Goal: Task Accomplishment & Management: Manage account settings

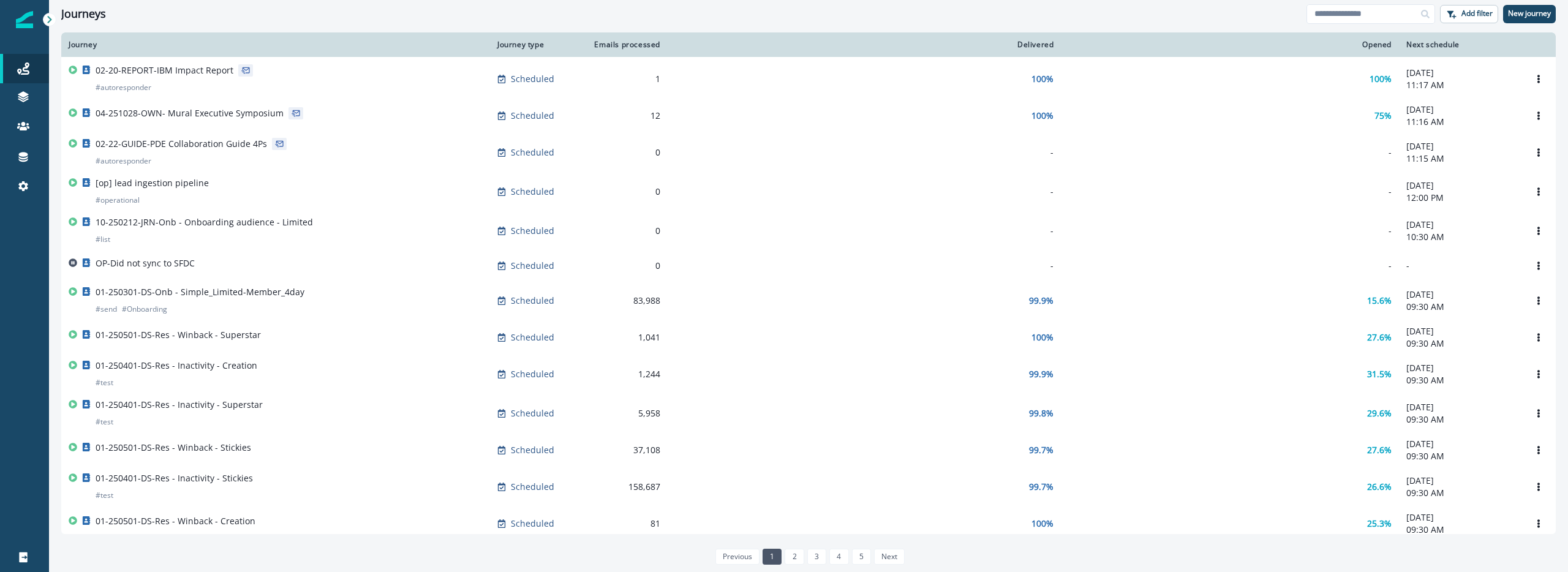
scroll to position [670, 0]
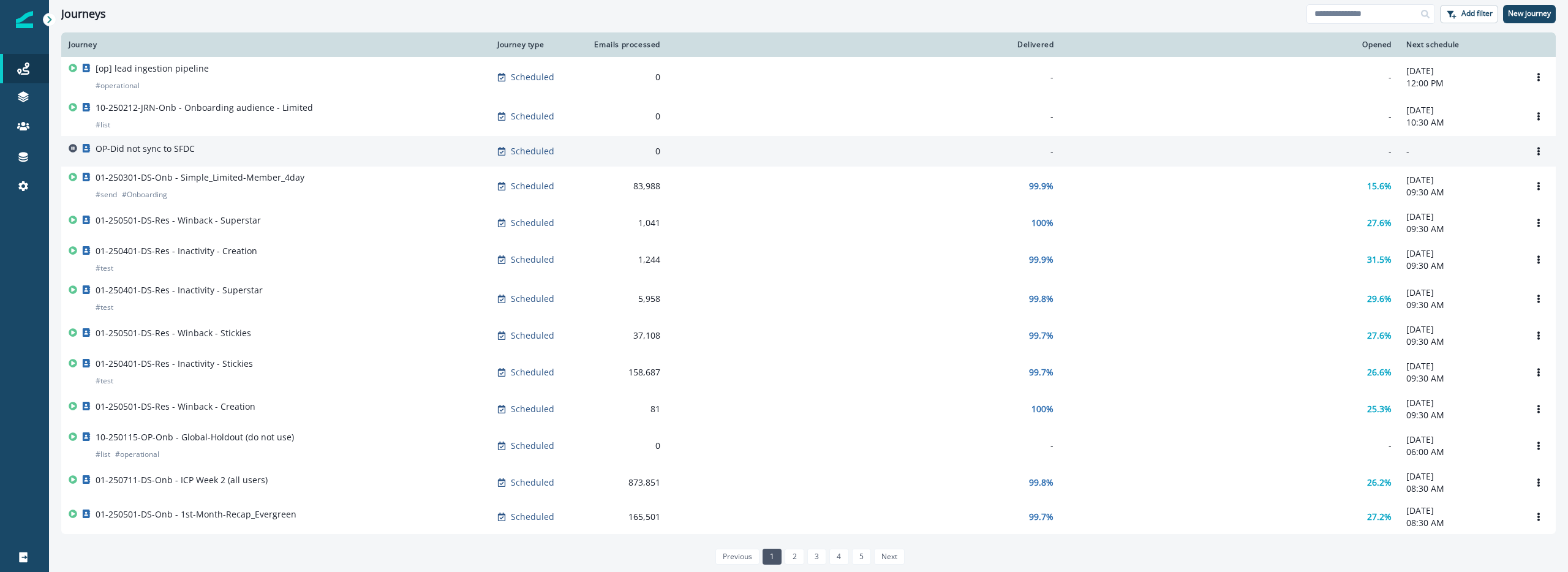
click at [153, 144] on p "OP-Did not sync to SFDC" at bounding box center [145, 149] width 99 height 12
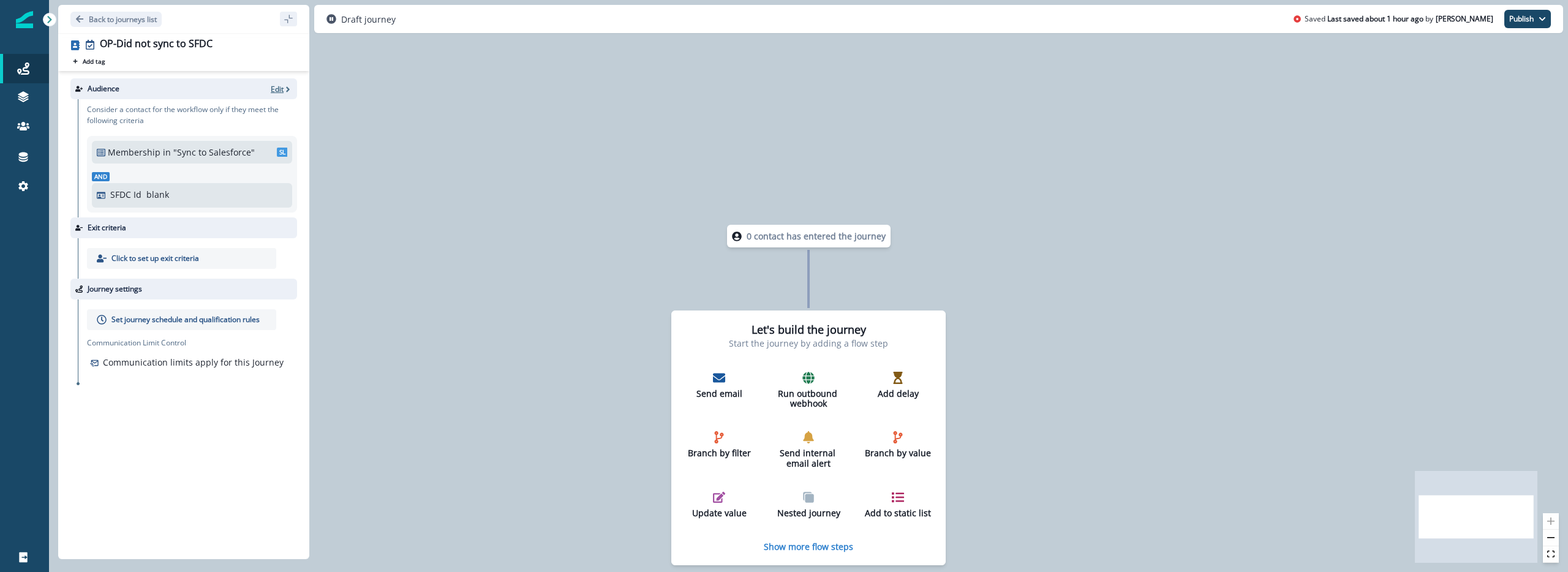
click at [283, 87] on p "Edit" at bounding box center [277, 89] width 13 height 11
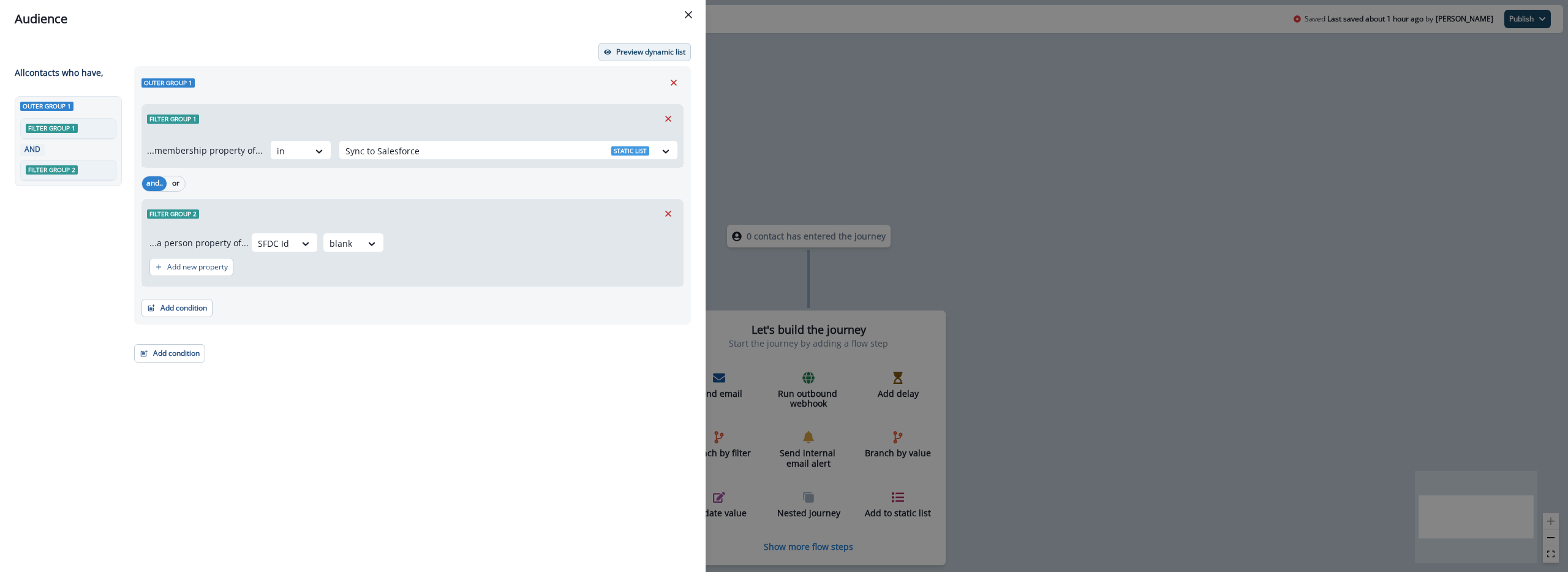
click at [623, 55] on p "Preview dynamic list" at bounding box center [651, 52] width 69 height 9
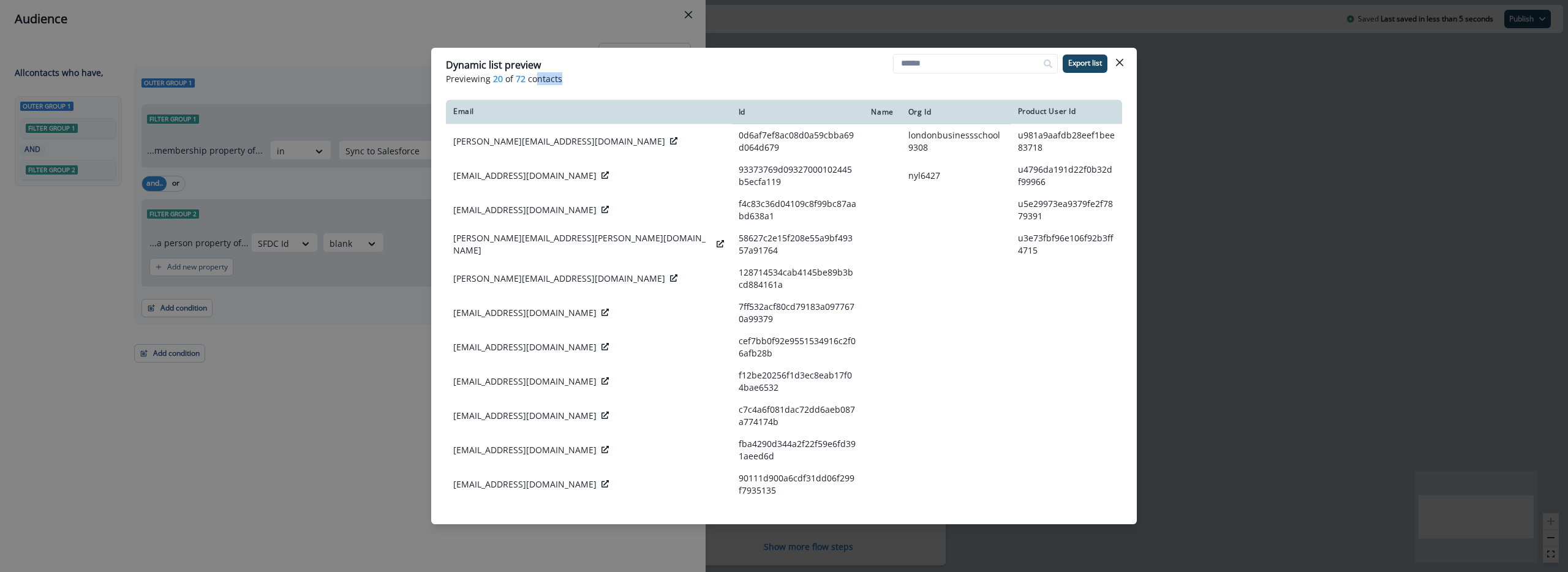
drag, startPoint x: 668, startPoint y: 75, endPoint x: 534, endPoint y: 80, distance: 134.1
click at [534, 80] on p "Previewing 20 of 72 contacts" at bounding box center [783, 78] width 676 height 13
click at [545, 139] on p "karen@karenhamiltonconsulting.com" at bounding box center [559, 141] width 212 height 12
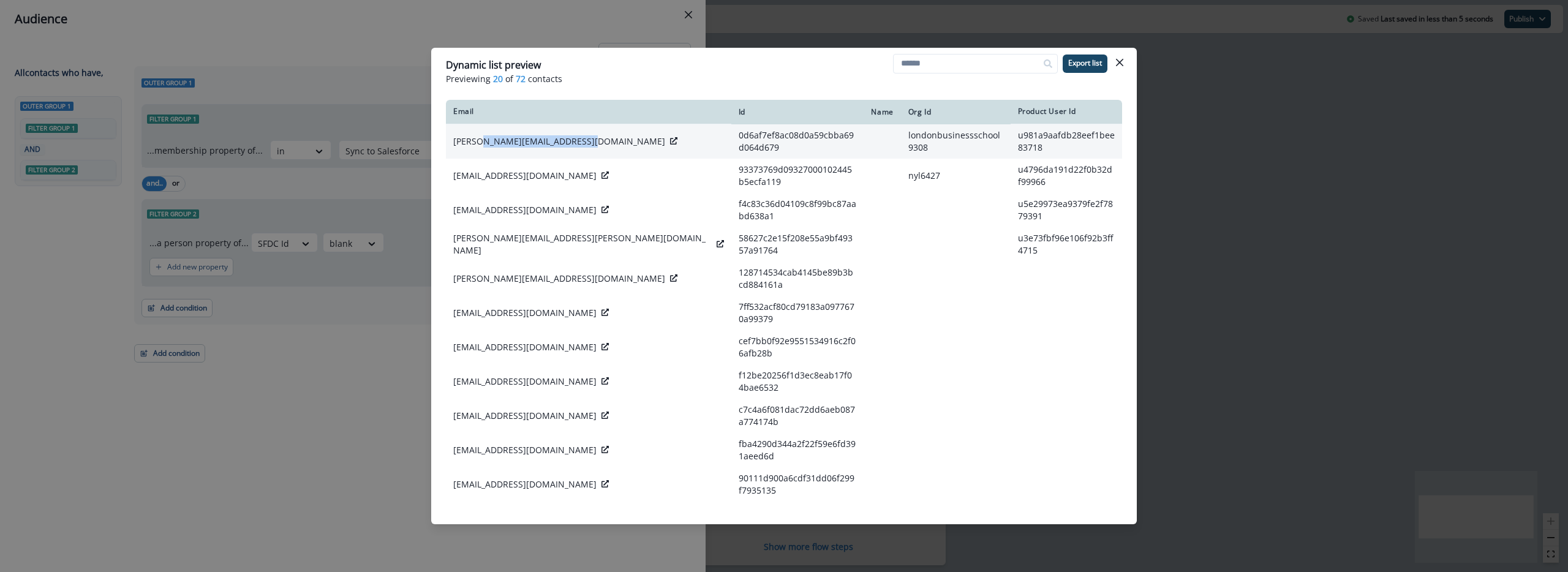
click at [545, 139] on p "karen@karenhamiltonconsulting.com" at bounding box center [559, 141] width 212 height 12
copy div "karen@karenhamiltonconsulting.com"
click at [739, 116] on div "Id" at bounding box center [798, 112] width 118 height 10
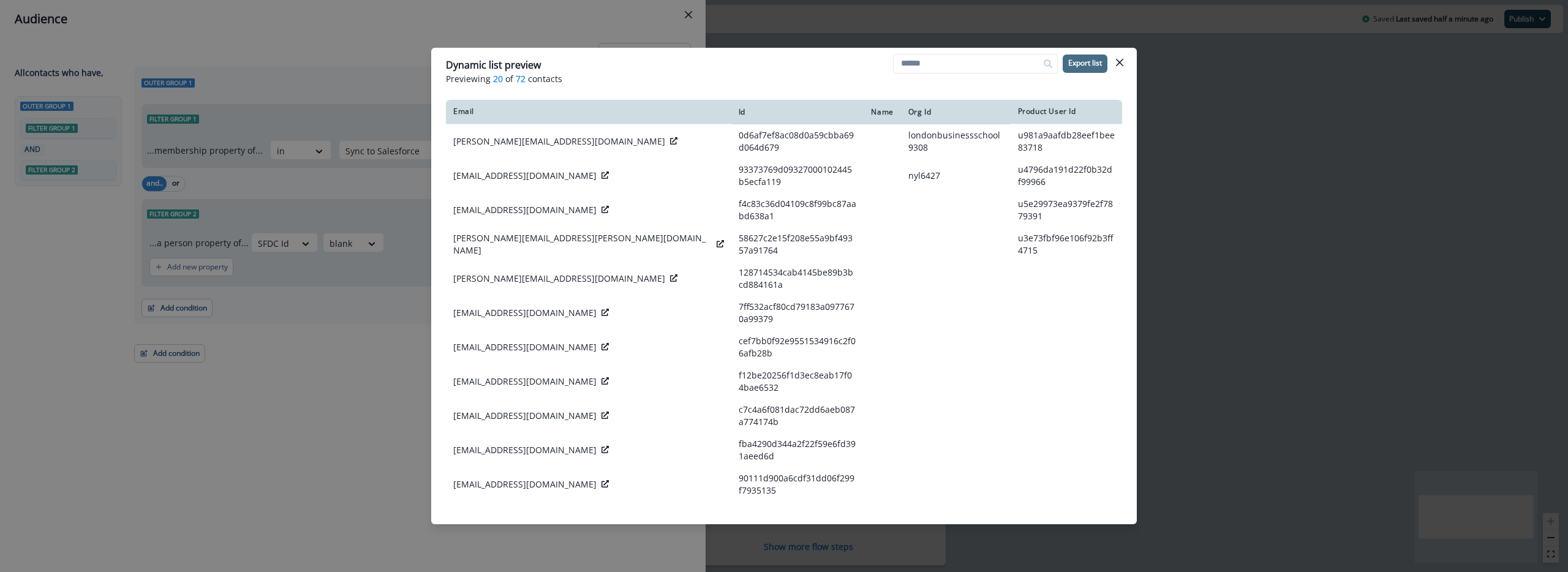
click at [1090, 65] on p "Export list" at bounding box center [1085, 63] width 34 height 9
click at [1522, 561] on icon "hide-exports" at bounding box center [1524, 557] width 11 height 11
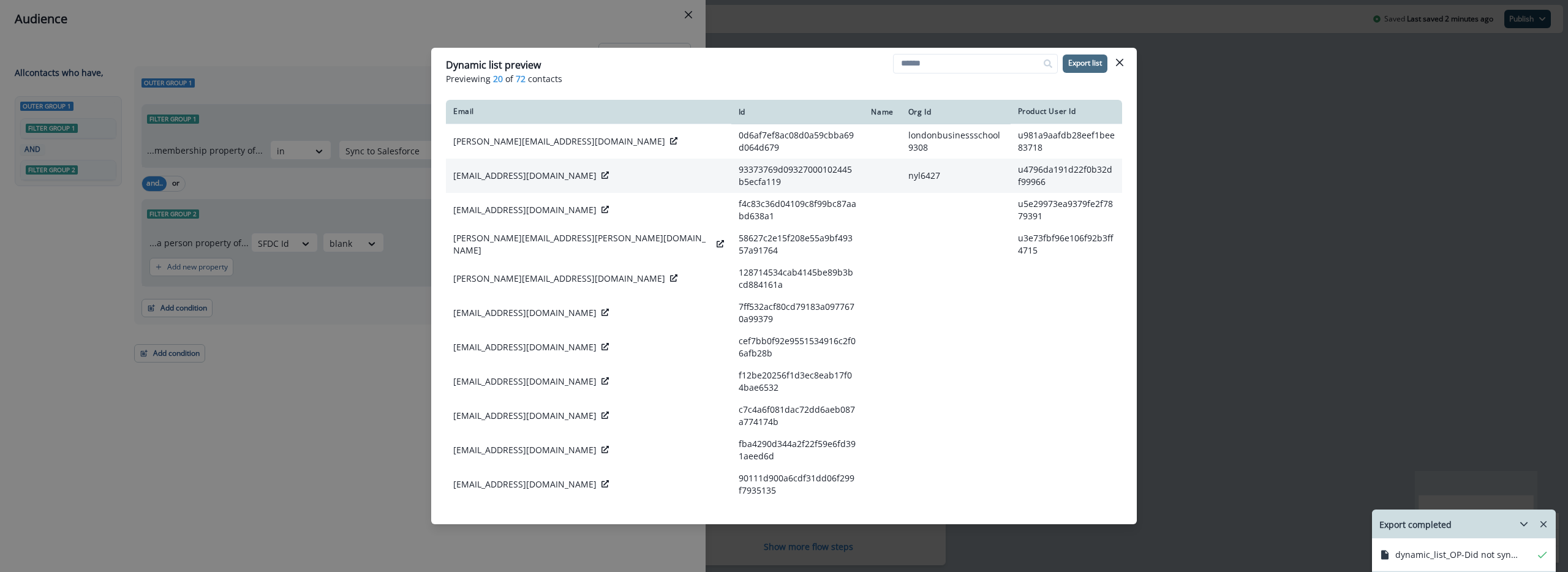
click at [499, 175] on p "andres_hernandez@newyorklife.com" at bounding box center [524, 175] width 143 height 12
copy div "andres_hernandez@newyorklife.com"
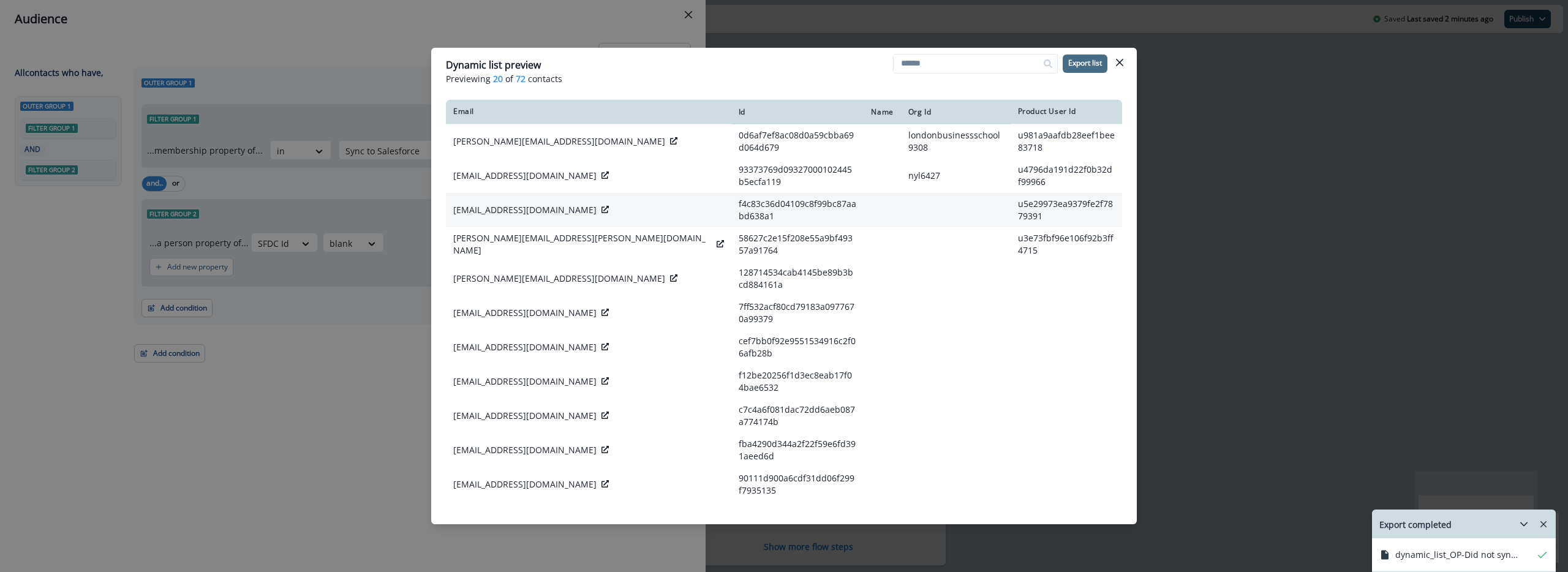
click at [525, 205] on p "caguirre@bancolombia.com.co" at bounding box center [524, 210] width 143 height 12
copy p "bancolombia"
click at [527, 204] on p "caguirre@bancolombia.com.co" at bounding box center [524, 210] width 143 height 12
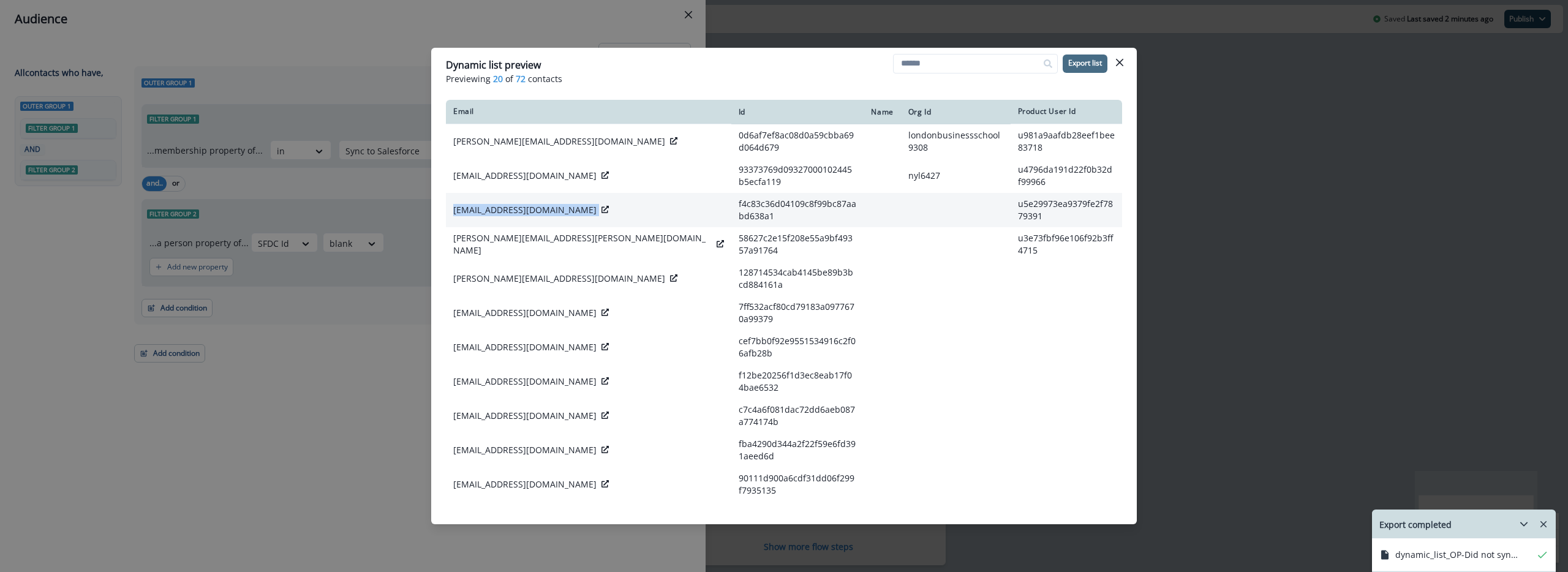
click at [527, 204] on p "caguirre@bancolombia.com.co" at bounding box center [524, 210] width 143 height 12
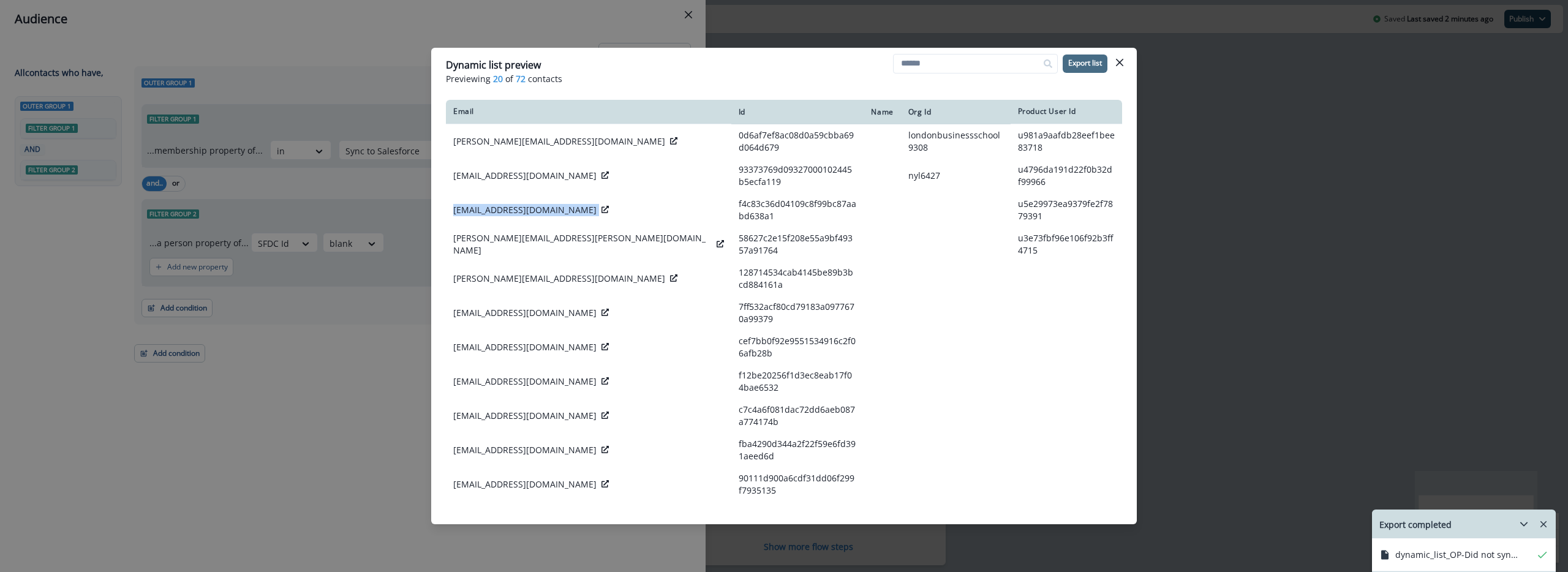
scroll to position [238, 0]
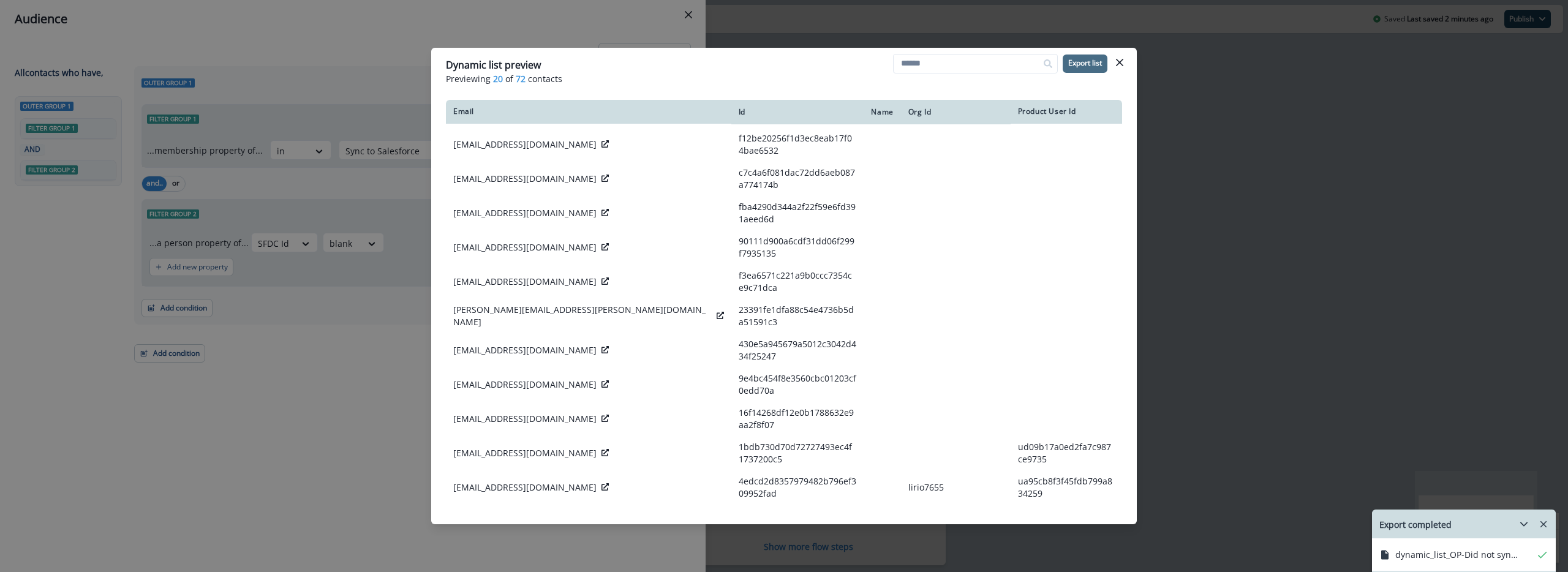
click at [508, 550] on p "viktoria.bednarski@su.se" at bounding box center [559, 556] width 212 height 12
copy div "viktoria.bednarski@su.se"
click at [494, 510] on p "jessica.gelinas@smith-nephew.com" at bounding box center [582, 522] width 258 height 24
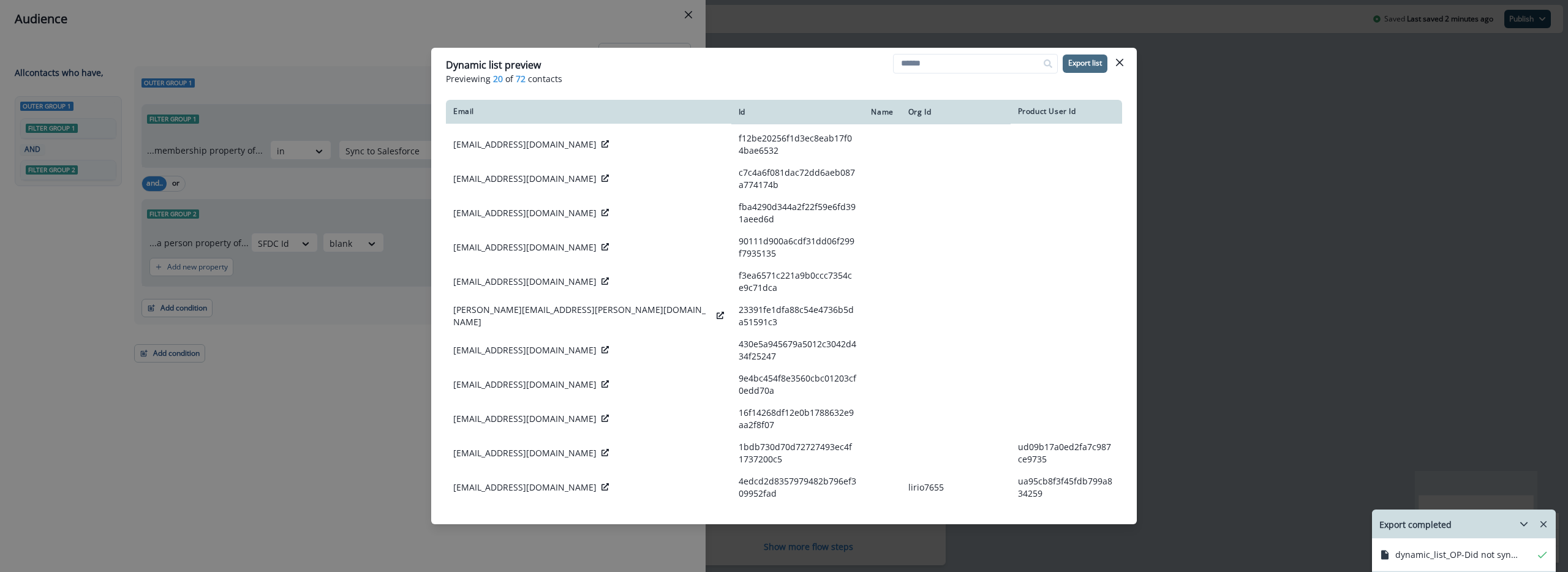
click at [494, 510] on p "jessica.gelinas@smith-nephew.com" at bounding box center [582, 522] width 258 height 24
copy div "jessica.gelinas@smith-nephew.com"
click at [491, 470] on td "[EMAIL_ADDRESS][DOMAIN_NAME]" at bounding box center [588, 487] width 285 height 34
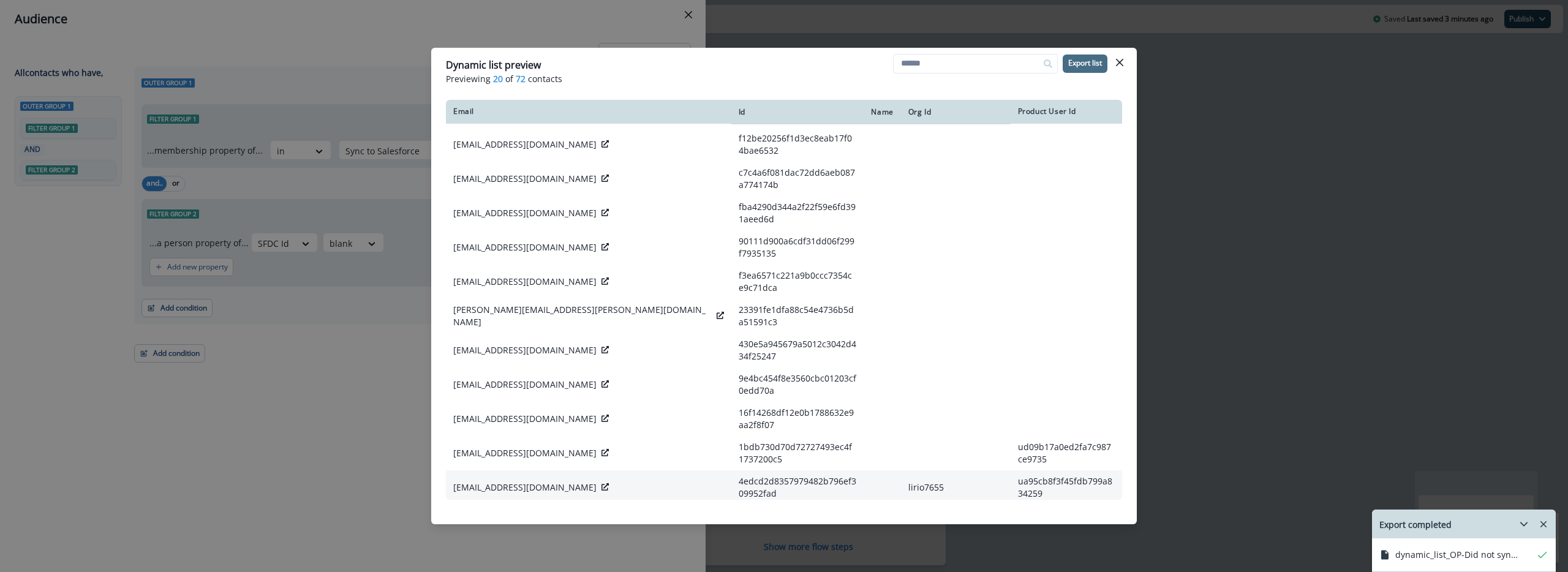
click at [492, 482] on p "[EMAIL_ADDRESS][DOMAIN_NAME]" at bounding box center [524, 487] width 143 height 12
copy div "[EMAIL_ADDRESS][DOMAIN_NAME]"
click at [602, 483] on icon at bounding box center [605, 486] width 7 height 7
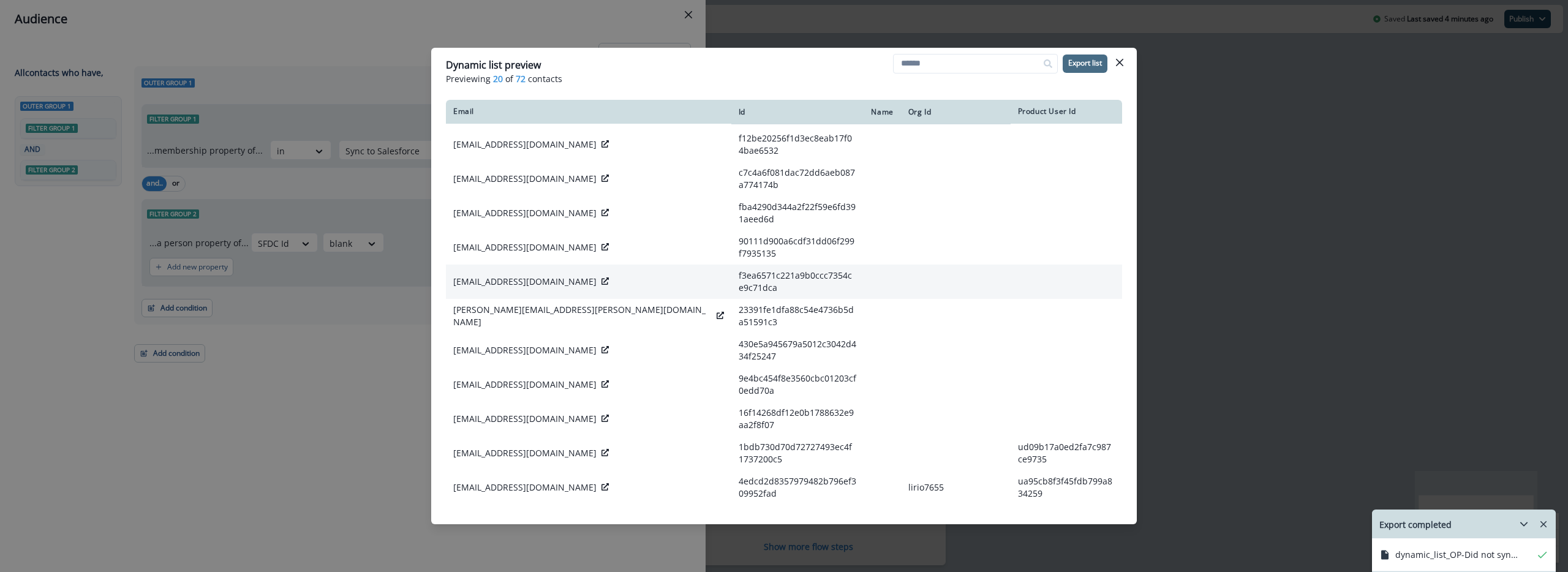
scroll to position [0, 0]
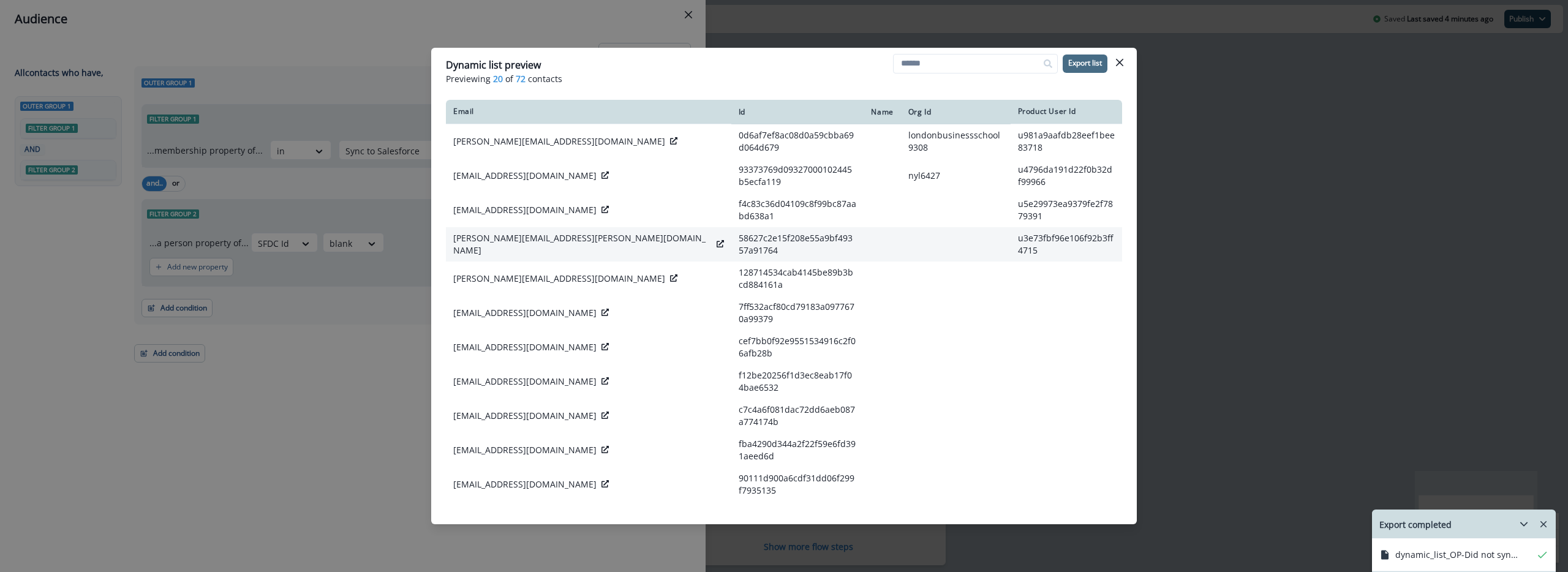
click at [533, 232] on p "maria.magallon@cepc.com.mx" at bounding box center [582, 244] width 258 height 24
click at [534, 232] on p "maria.magallon@cepc.com.mx" at bounding box center [582, 244] width 258 height 24
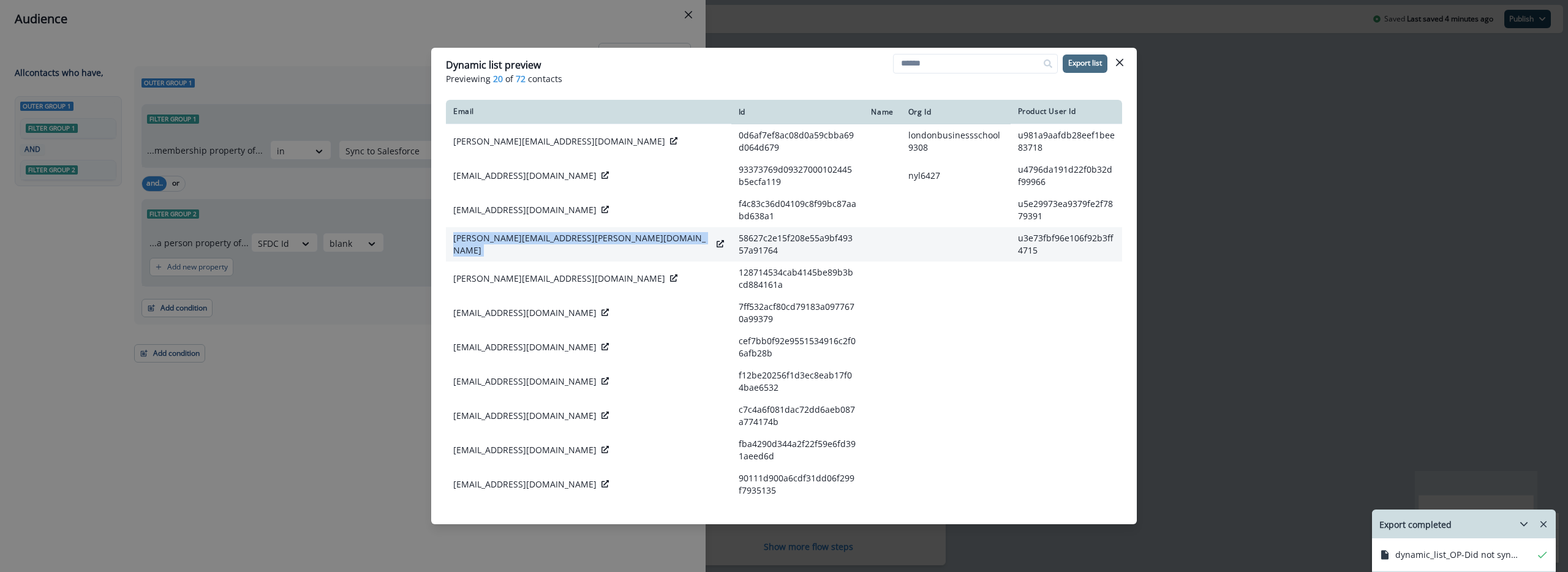
click at [534, 232] on p "maria.magallon@cepc.com.mx" at bounding box center [582, 244] width 258 height 24
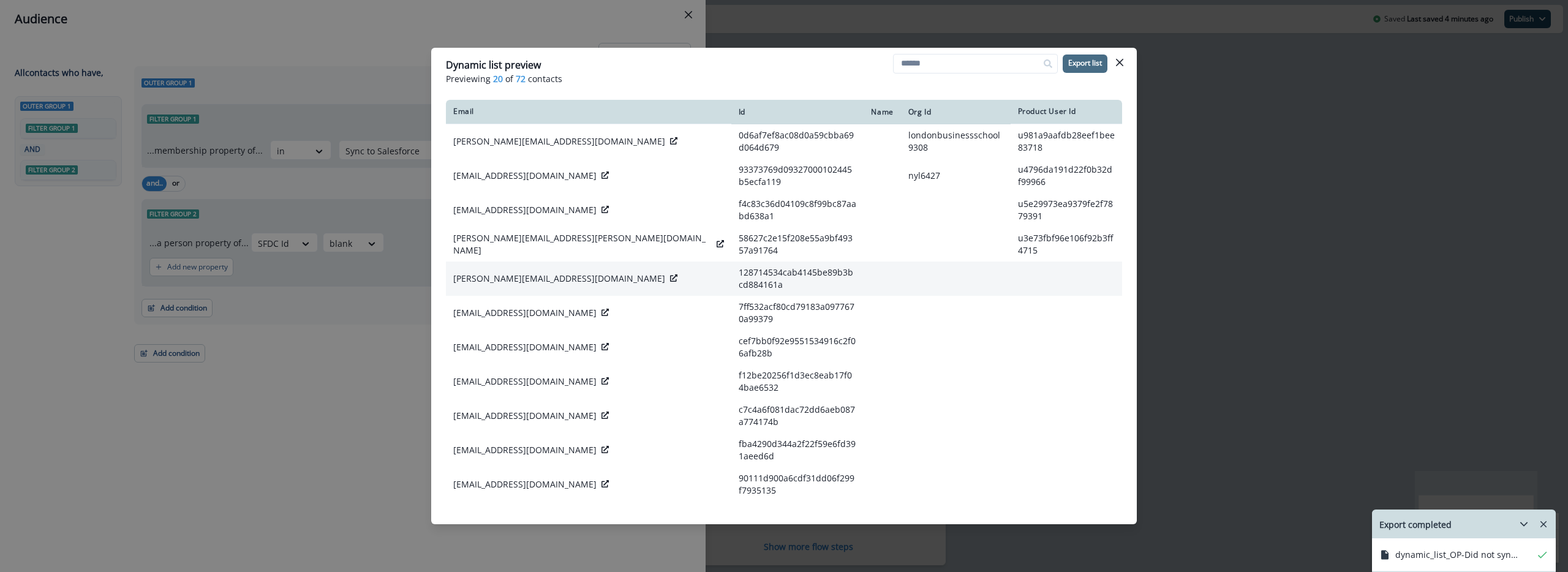
click at [488, 272] on p "a.chui@vatcompliance.co" at bounding box center [559, 278] width 212 height 12
copy div "a.chui@vatcompliance.co"
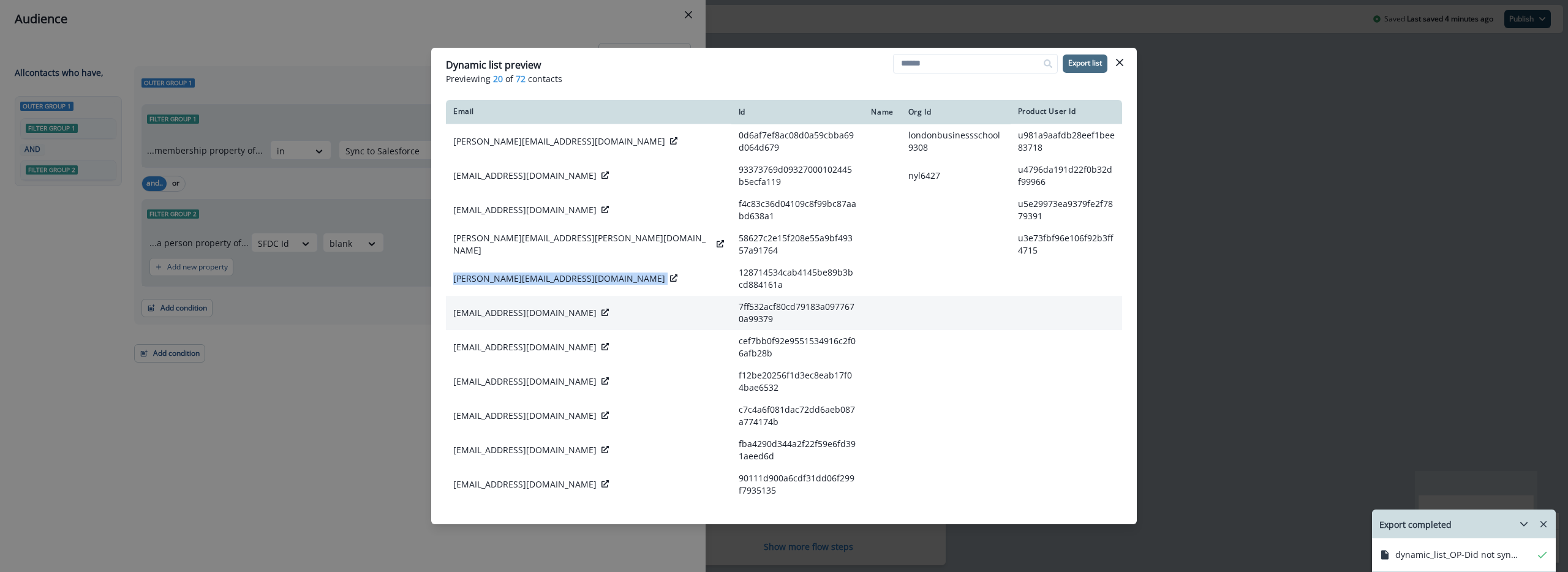
click at [523, 301] on td "wsuliman@unicef.org" at bounding box center [588, 313] width 285 height 34
copy div "wsuliman@unicef.org"
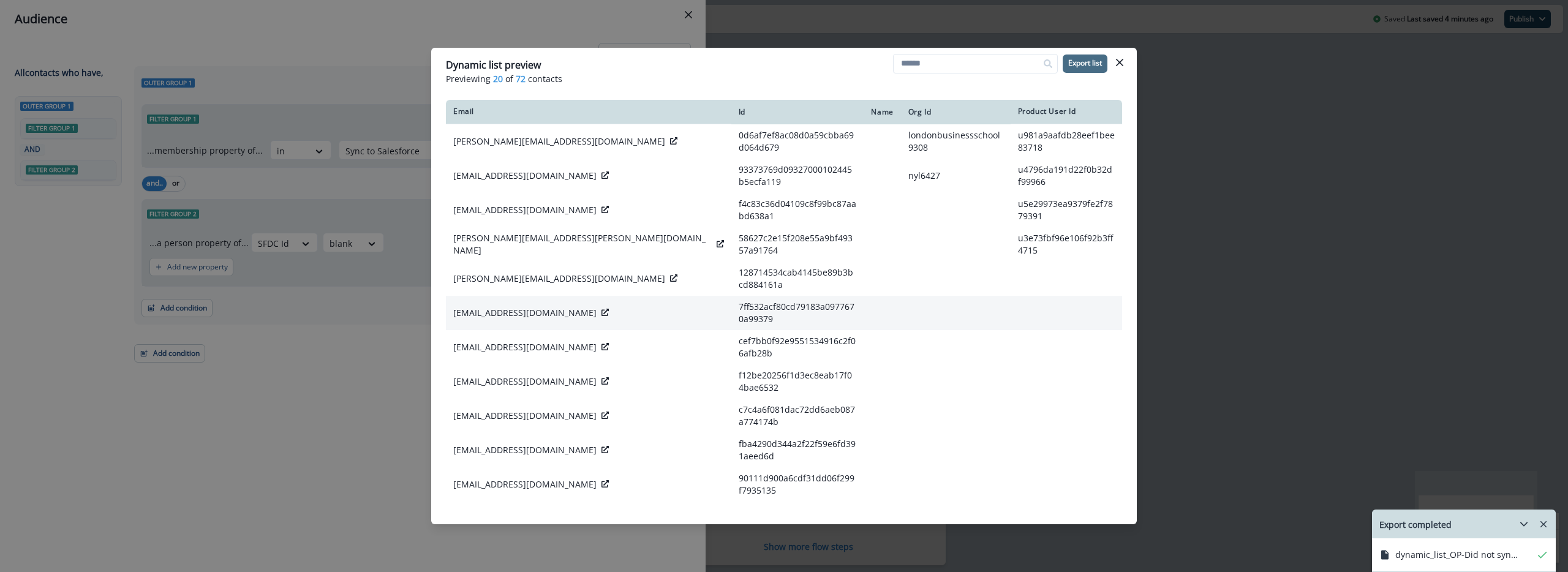
click at [602, 309] on icon at bounding box center [605, 312] width 7 height 7
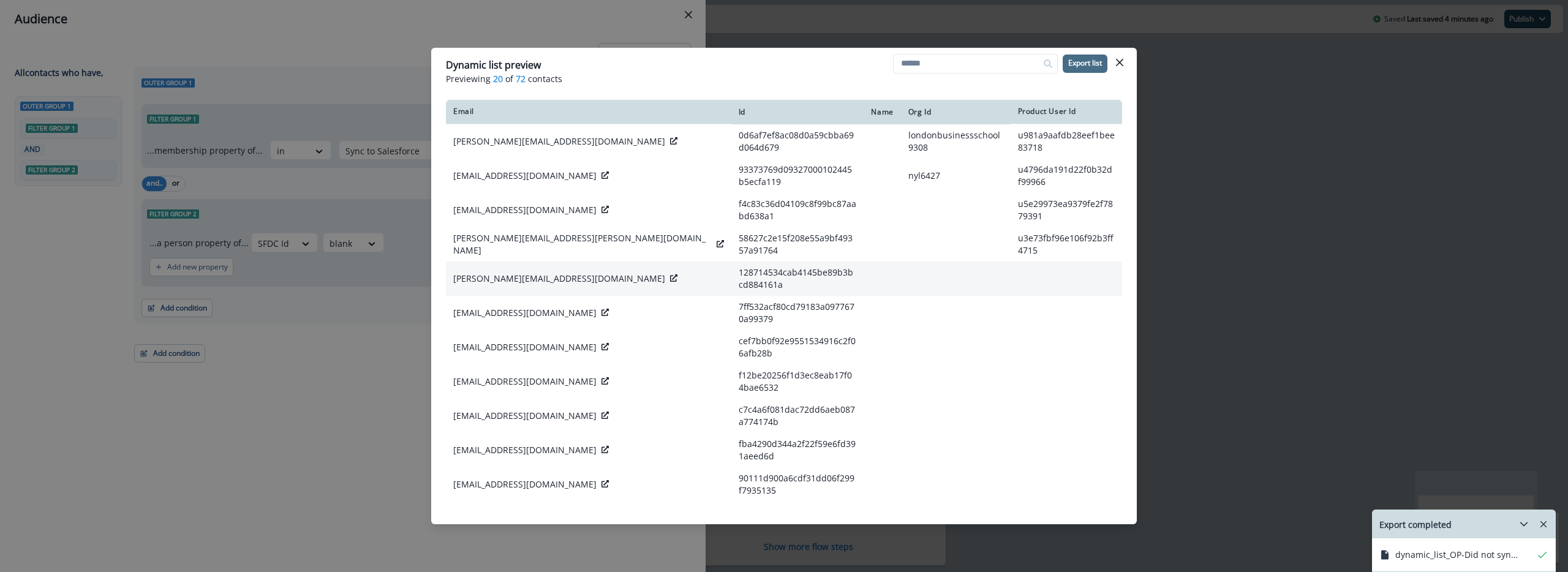
click at [501, 272] on p "a.chui@vatcompliance.co" at bounding box center [559, 278] width 212 height 12
copy div "a.chui@vatcompliance.co"
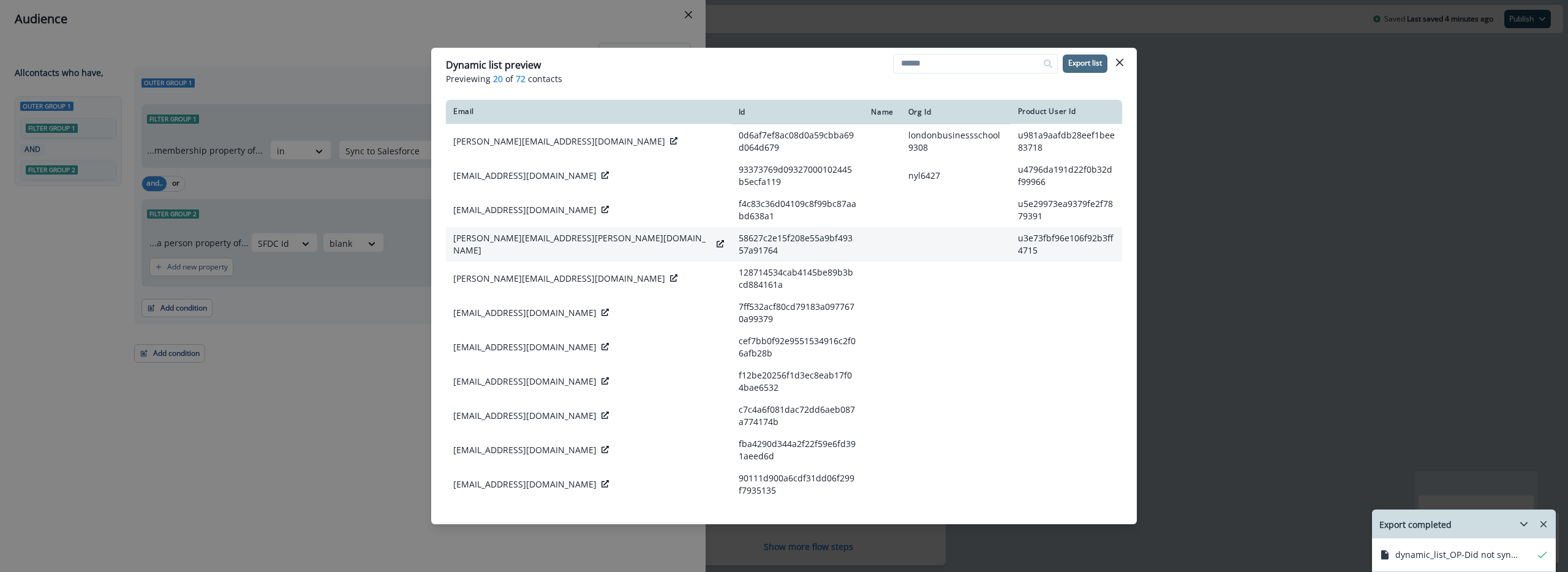
click at [516, 232] on p "maria.magallon@cepc.com.mx" at bounding box center [582, 244] width 258 height 24
copy div "maria.magallon@cepc.com.mx"
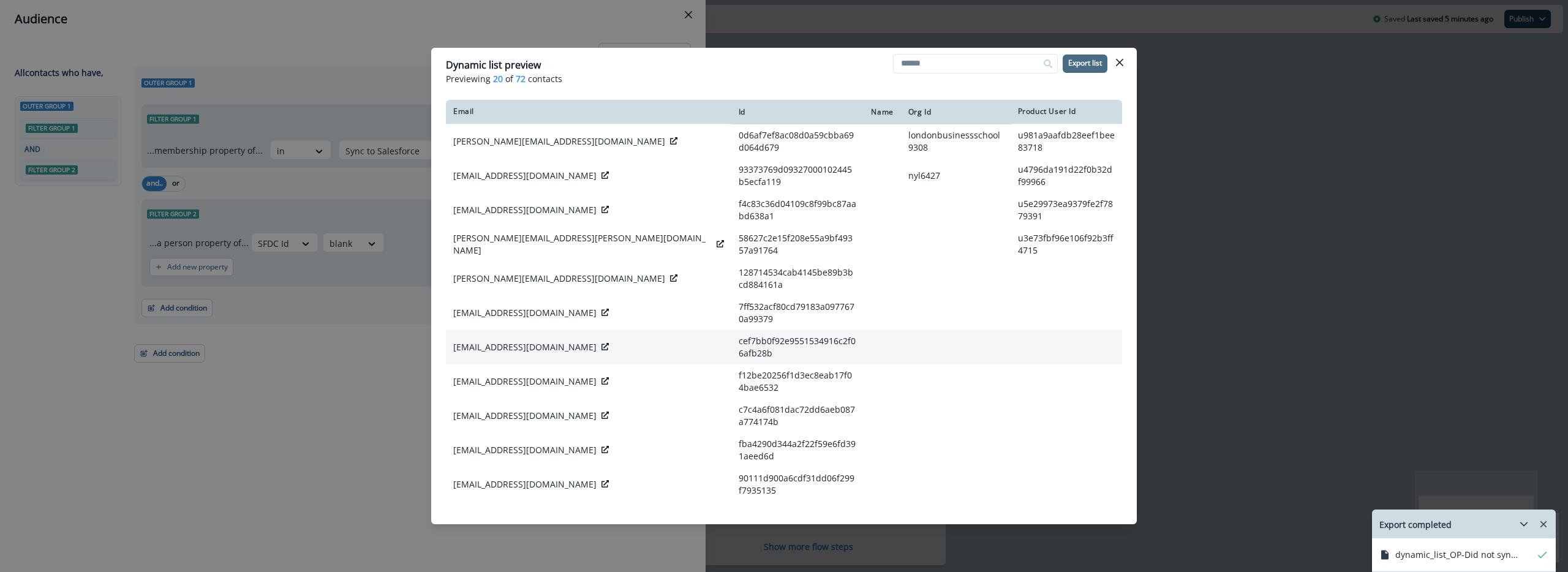
click at [515, 330] on td "catalin.stoiovici@nttdata.com" at bounding box center [588, 347] width 285 height 34
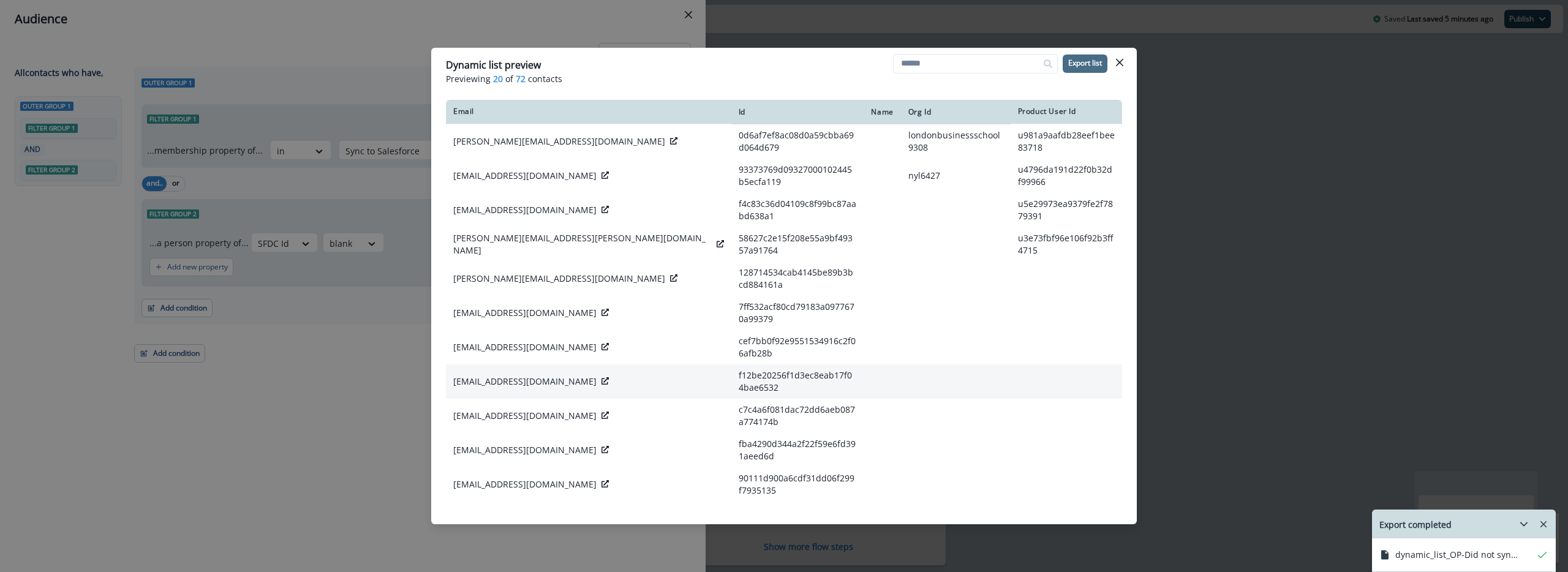
click at [480, 376] on p "psaroha@iu.edu" at bounding box center [524, 381] width 143 height 12
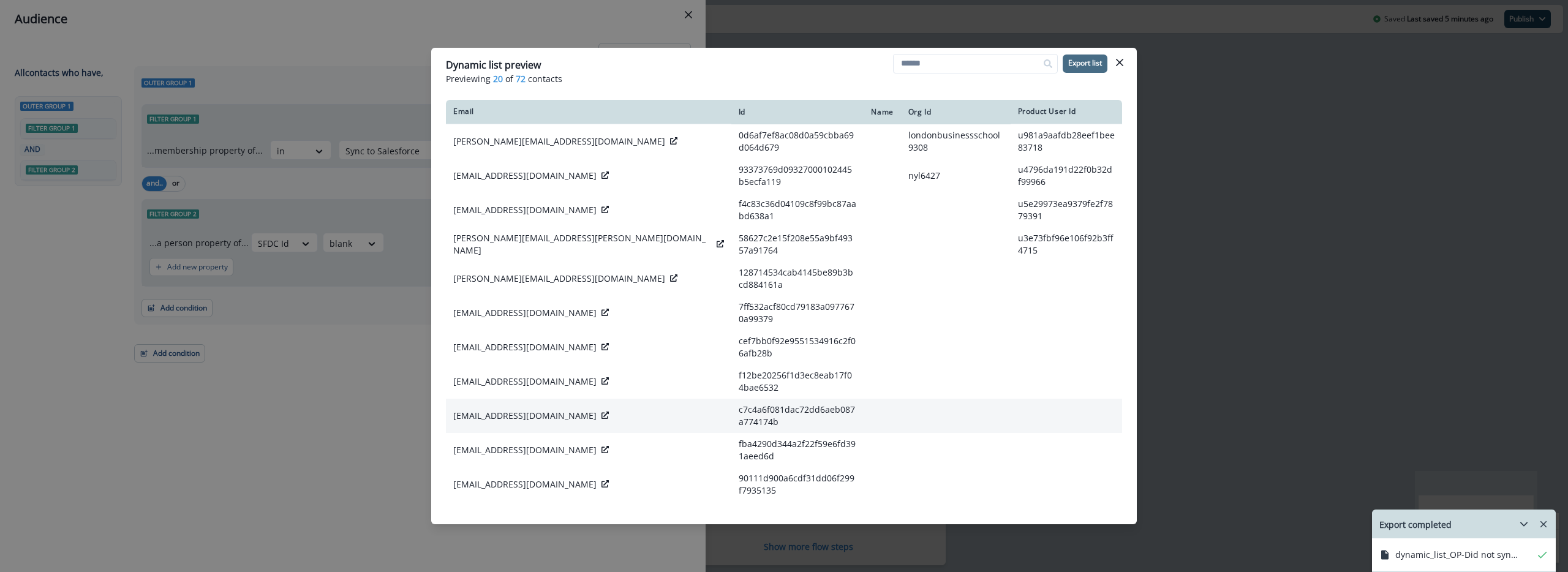
click at [504, 410] on p "salmada@beinmindset.com" at bounding box center [524, 415] width 143 height 12
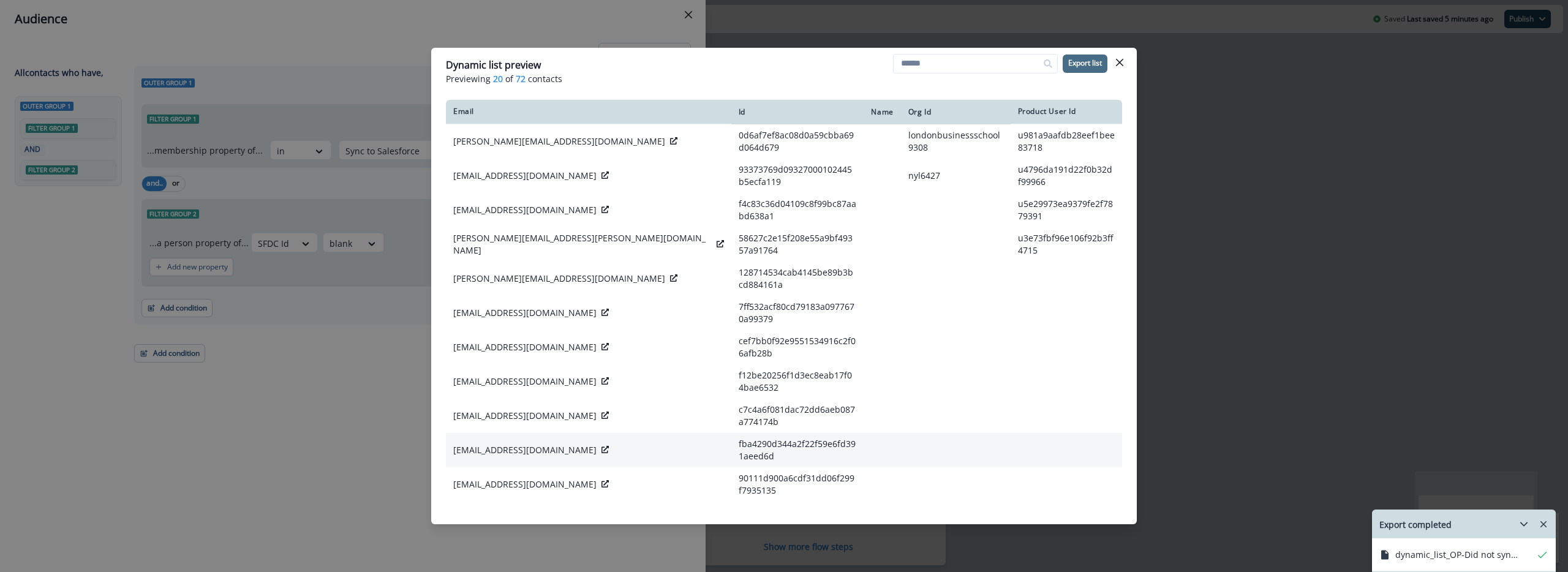
click at [498, 444] on p "akwomi@infyraltech.com" at bounding box center [524, 450] width 143 height 12
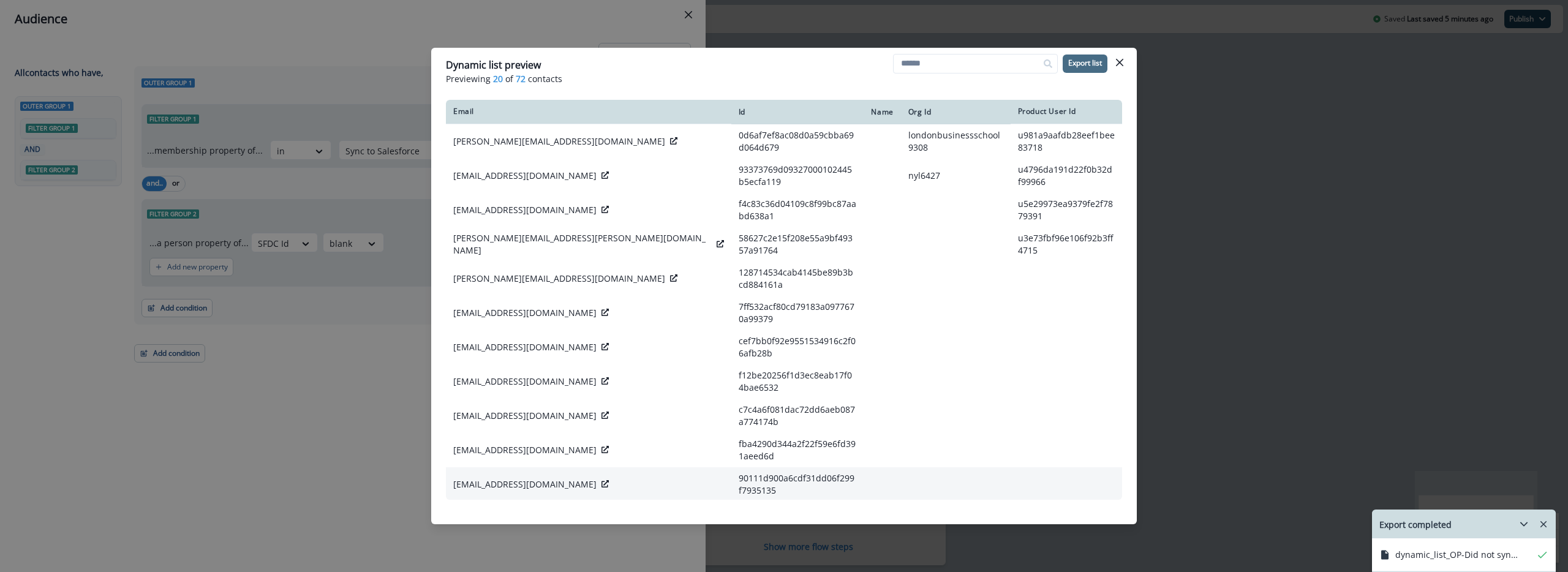
click at [482, 478] on p "agarate@testserv.com" at bounding box center [524, 484] width 143 height 12
click at [508, 513] on p "charlotte@labelleproduction.com" at bounding box center [524, 519] width 143 height 12
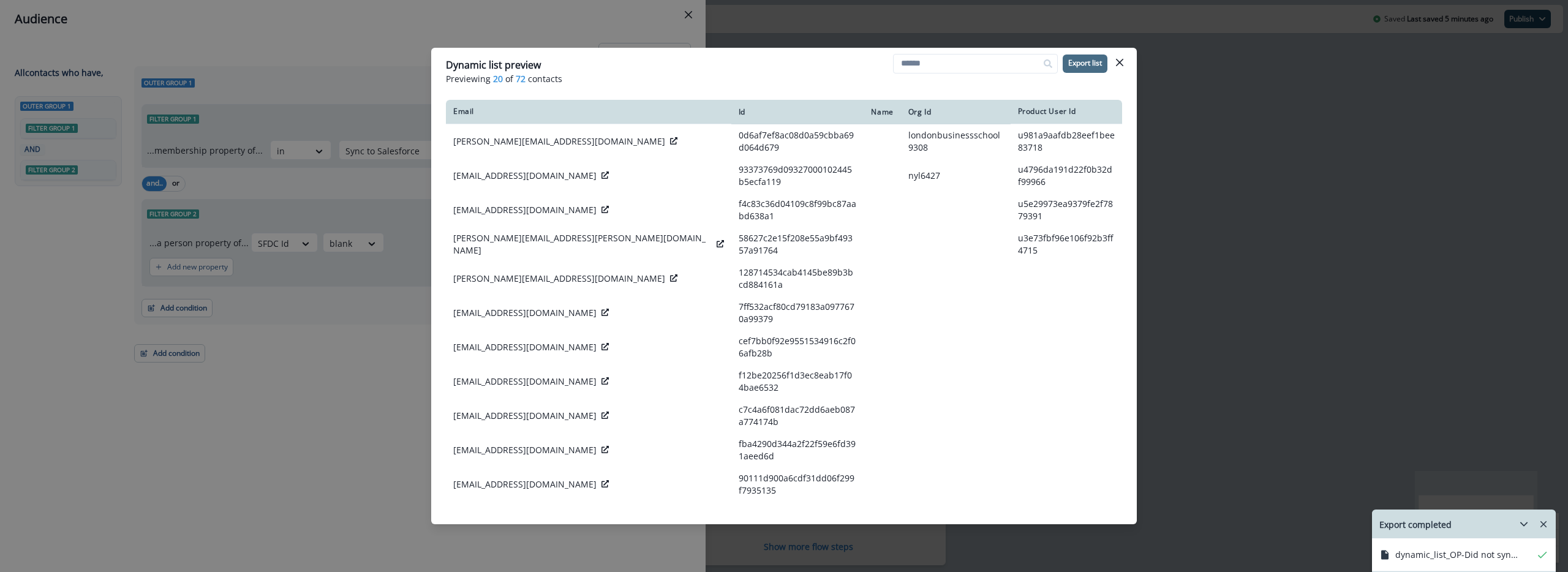
click at [508, 513] on p "charlotte@labelleproduction.com" at bounding box center [524, 519] width 143 height 12
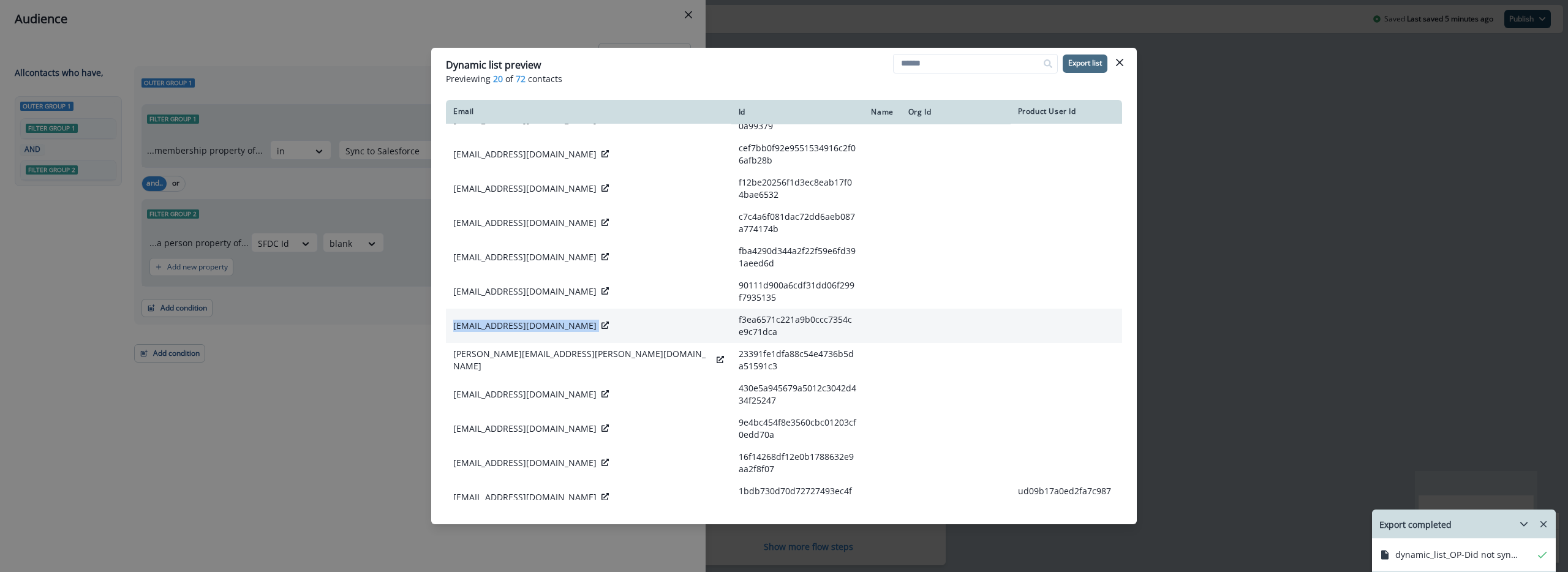
scroll to position [194, 0]
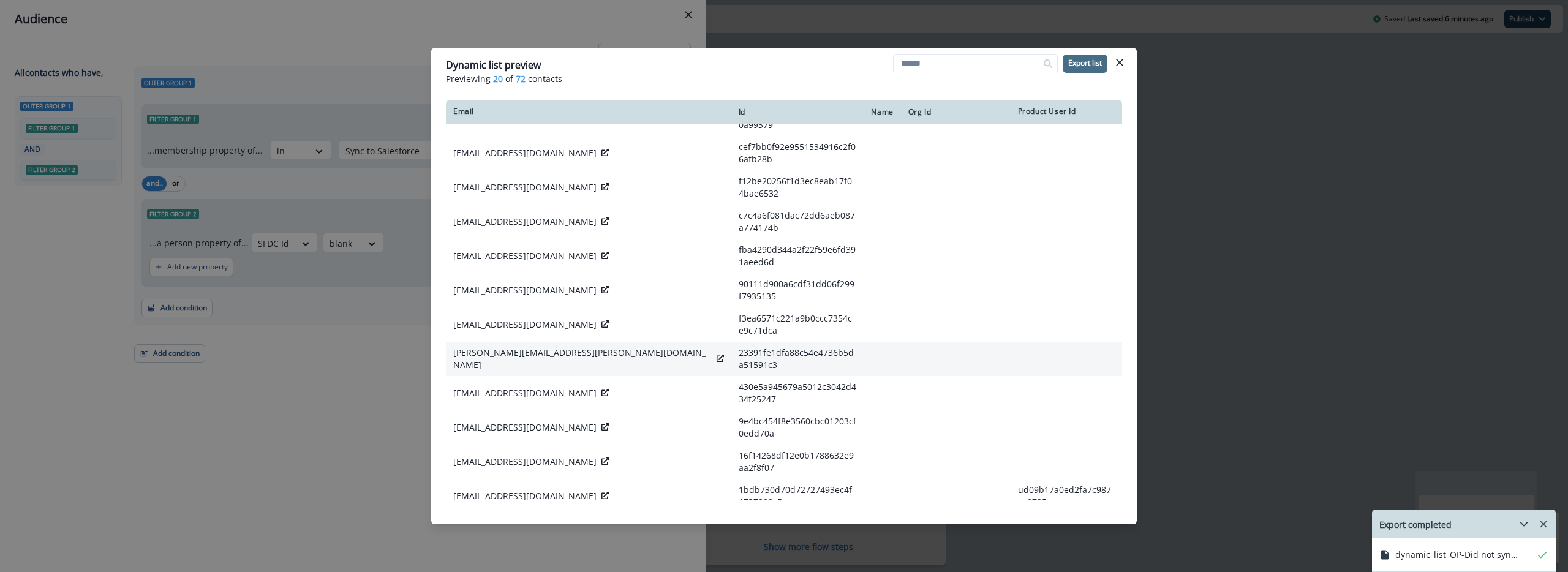
click at [514, 347] on p "david.granberg@afry.com" at bounding box center [582, 359] width 258 height 24
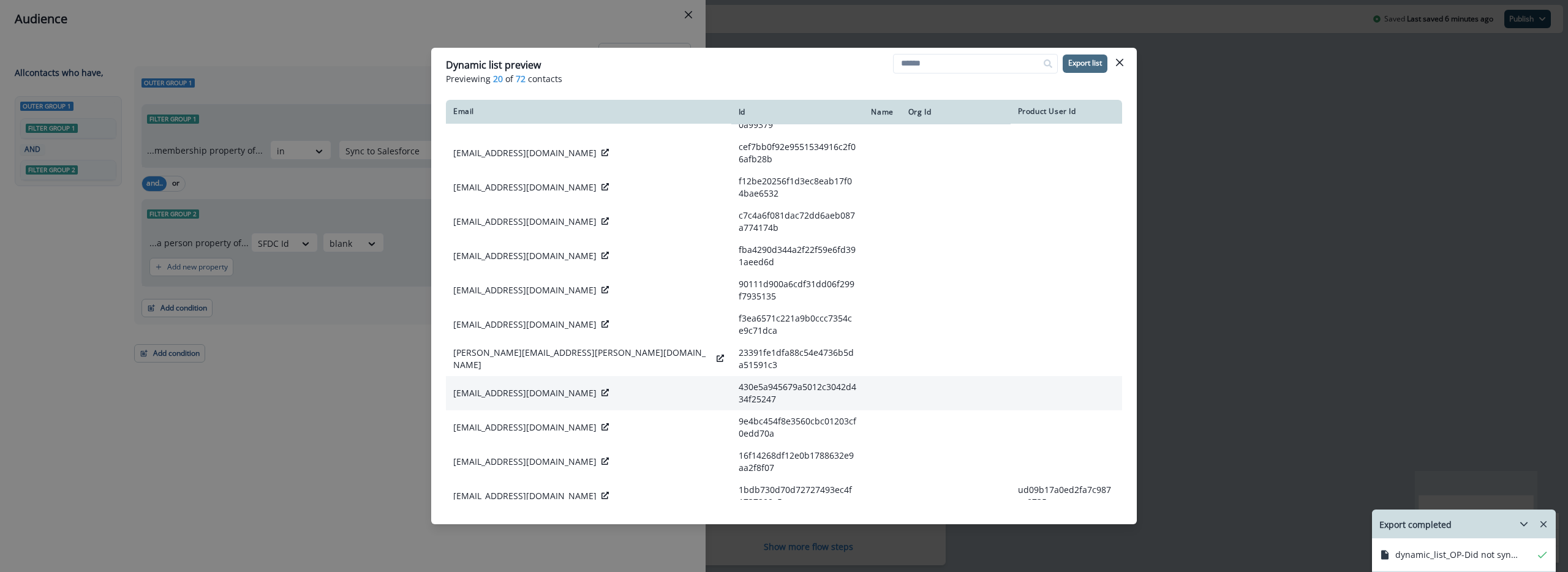
click at [518, 387] on p "gs63016@stu.alaschools.org" at bounding box center [524, 393] width 143 height 12
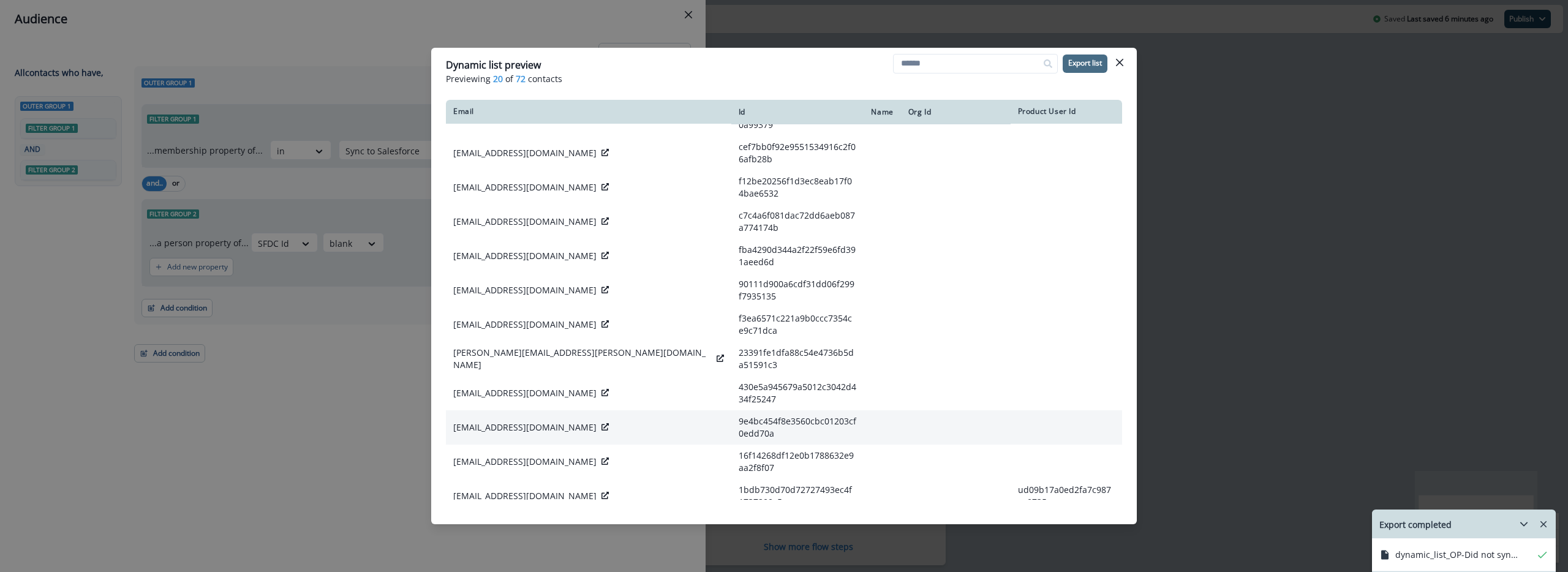
click at [495, 422] on p "eyigunbatuhan@groenkouter.tectura.be" at bounding box center [524, 427] width 143 height 12
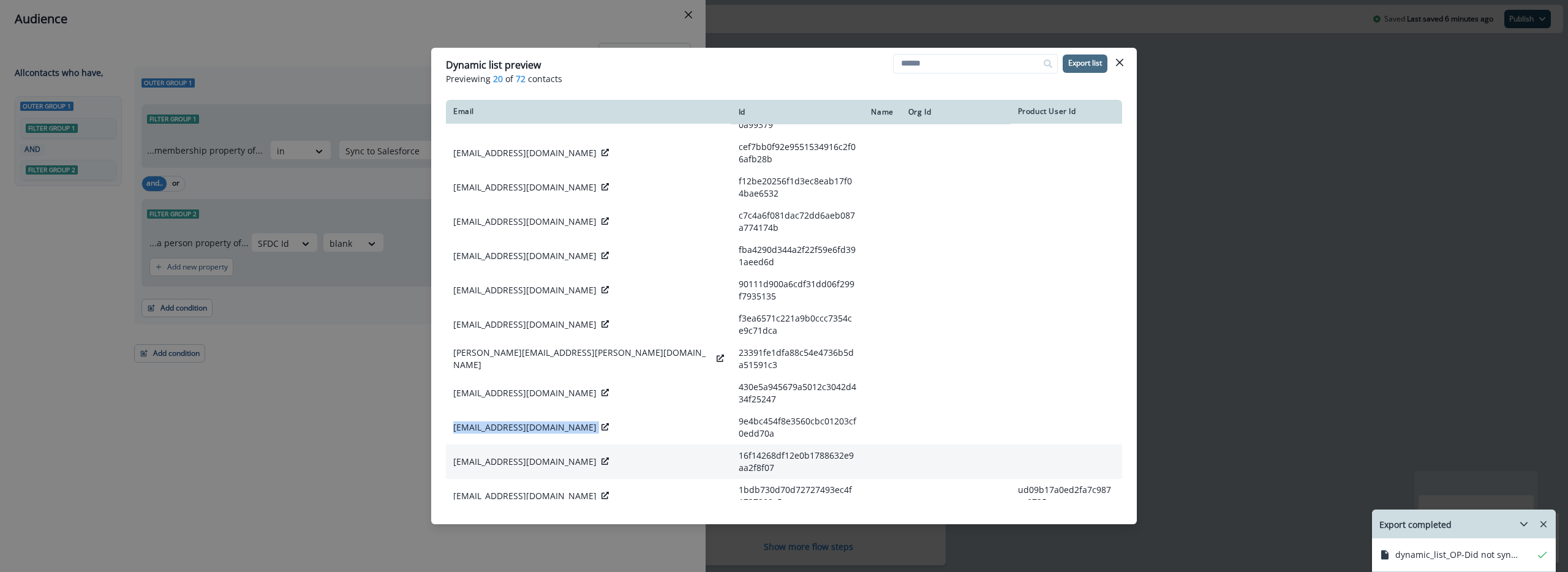
click at [523, 445] on td "alanonnen@mural.co" at bounding box center [588, 462] width 285 height 34
click at [521, 456] on p "alanonnen@mural.co" at bounding box center [524, 461] width 143 height 12
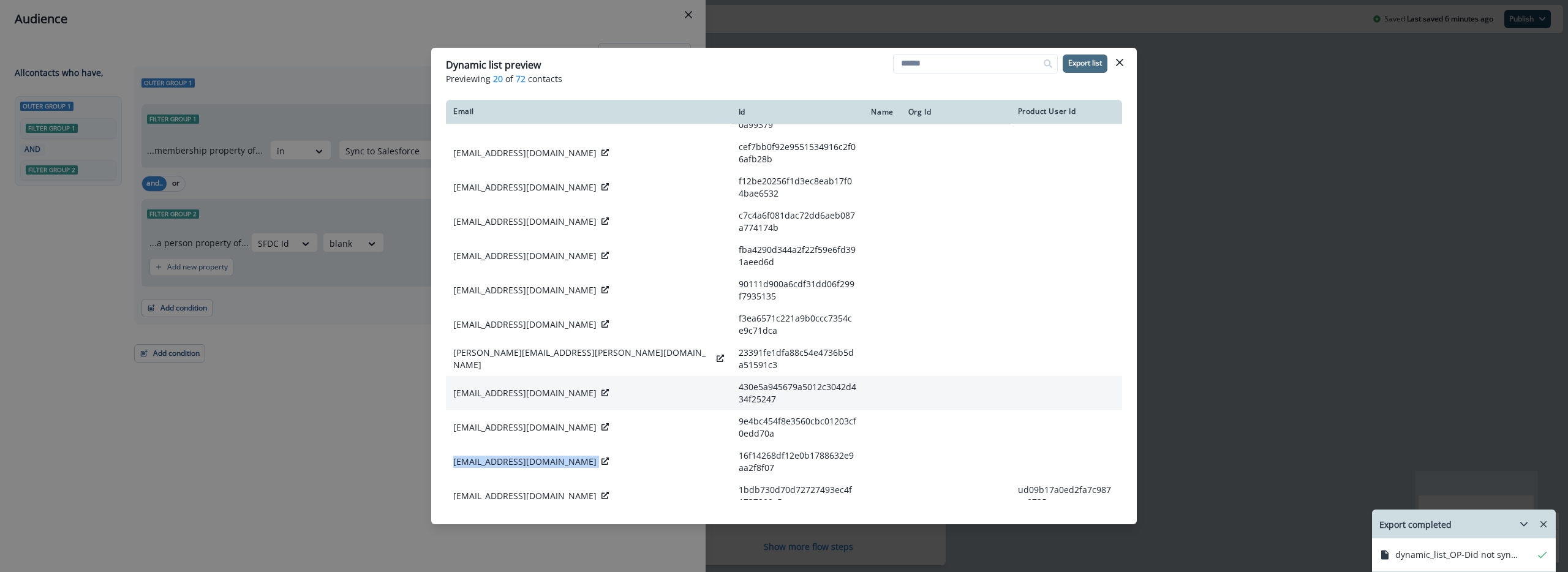
scroll to position [238, 0]
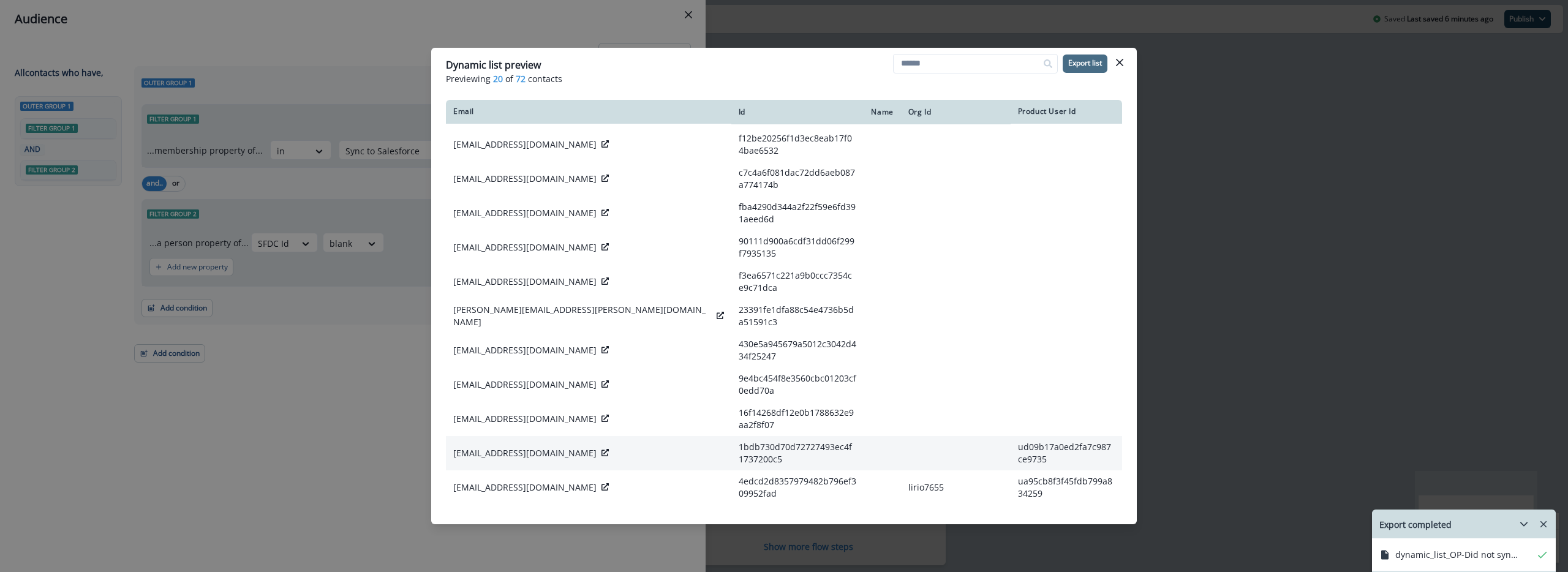
click at [484, 448] on p "thijs.nivard@intire.nl" at bounding box center [524, 453] width 143 height 12
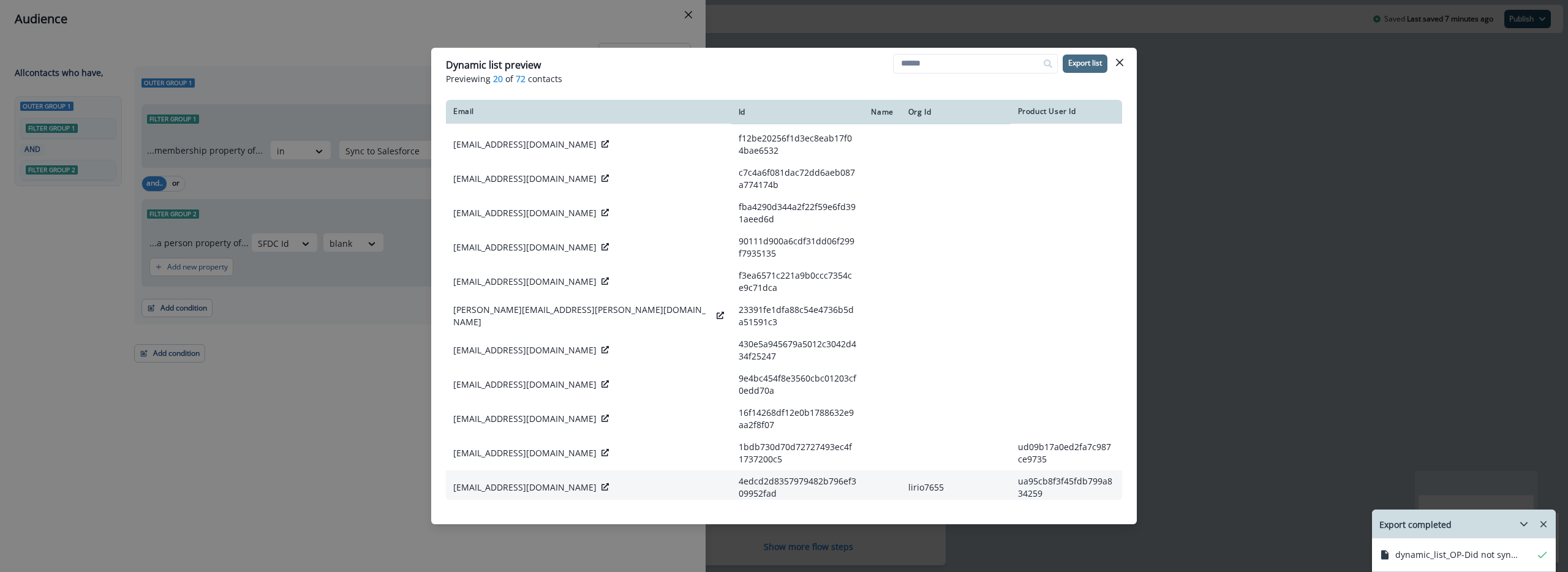
click at [501, 482] on p "[EMAIL_ADDRESS][DOMAIN_NAME]" at bounding box center [524, 487] width 143 height 12
click at [497, 510] on p "jessica.gelinas@smith-nephew.com" at bounding box center [582, 522] width 258 height 24
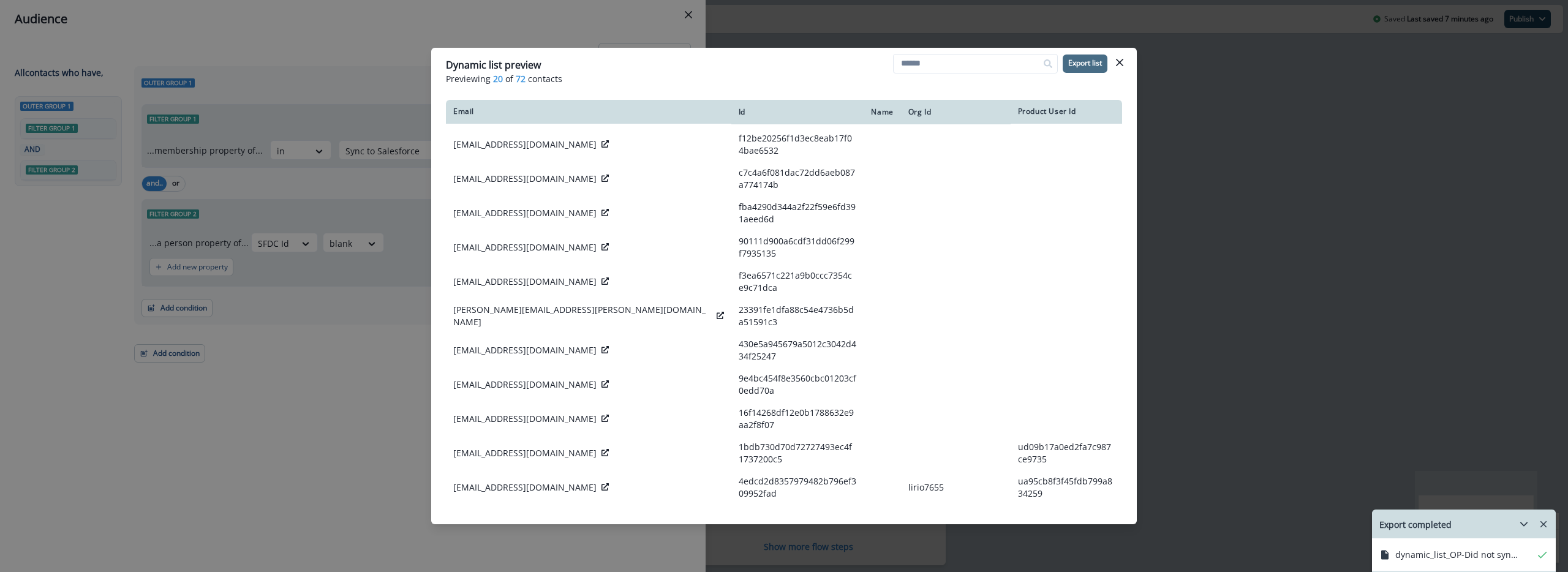
click at [497, 510] on p "jessica.gelinas@smith-nephew.com" at bounding box center [582, 522] width 258 height 24
click at [508, 550] on p "viktoria.bednarski@su.se" at bounding box center [559, 556] width 212 height 12
click at [670, 552] on icon at bounding box center [673, 555] width 7 height 7
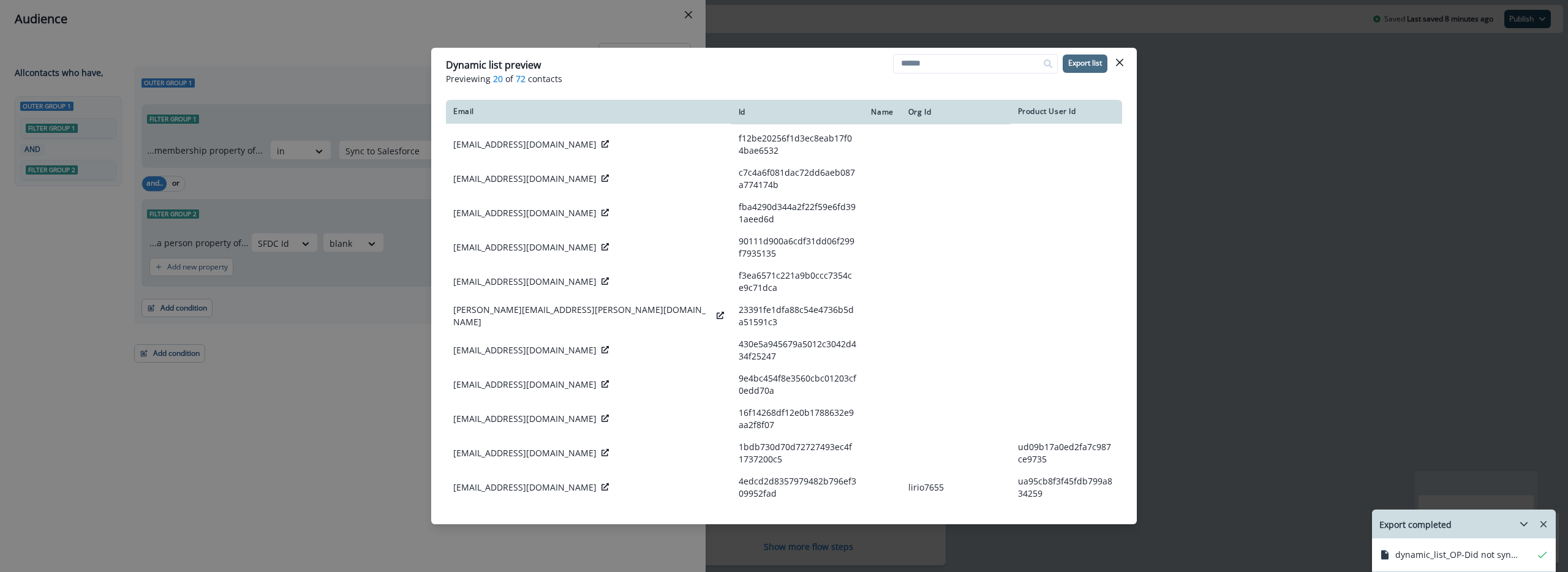
click at [249, 305] on div "Dynamic list preview Previewing 20 of 72 contacts Export list Email Id Name Org…" at bounding box center [784, 286] width 1568 height 572
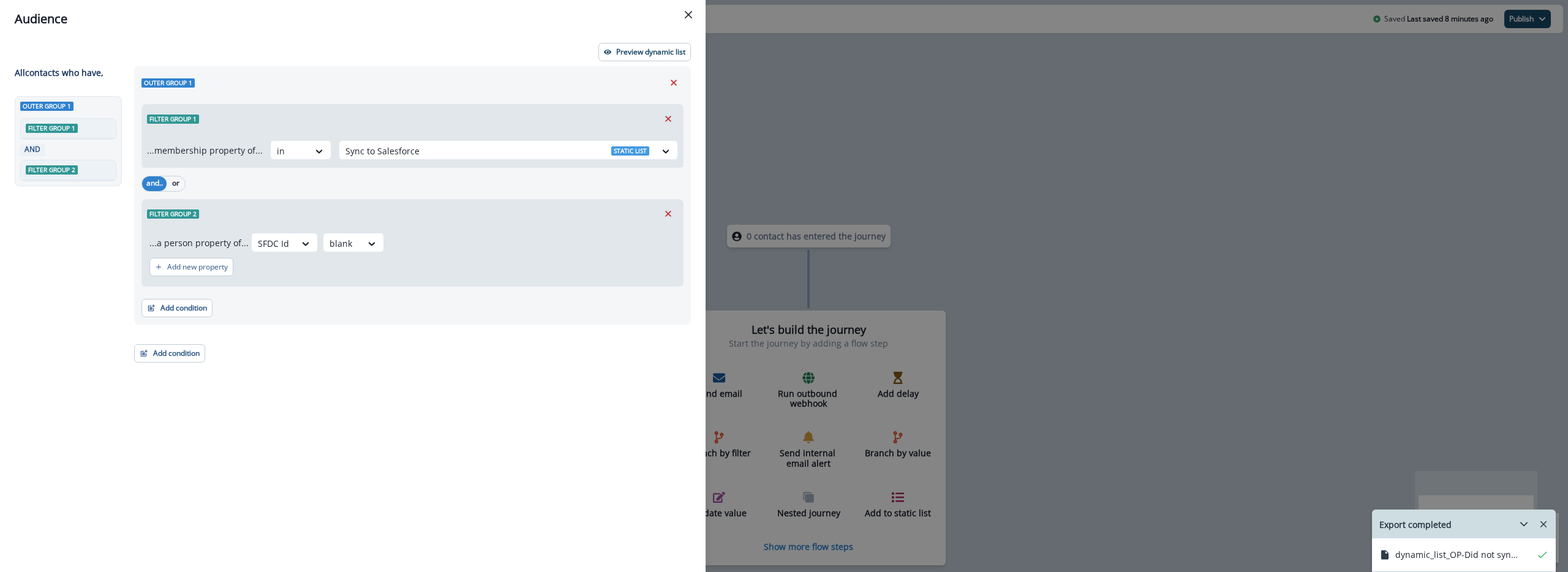
click at [727, 30] on div "Audience Preview dynamic list All contact s who have, Outer group 1 Filter grou…" at bounding box center [784, 286] width 1568 height 572
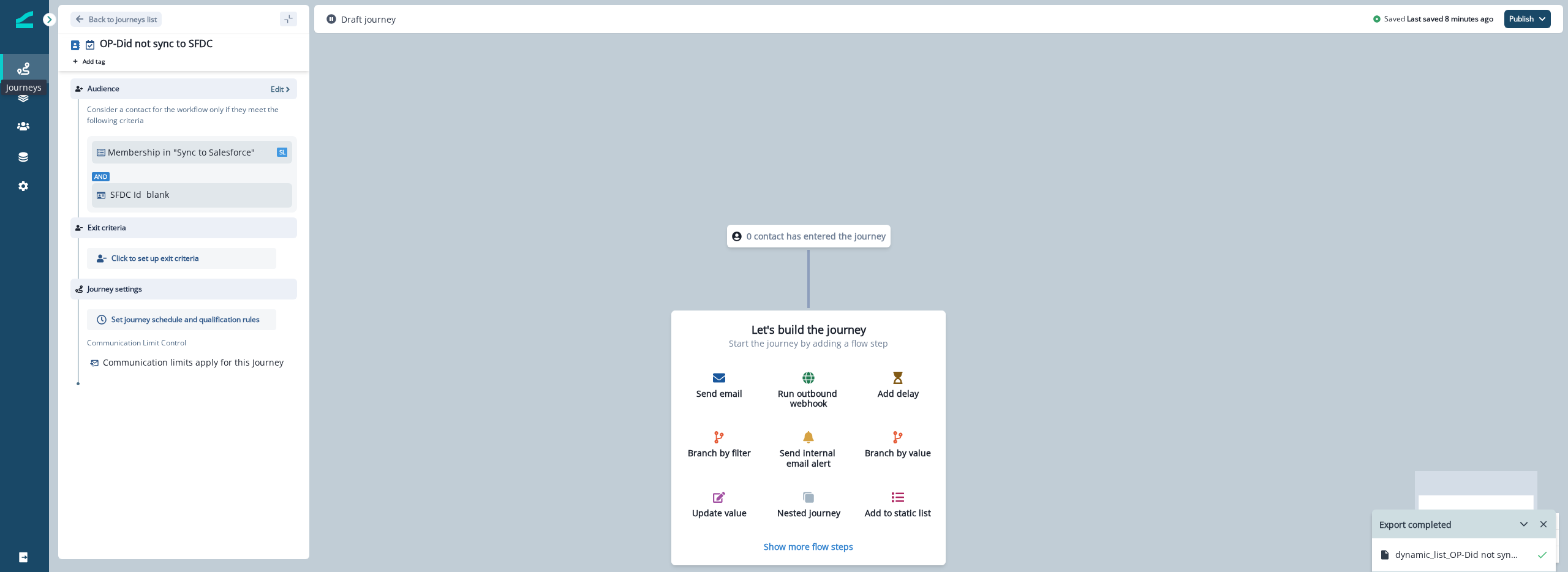
click at [25, 72] on icon at bounding box center [23, 68] width 12 height 12
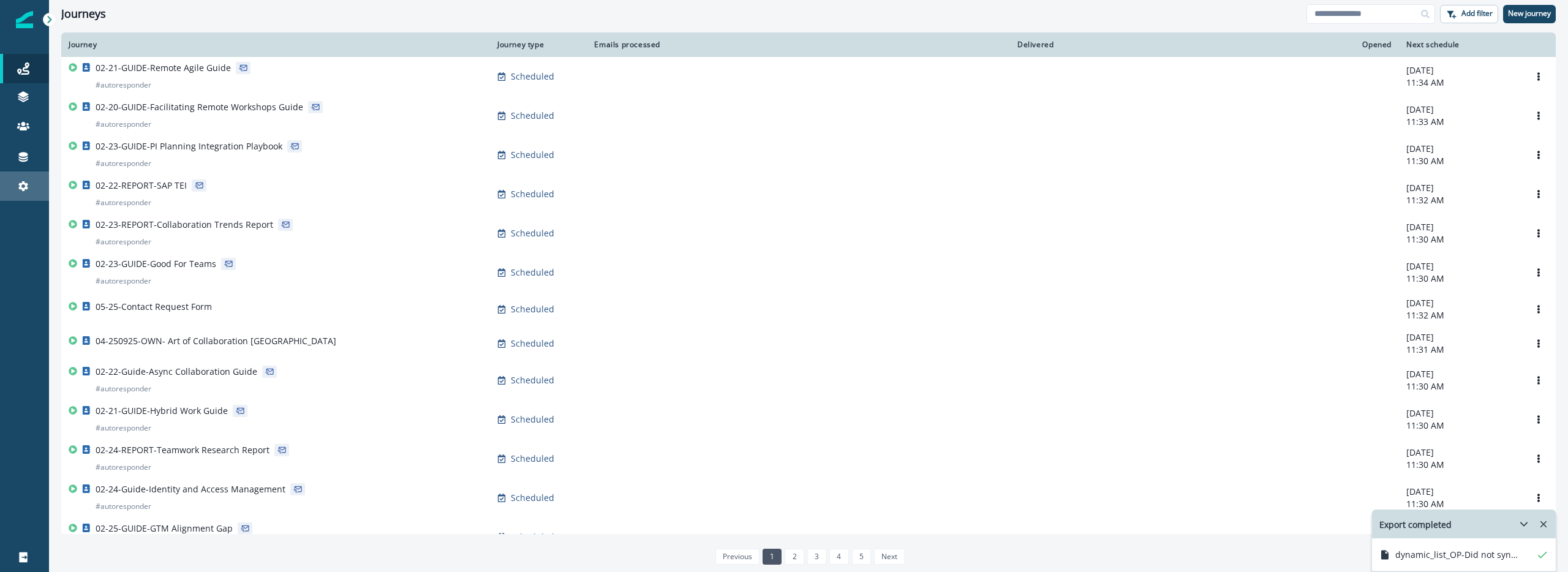
click at [29, 180] on div "Settings" at bounding box center [24, 186] width 40 height 15
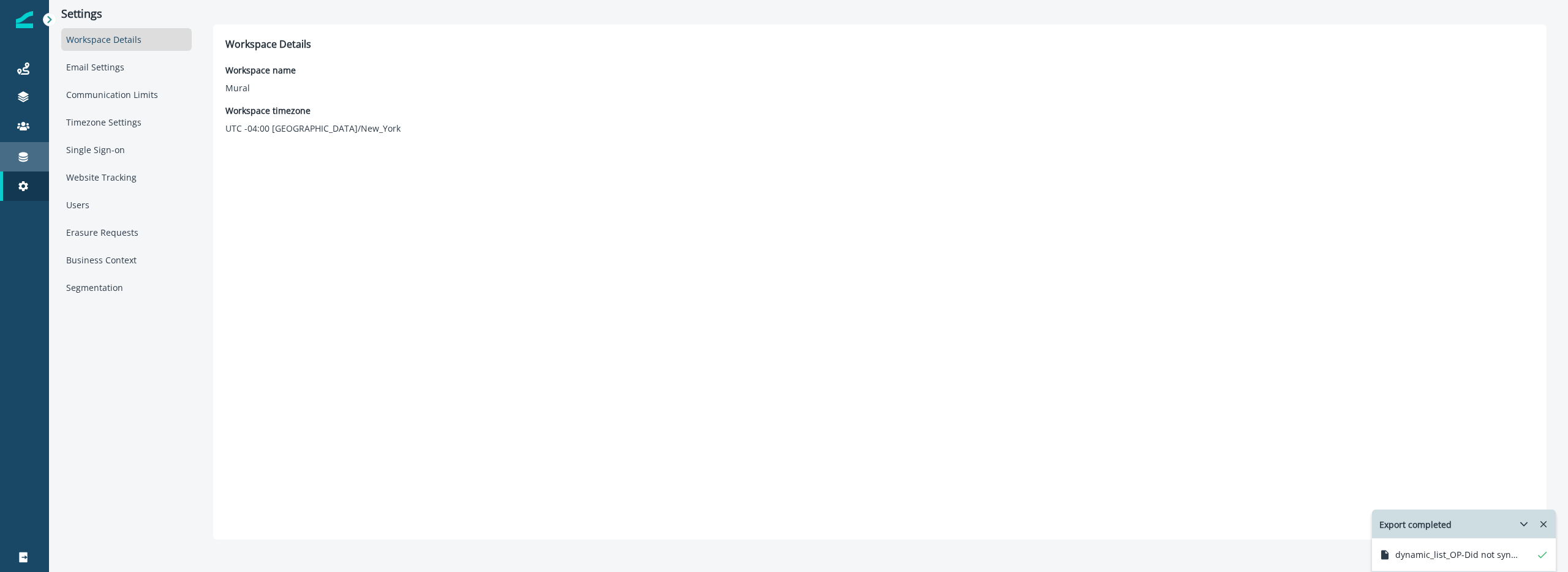
click at [41, 159] on div "Connections" at bounding box center [24, 157] width 40 height 15
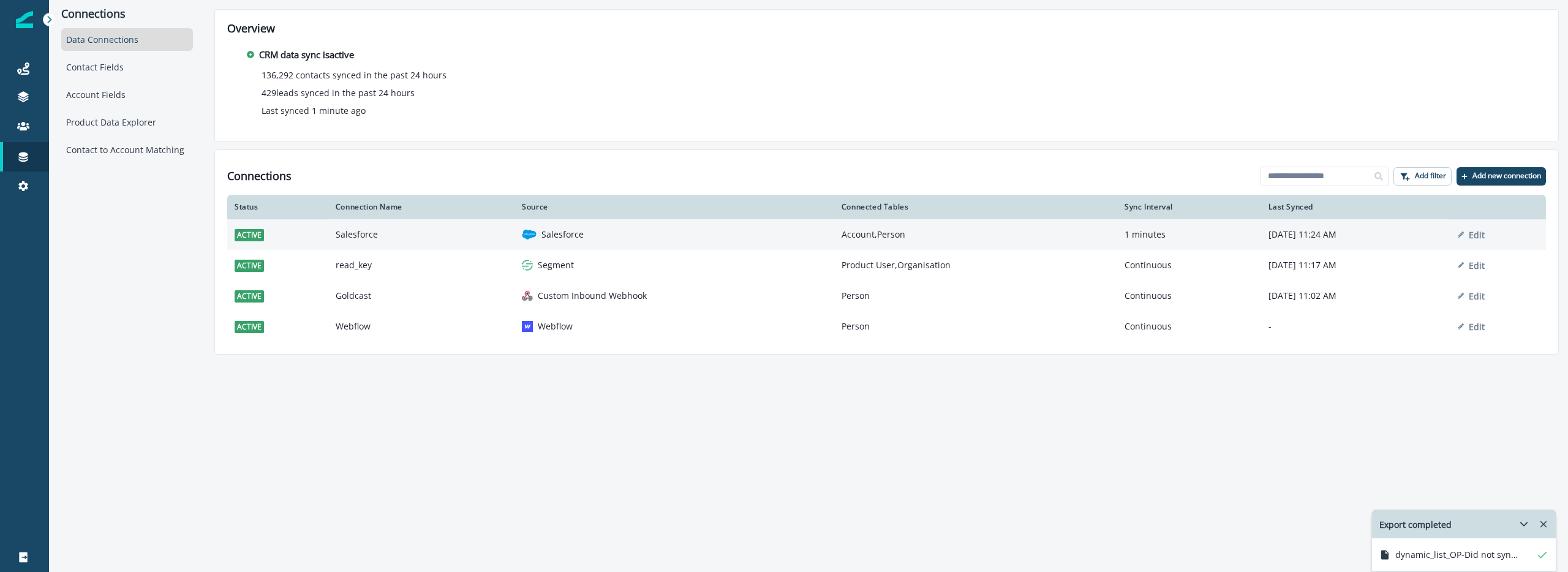
click at [385, 235] on td "Salesforce" at bounding box center [421, 235] width 187 height 31
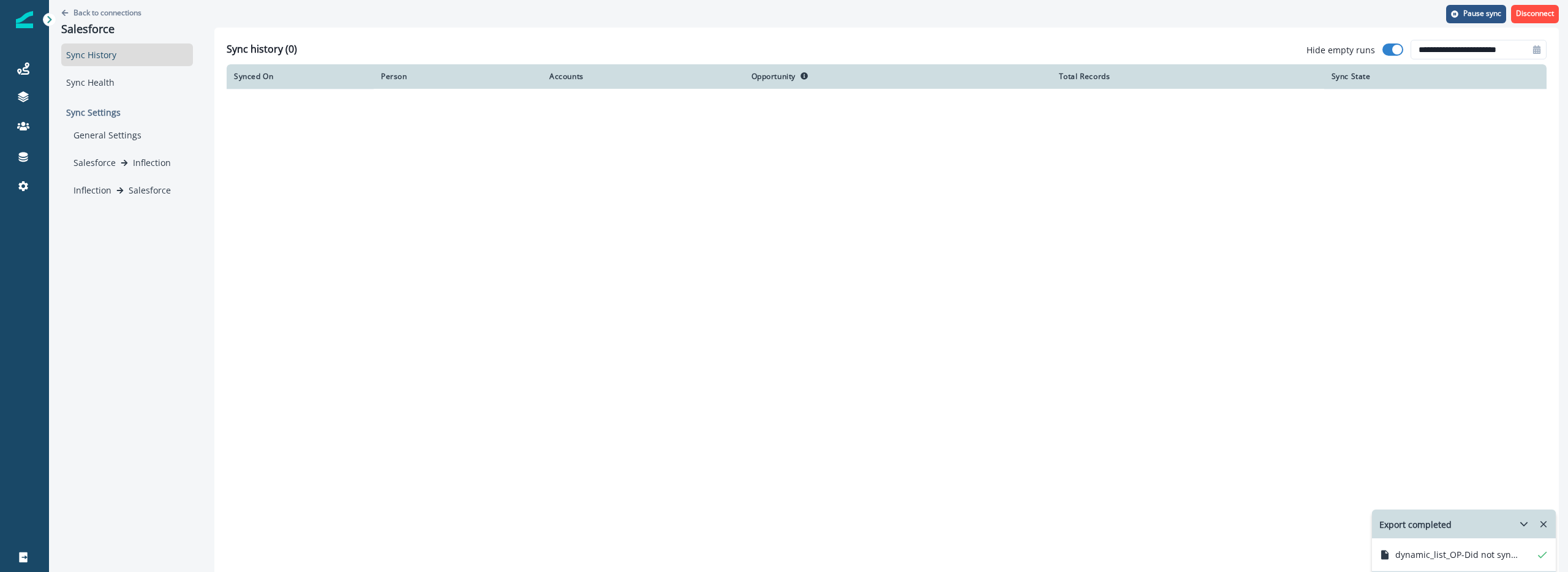
type input "**********"
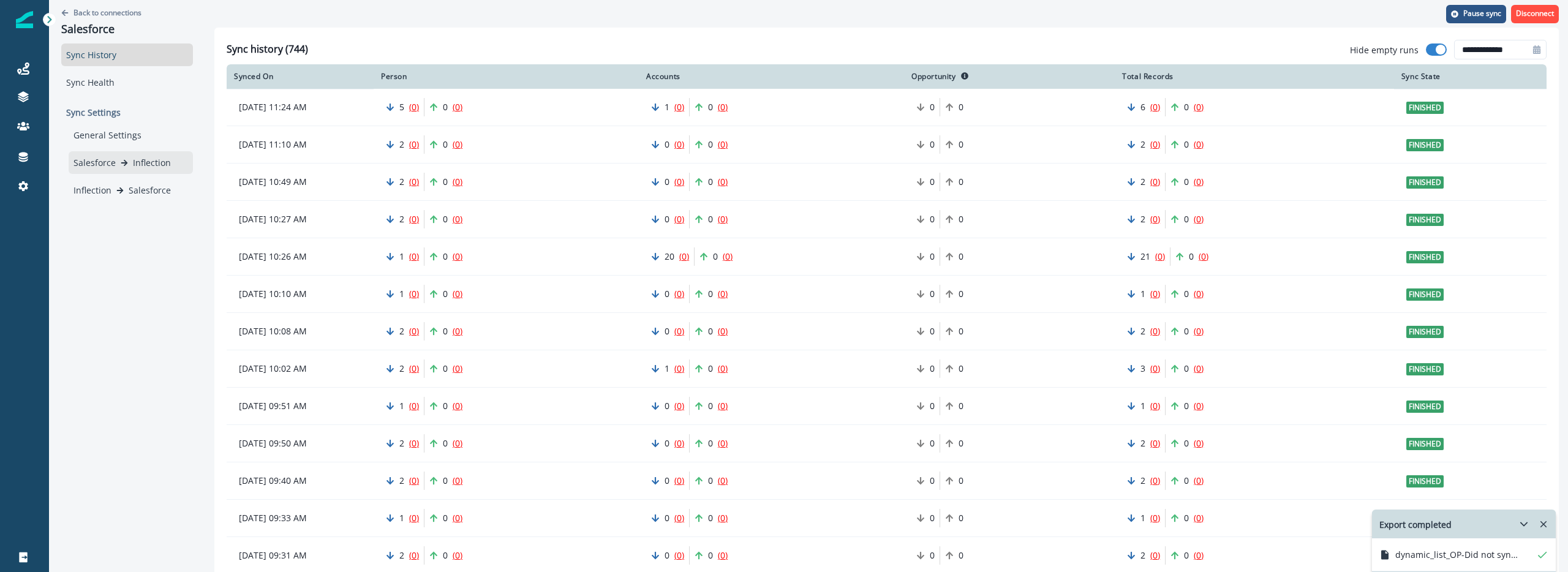
click at [146, 154] on div "Salesforce Inflection" at bounding box center [131, 162] width 124 height 23
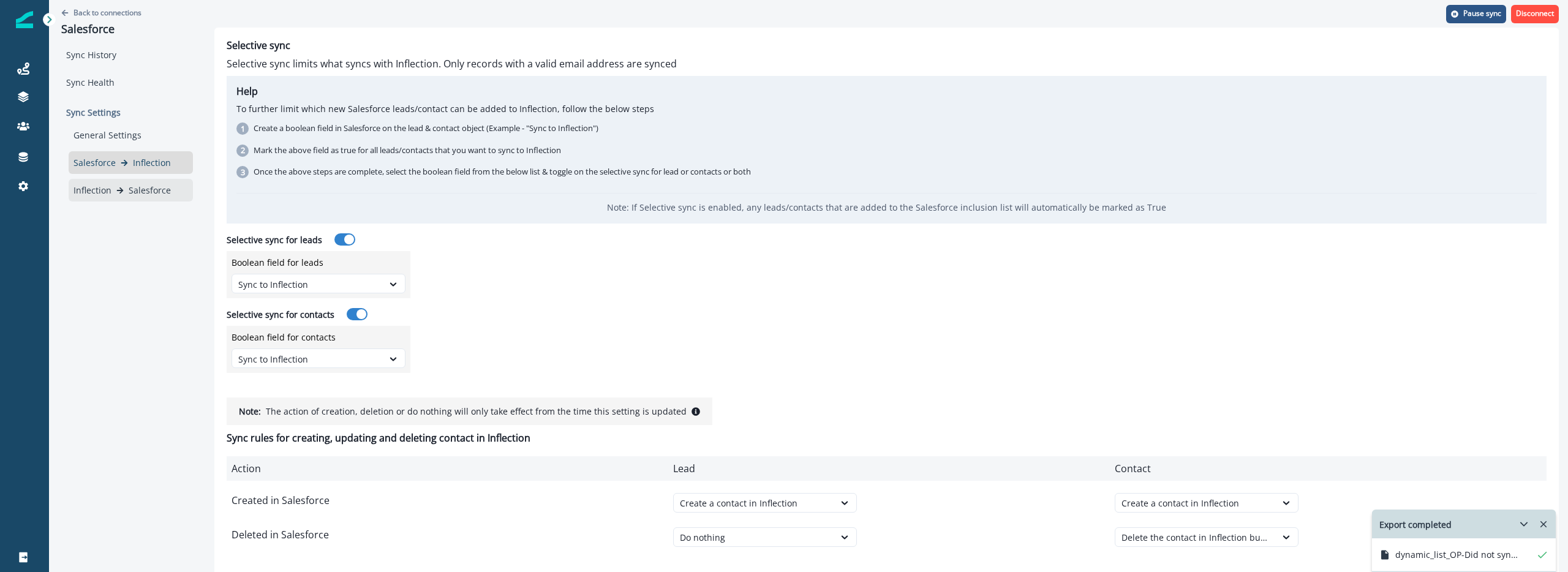
click at [141, 192] on p "Salesforce" at bounding box center [149, 191] width 42 height 13
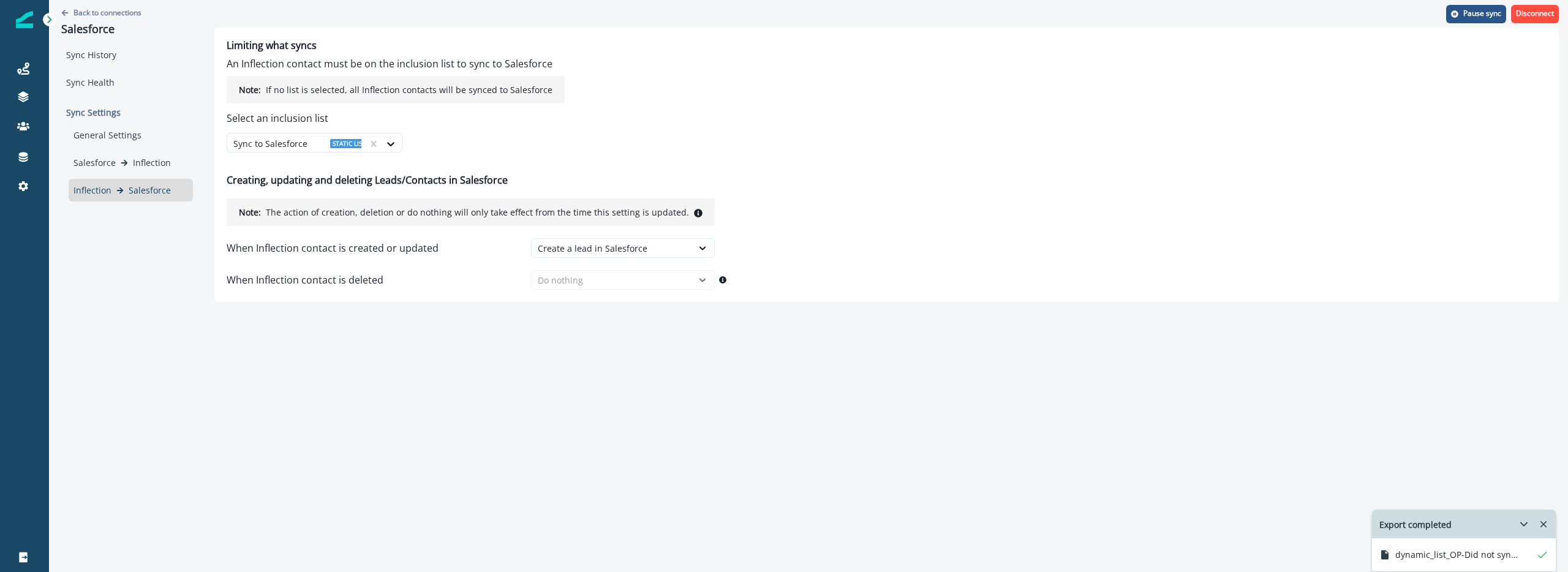
click at [528, 334] on div "Back to connections Salesforce Sync History Sync Health Sync Settings General S…" at bounding box center [808, 286] width 1519 height 572
click at [554, 247] on div "Create a lead in Salesforce" at bounding box center [612, 249] width 149 height 13
click at [439, 393] on div "Back to connections Salesforce Sync History Sync Health Sync Settings General S…" at bounding box center [808, 286] width 1519 height 572
click at [438, 393] on div "Back to connections Salesforce Sync History Sync Health Sync Settings General S…" at bounding box center [808, 286] width 1519 height 572
click at [336, 412] on div "Back to connections Salesforce Sync History Sync Health Sync Settings General S…" at bounding box center [808, 286] width 1519 height 572
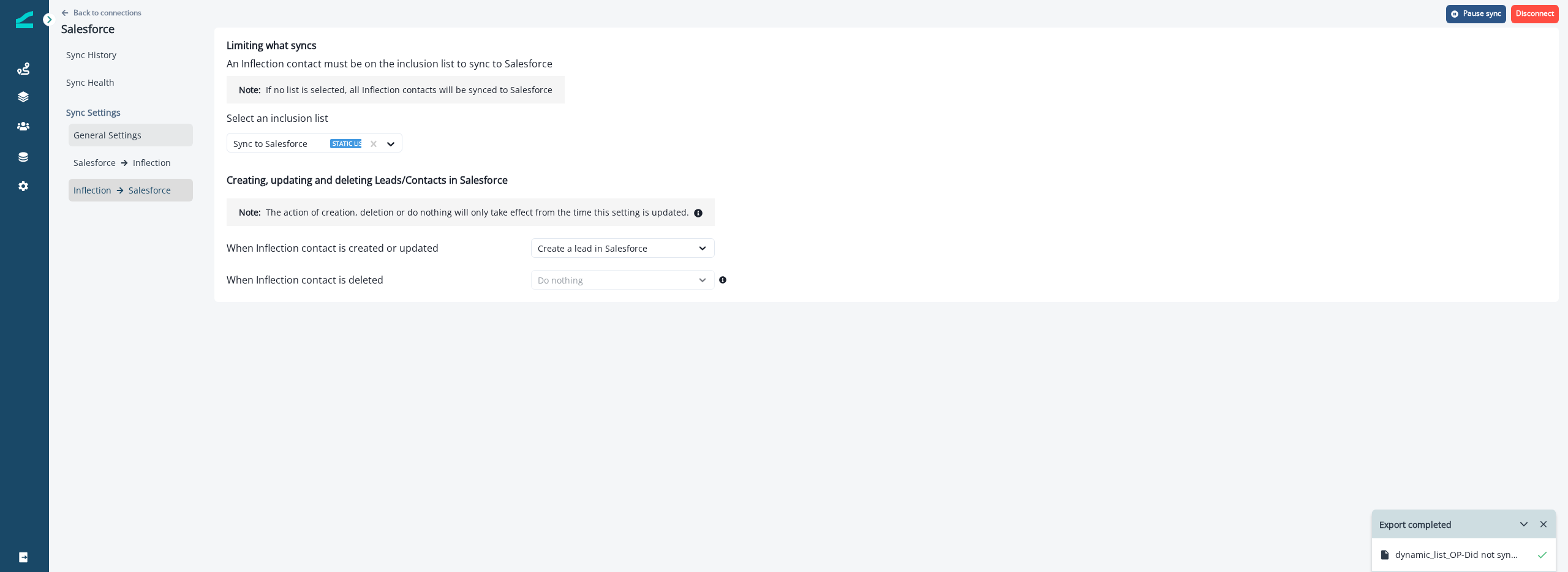
click at [120, 137] on div "General Settings" at bounding box center [131, 135] width 124 height 23
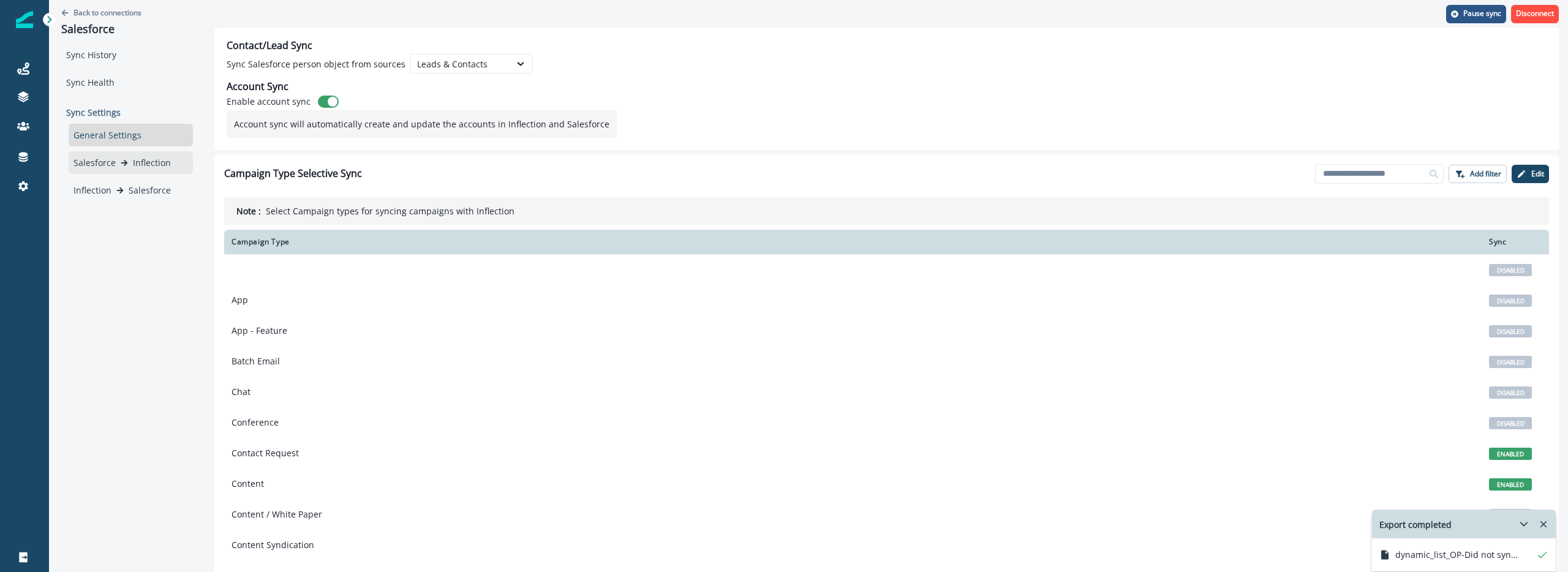
click at [123, 168] on div "Salesforce Inflection" at bounding box center [131, 162] width 115 height 13
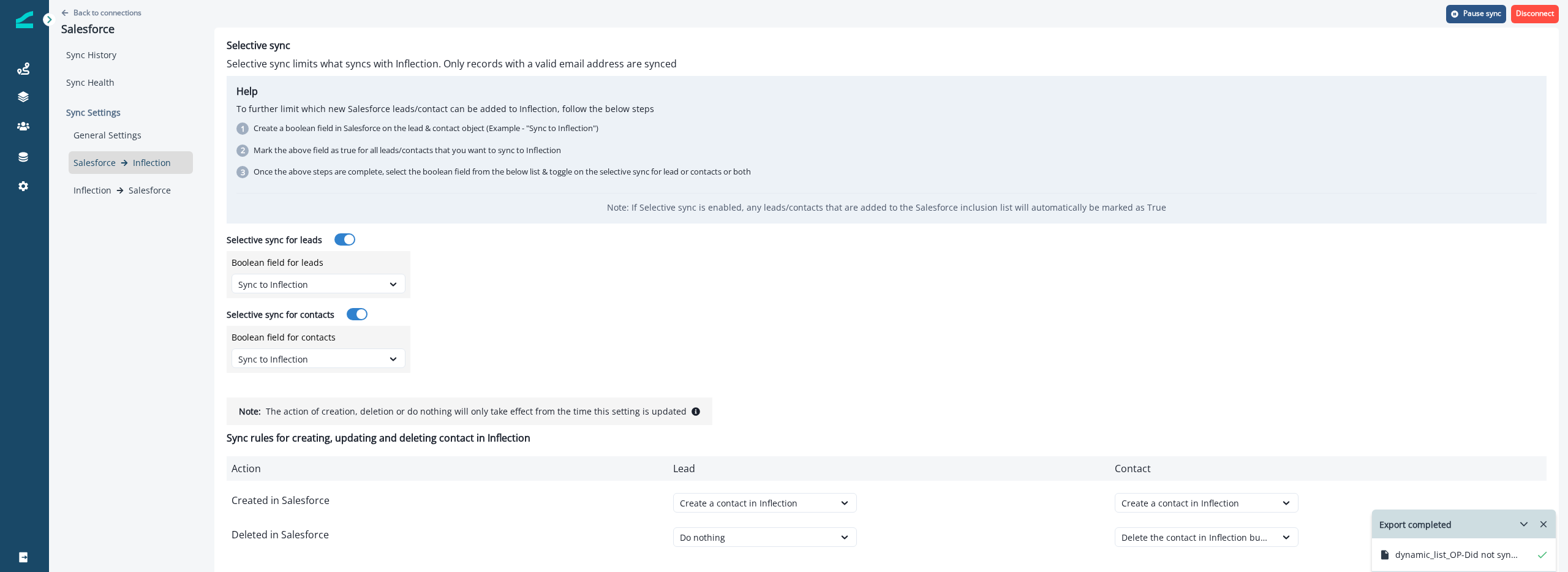
scroll to position [11, 0]
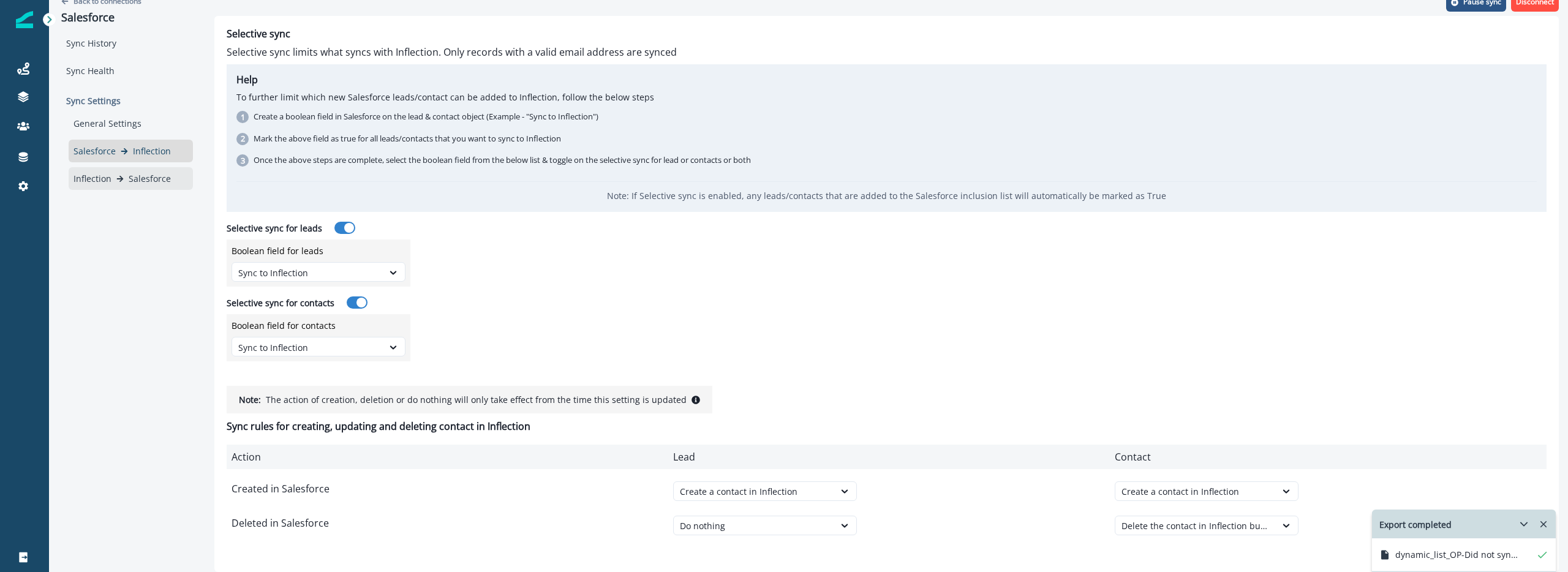
click at [161, 185] on div "Inflection Salesforce" at bounding box center [131, 179] width 124 height 23
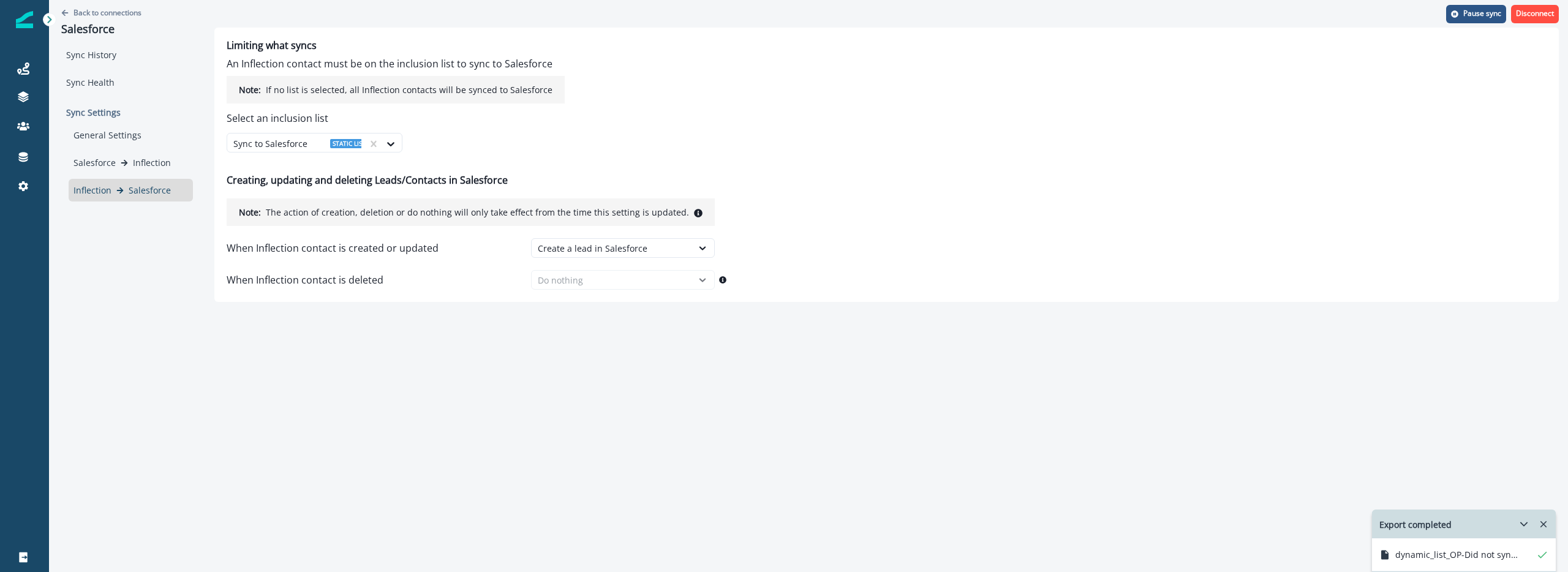
click at [1540, 524] on icon "Remove-exports" at bounding box center [1543, 524] width 11 height 11
click at [16, 59] on link "Journeys" at bounding box center [24, 69] width 49 height 29
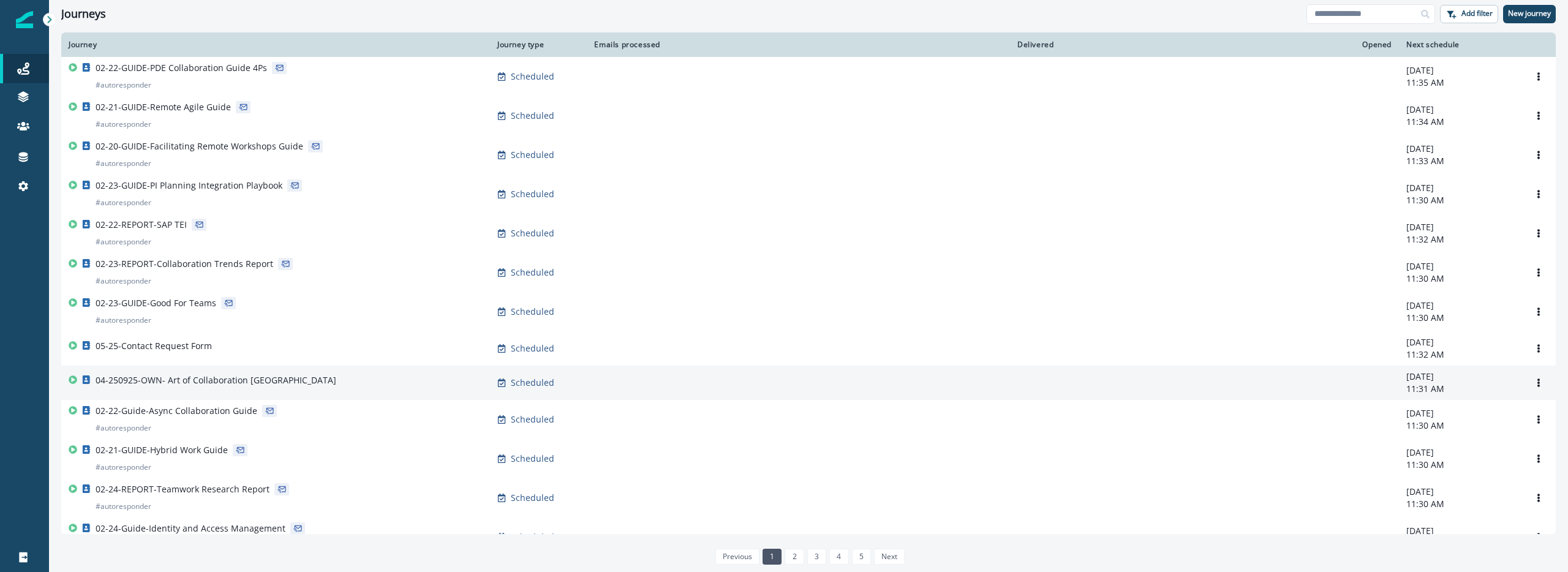
scroll to position [478, 0]
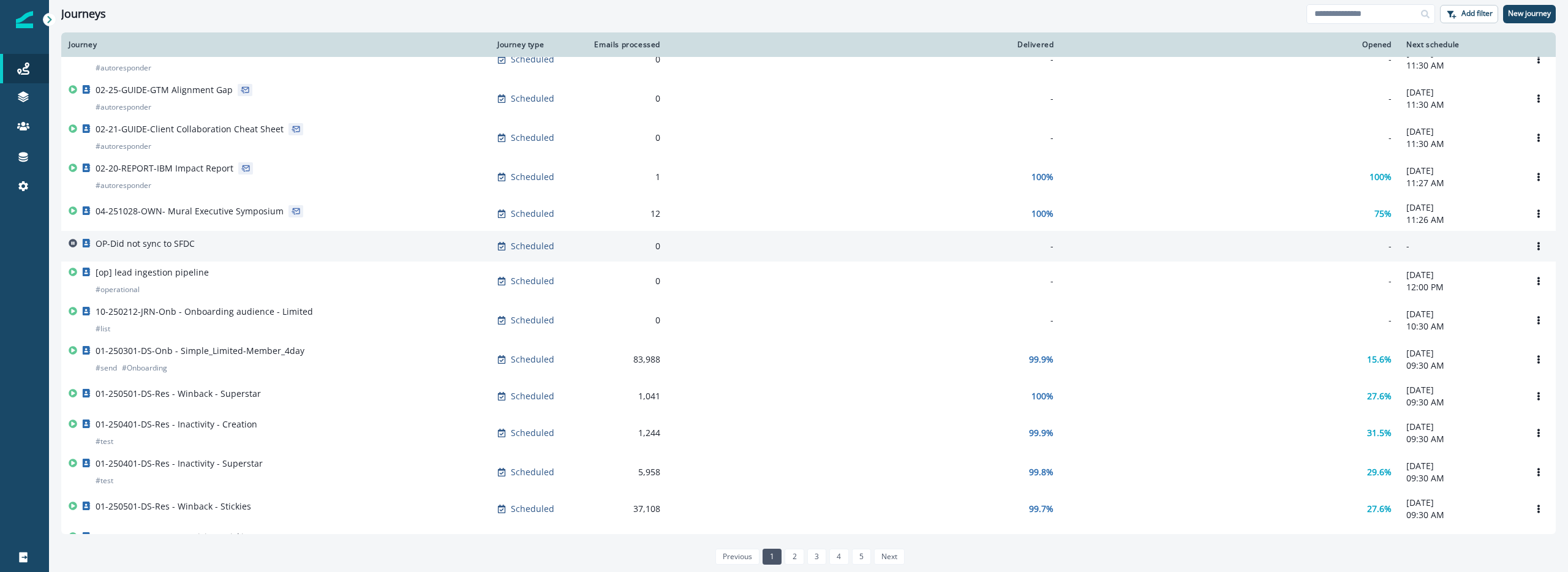
click at [120, 250] on p "OP-Did not sync to SFDC" at bounding box center [145, 243] width 99 height 12
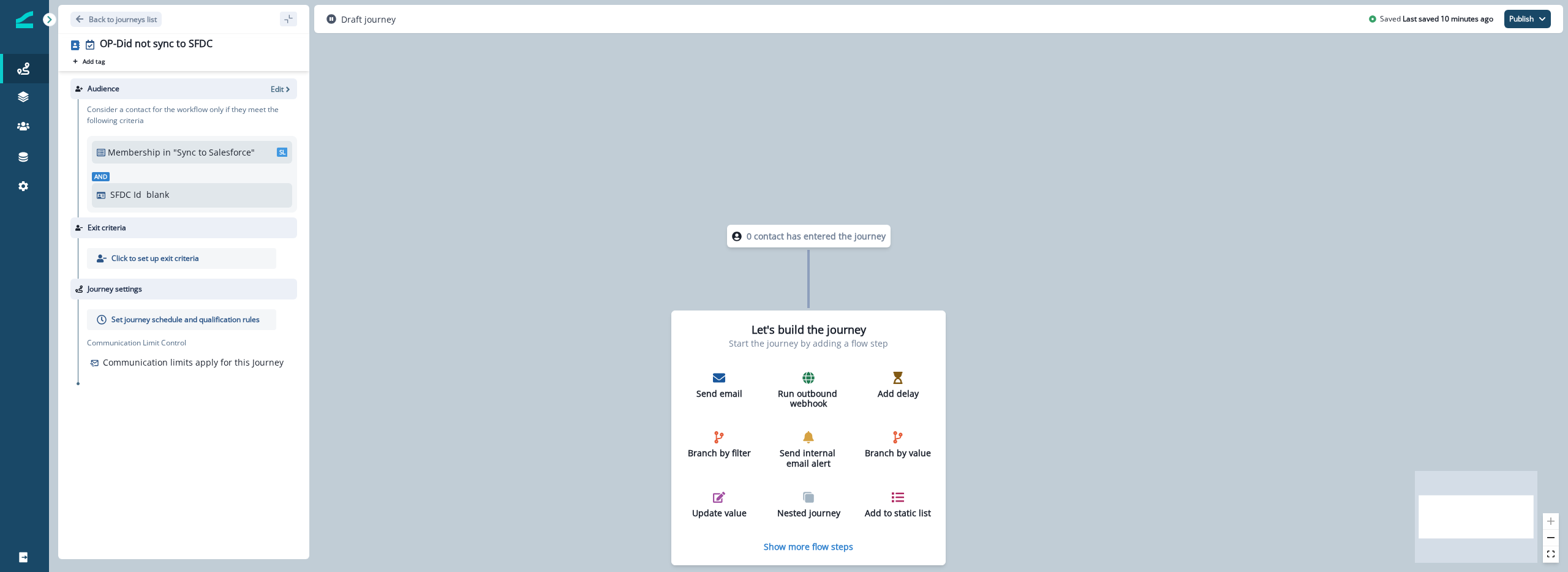
click at [229, 154] on p ""Sync to Salesforce"" at bounding box center [215, 153] width 82 height 13
click at [283, 85] on icon "button" at bounding box center [287, 89] width 9 height 9
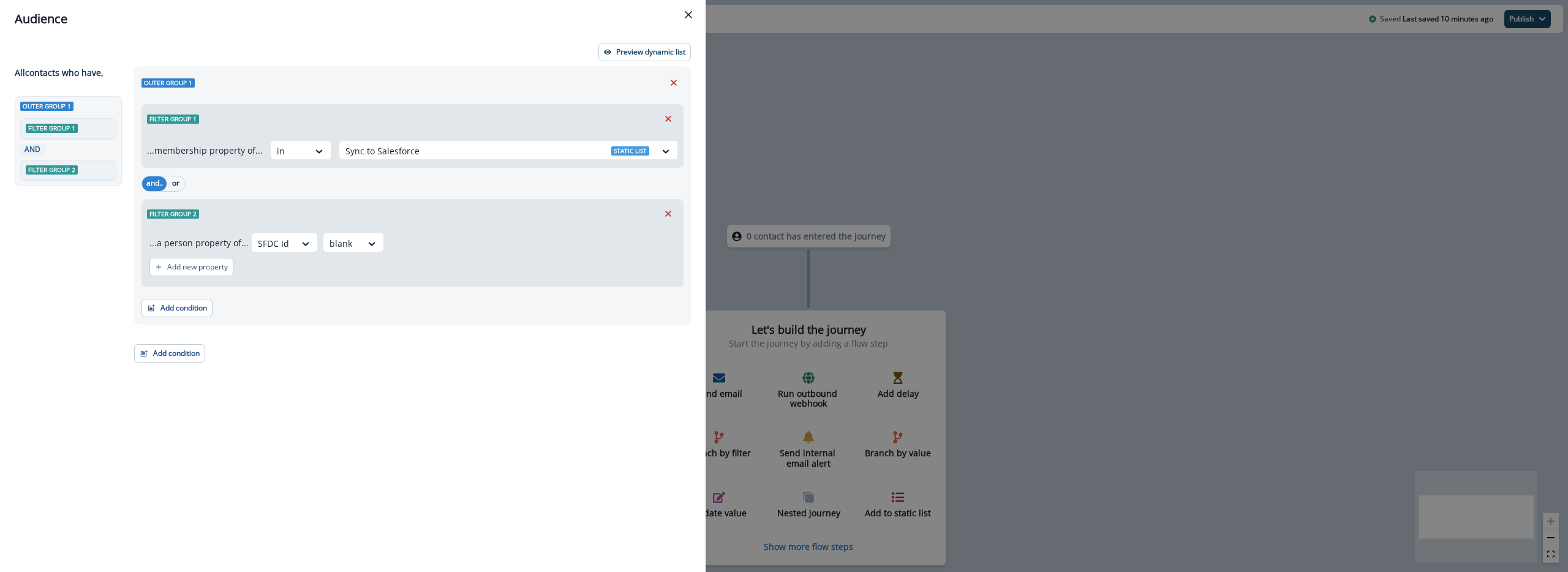
click at [623, 74] on div "Outer group 1" at bounding box center [412, 82] width 542 height 19
click at [631, 61] on div "Preview dynamic list All contact s who have, Outer group 1 Filter group 1 AND F…" at bounding box center [353, 305] width 706 height 534
click at [631, 48] on p "Preview dynamic list" at bounding box center [651, 52] width 69 height 9
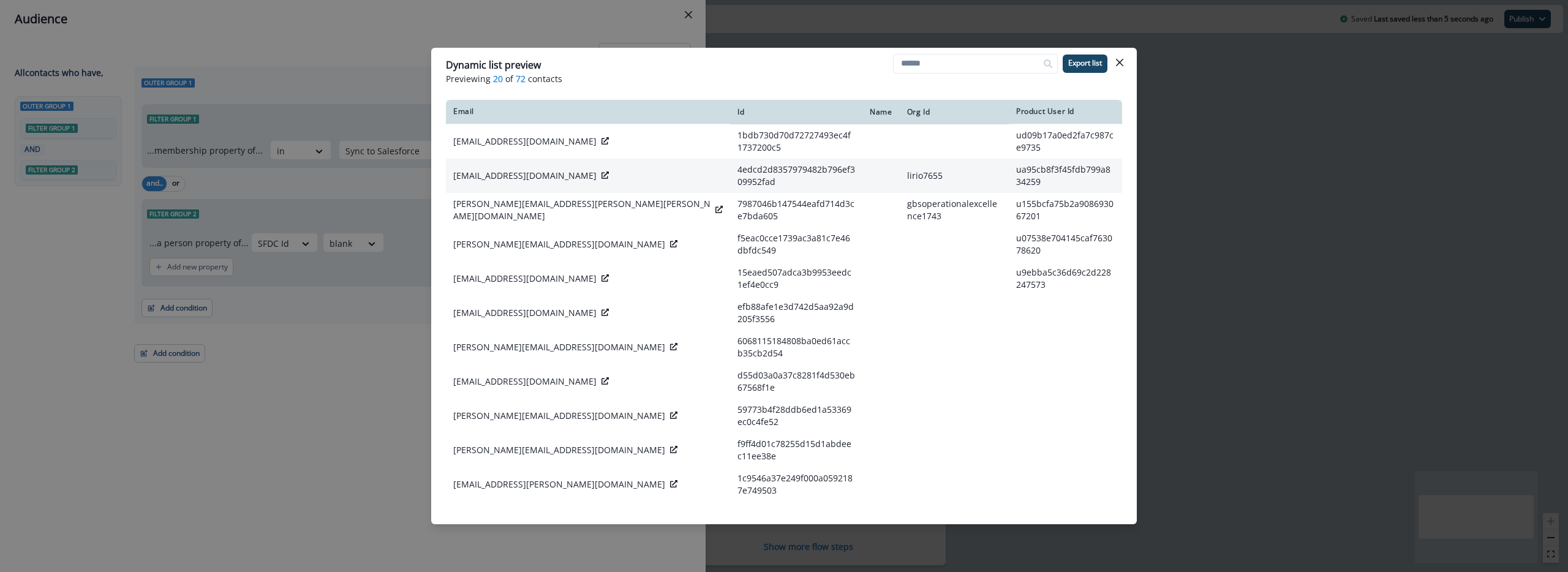
click at [602, 171] on icon at bounding box center [605, 175] width 7 height 7
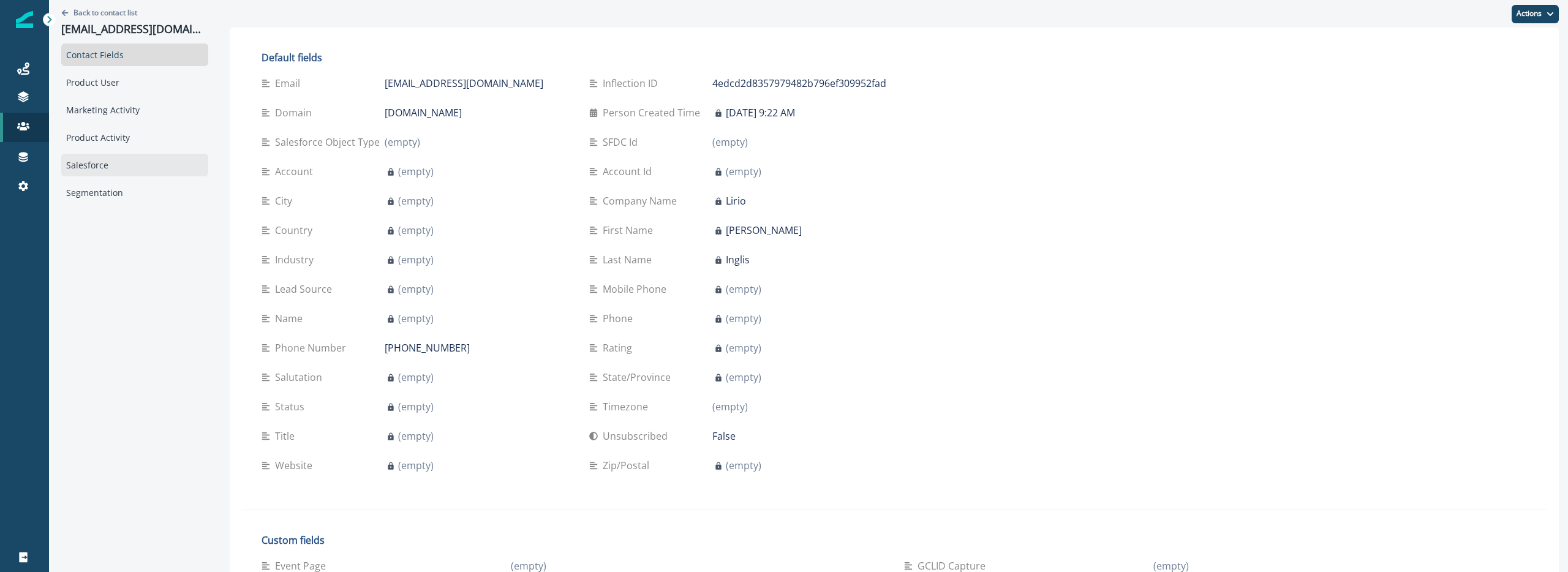
click at [99, 162] on div "Salesforce" at bounding box center [135, 165] width 147 height 23
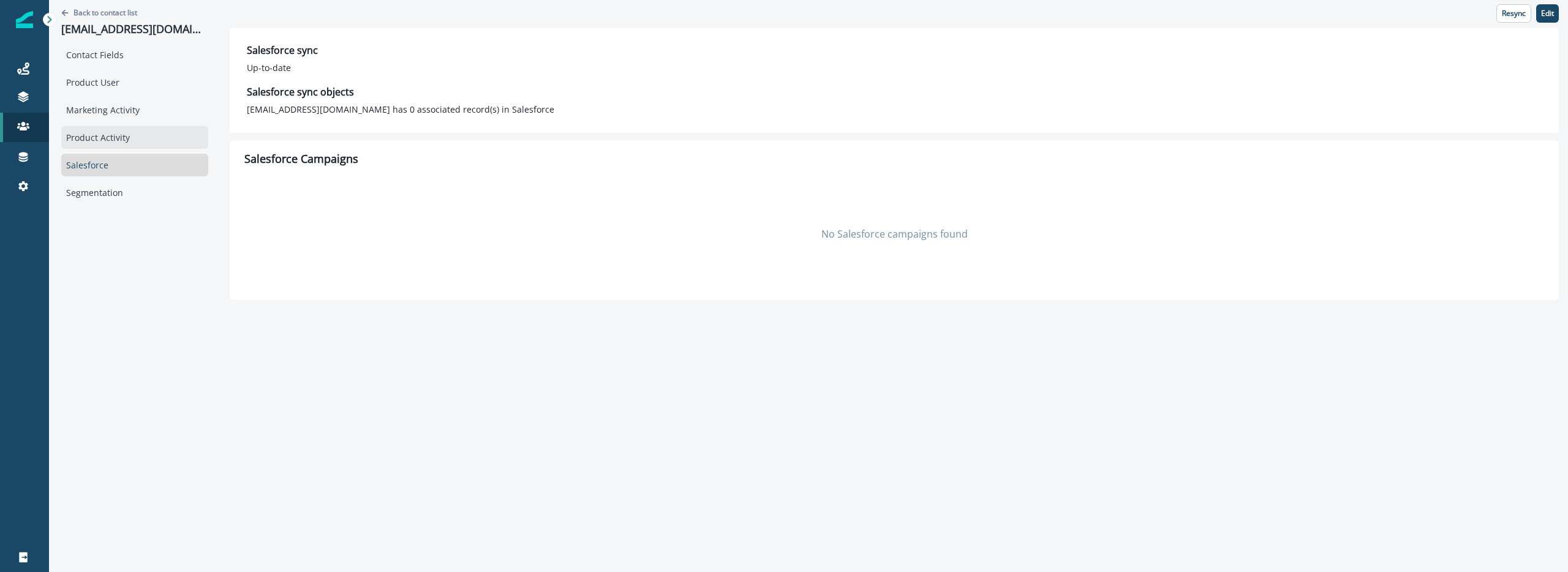
click at [111, 134] on div "Product Activity" at bounding box center [135, 137] width 147 height 23
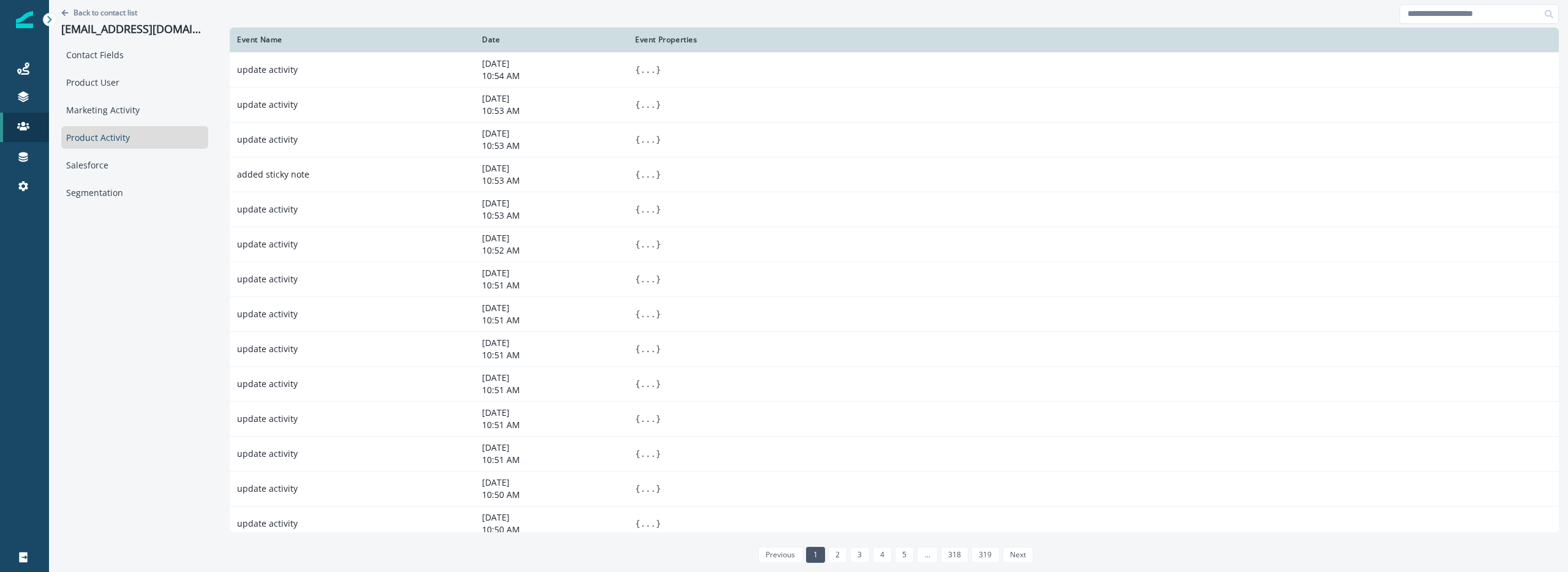
scroll to position [44, 0]
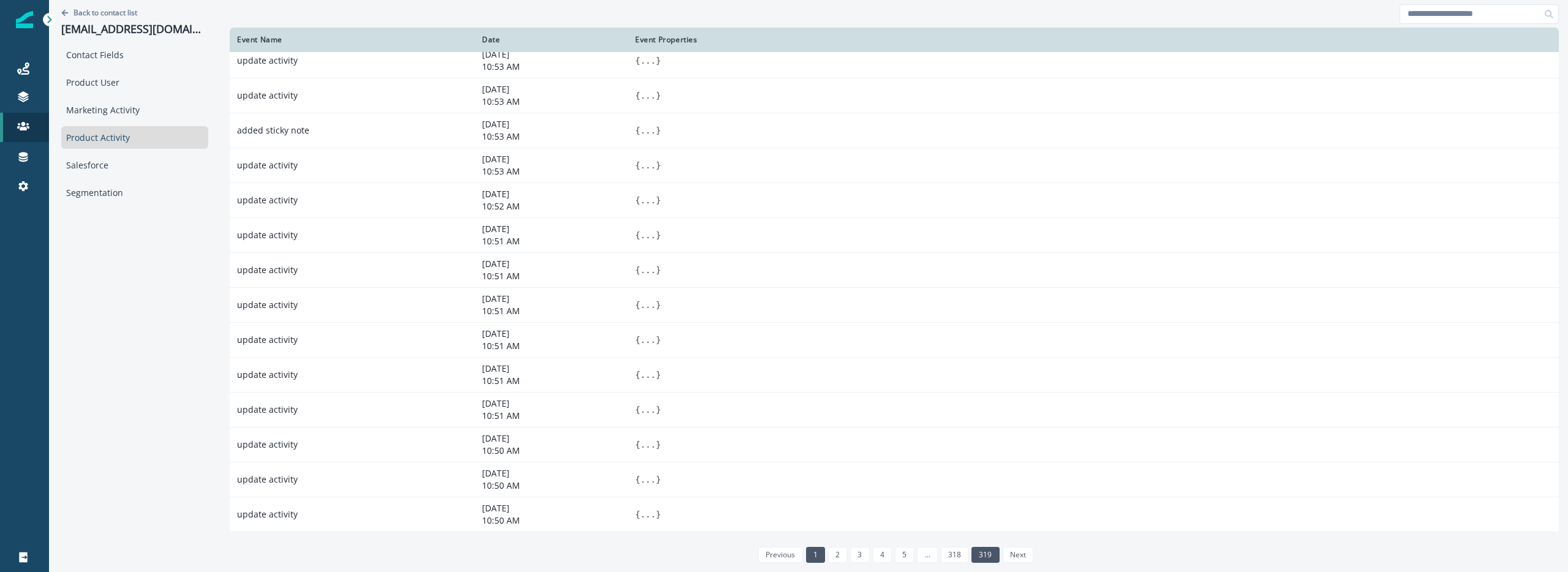
click at [975, 556] on link "319" at bounding box center [985, 555] width 27 height 16
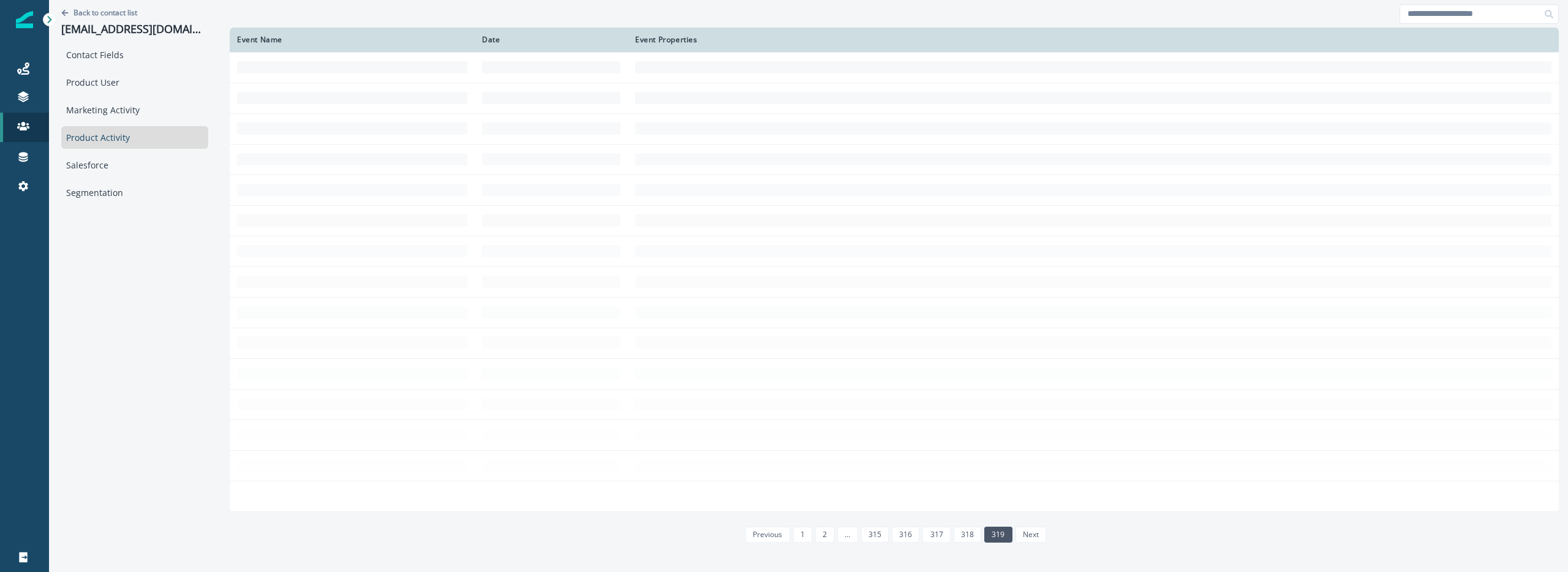
scroll to position [0, 0]
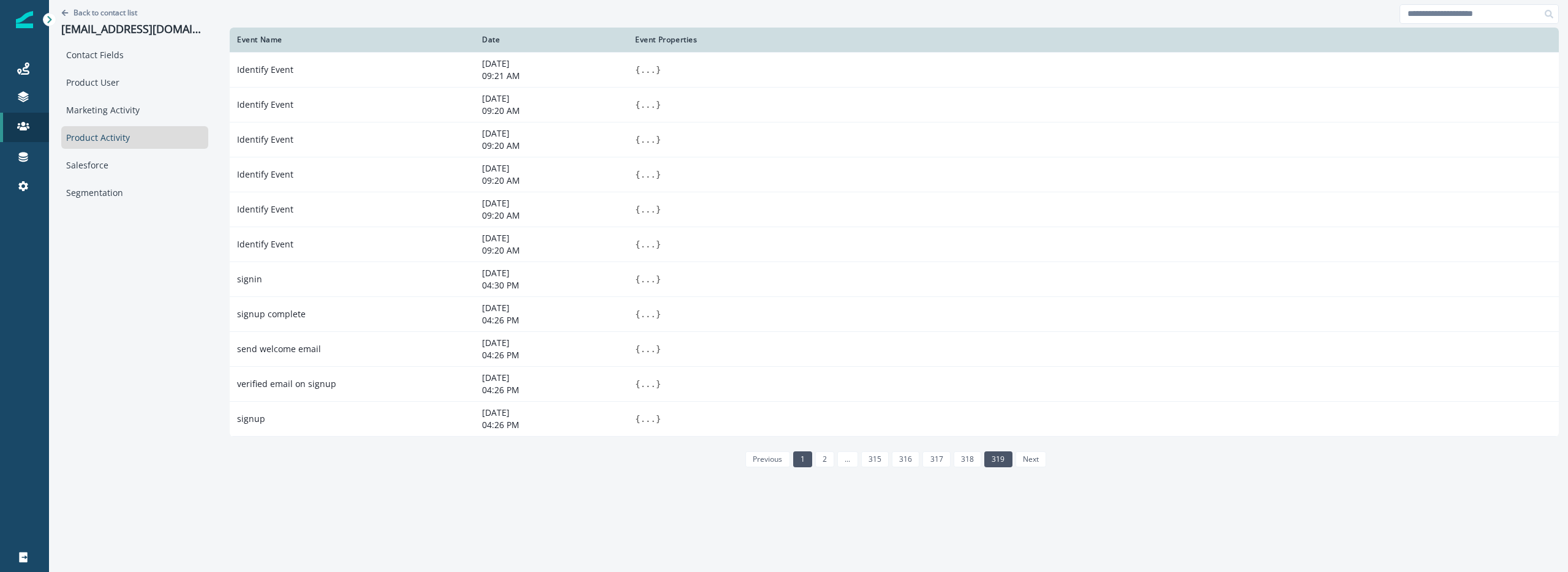
click at [793, 461] on link "1" at bounding box center [803, 460] width 19 height 16
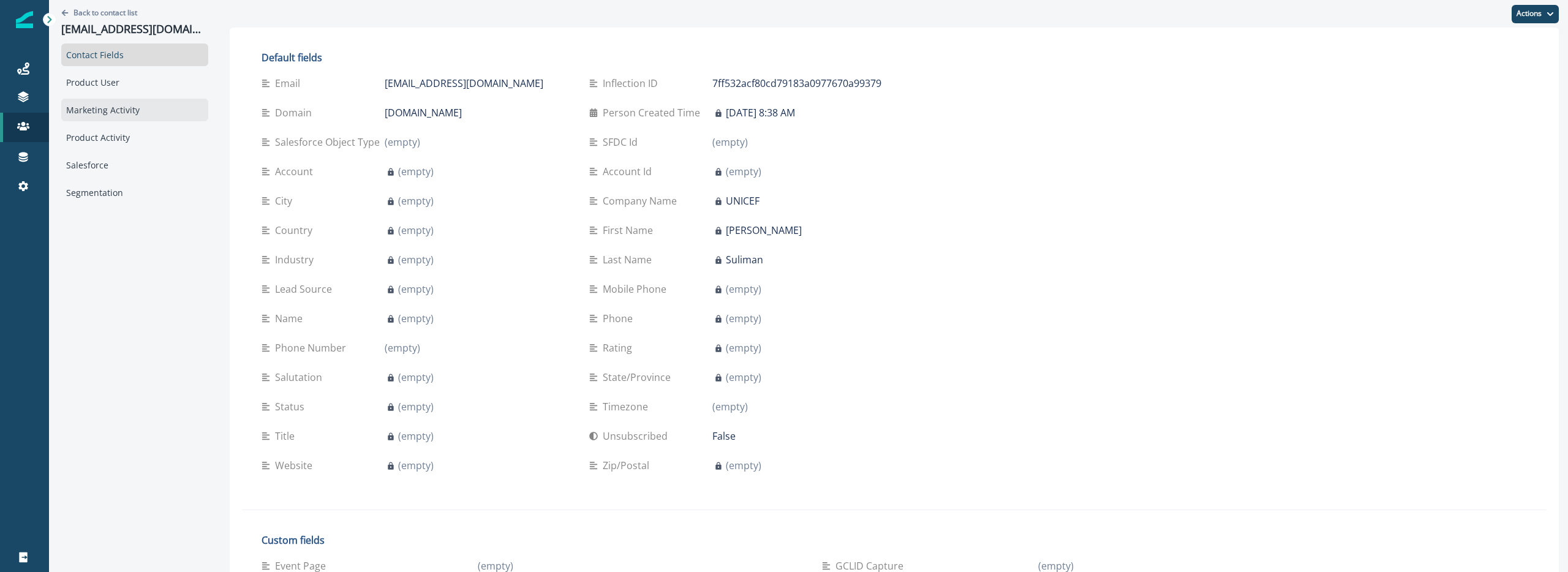
click at [112, 111] on div "Marketing Activity" at bounding box center [135, 110] width 147 height 23
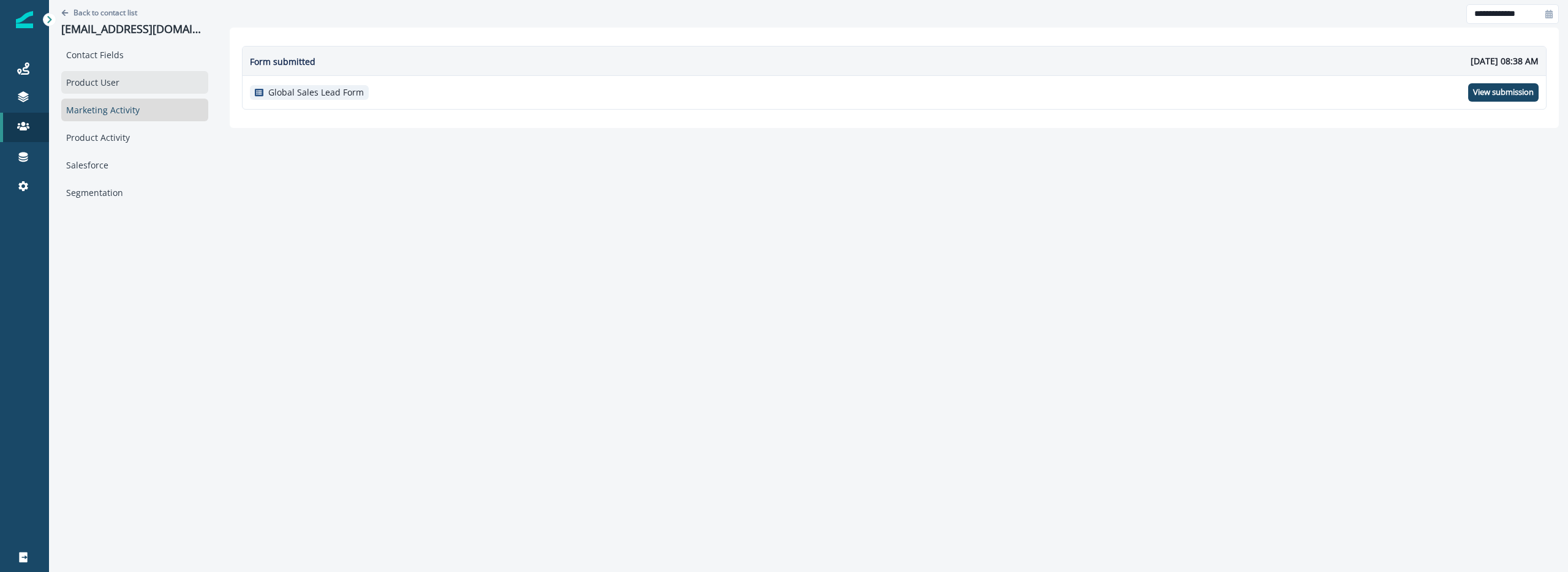
click at [109, 72] on div "Product User" at bounding box center [135, 82] width 147 height 23
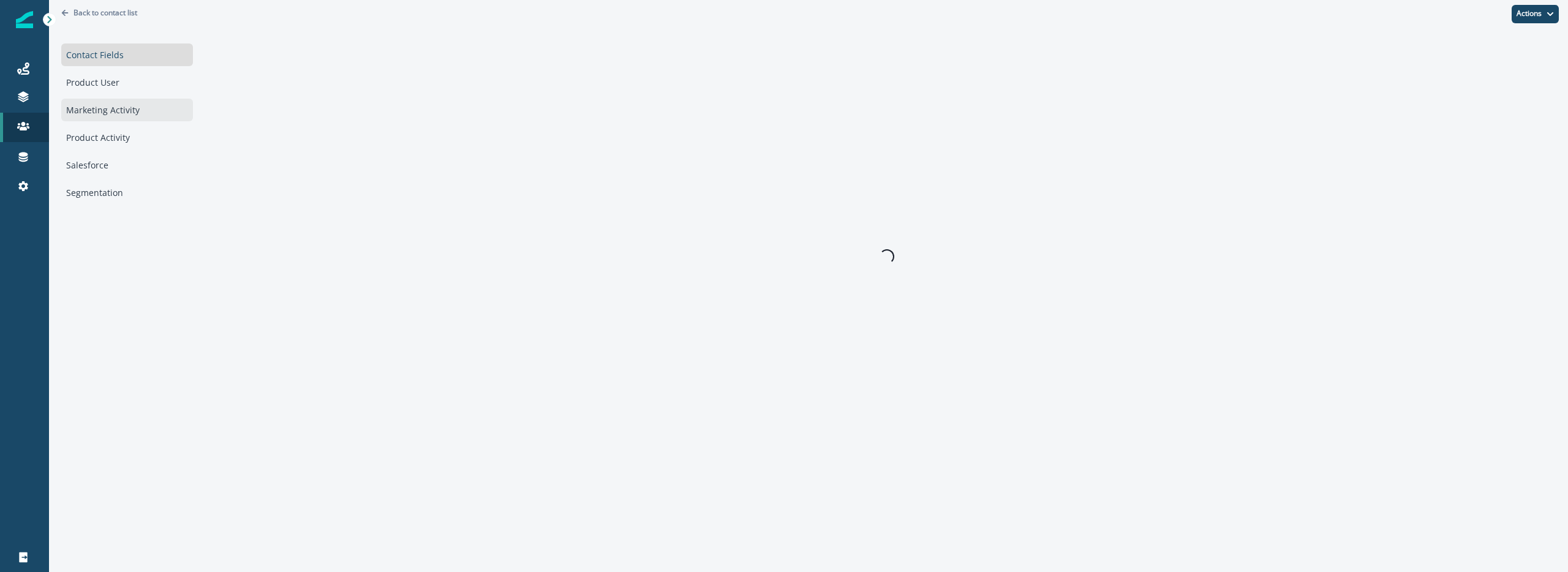
click at [128, 99] on div "Marketing Activity" at bounding box center [127, 110] width 132 height 23
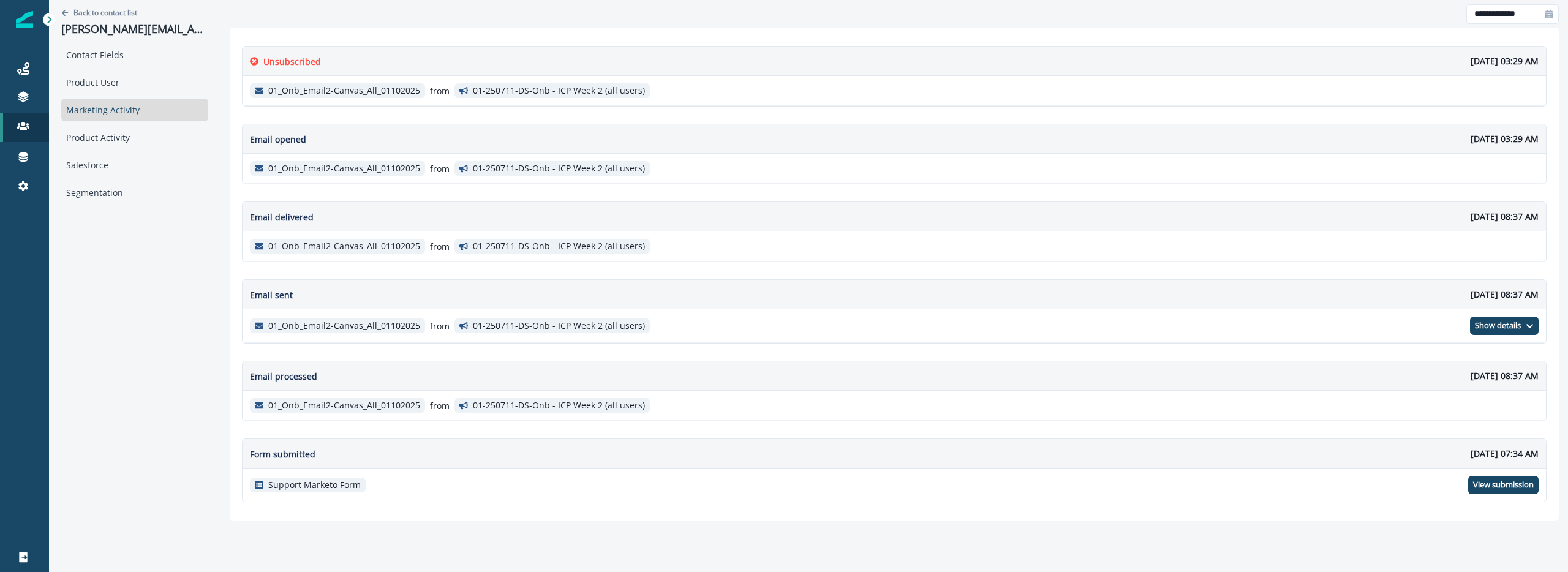
click at [125, 116] on div "Marketing Activity" at bounding box center [135, 110] width 147 height 23
click at [125, 145] on div "Product Activity" at bounding box center [135, 137] width 147 height 23
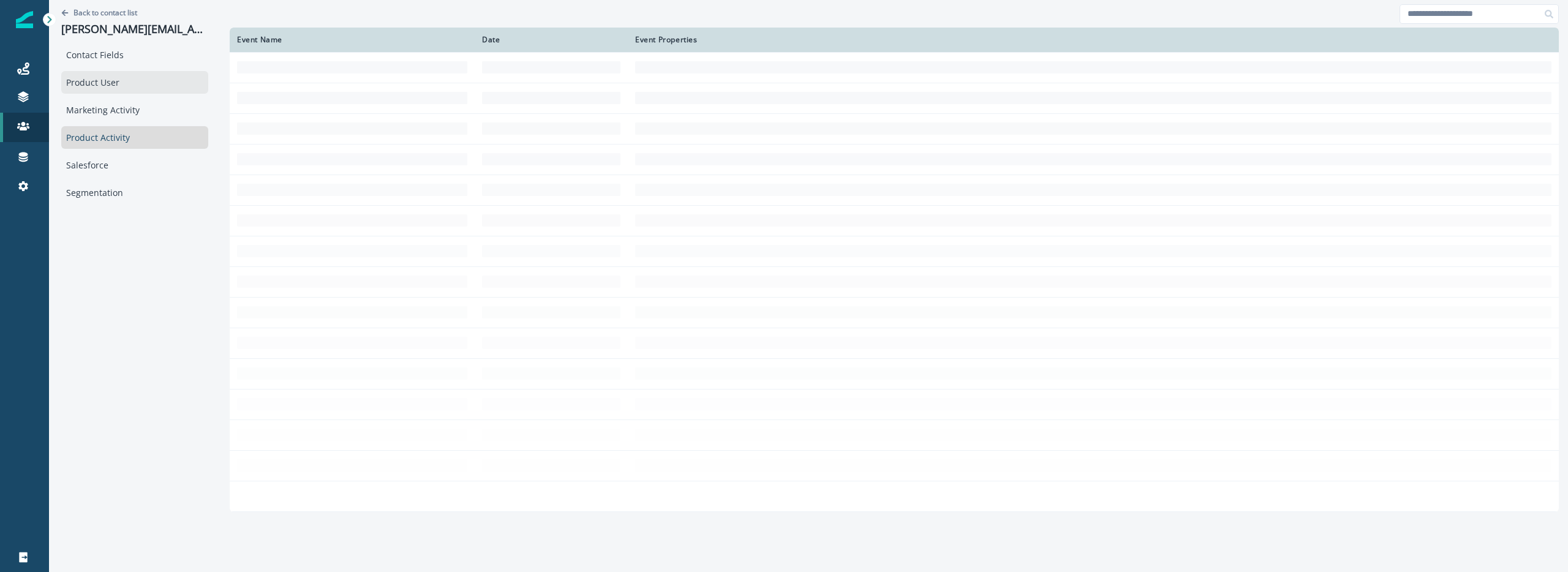
click at [108, 80] on div "Product User" at bounding box center [135, 82] width 147 height 23
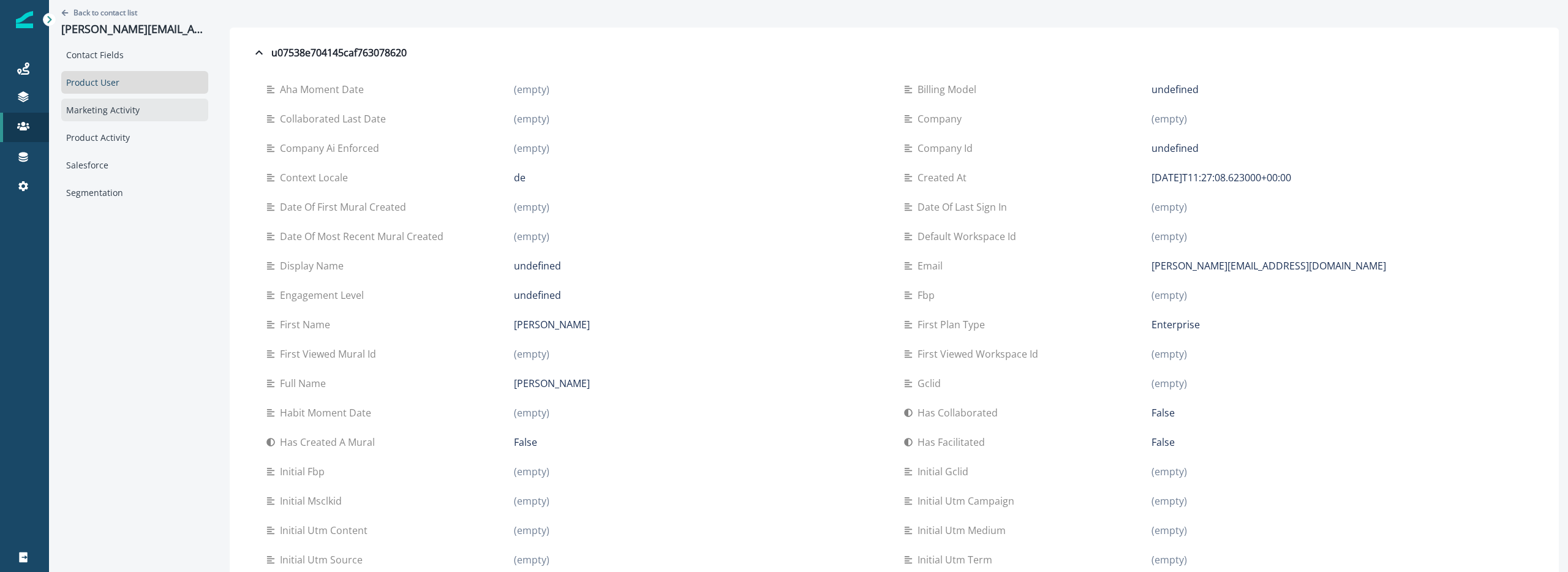
click at [113, 119] on div "Marketing Activity" at bounding box center [135, 110] width 147 height 23
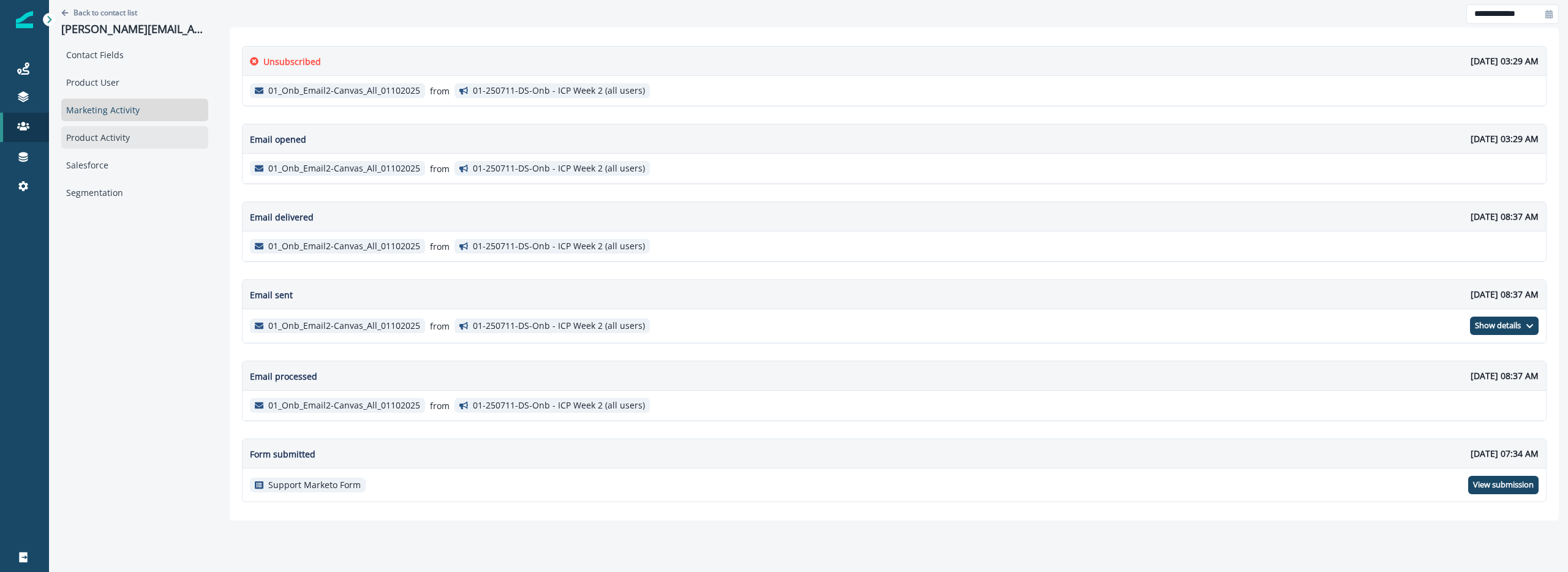
click at [140, 133] on div "Product Activity" at bounding box center [135, 137] width 147 height 23
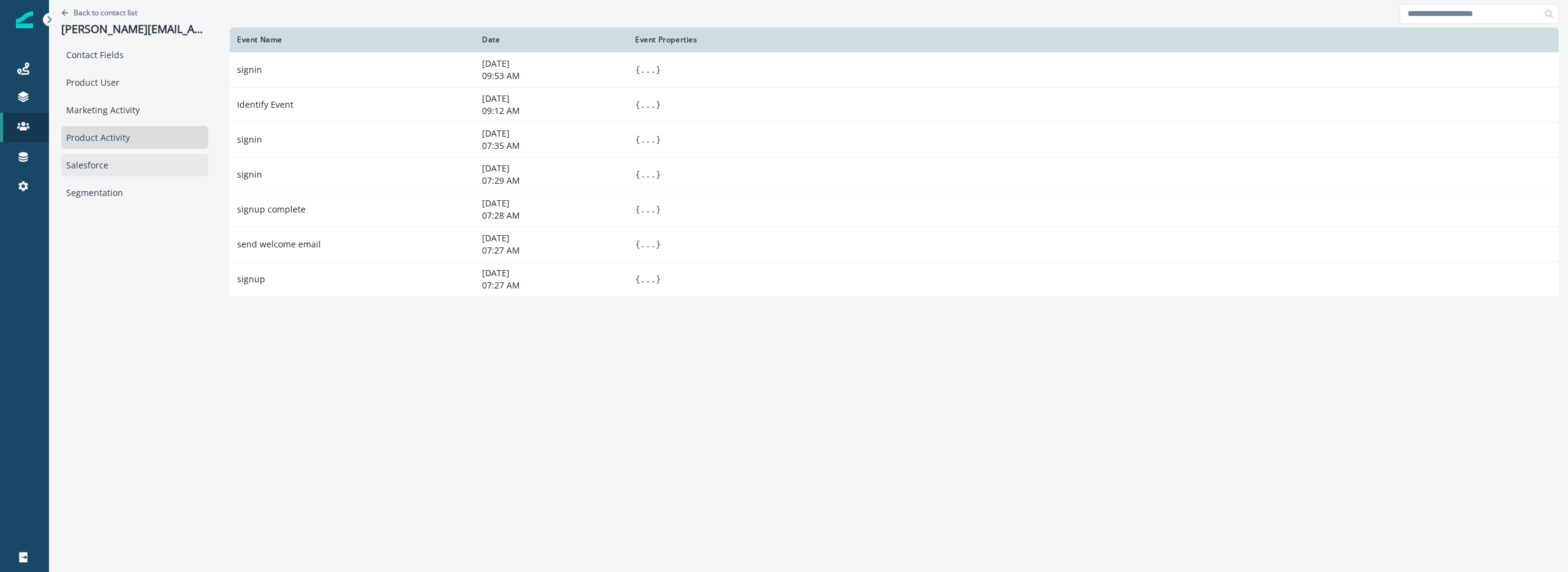
click at [140, 166] on div "Salesforce" at bounding box center [135, 165] width 147 height 23
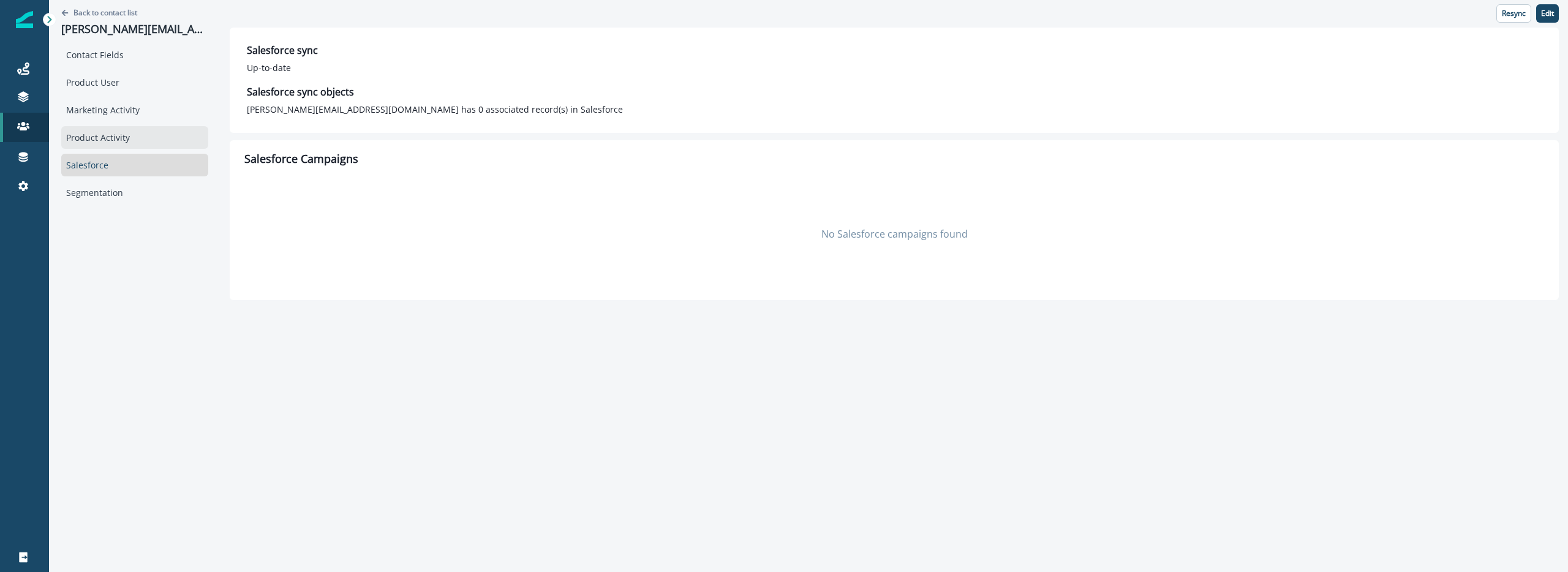
click at [140, 143] on div "Product Activity" at bounding box center [135, 137] width 147 height 23
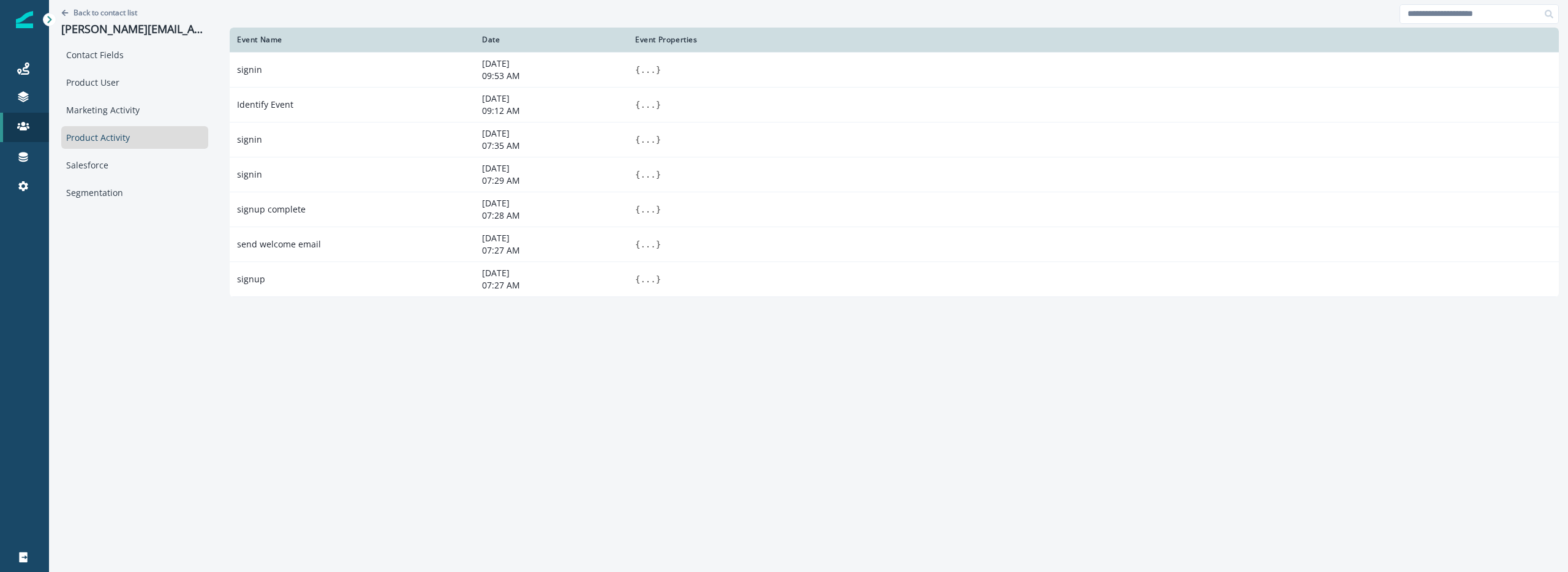
click at [135, 98] on div "Contact Fields Product User Marketing Activity Product Activity Salesforce Segm…" at bounding box center [135, 124] width 147 height 161
click at [135, 100] on div "Marketing Activity" at bounding box center [135, 110] width 147 height 23
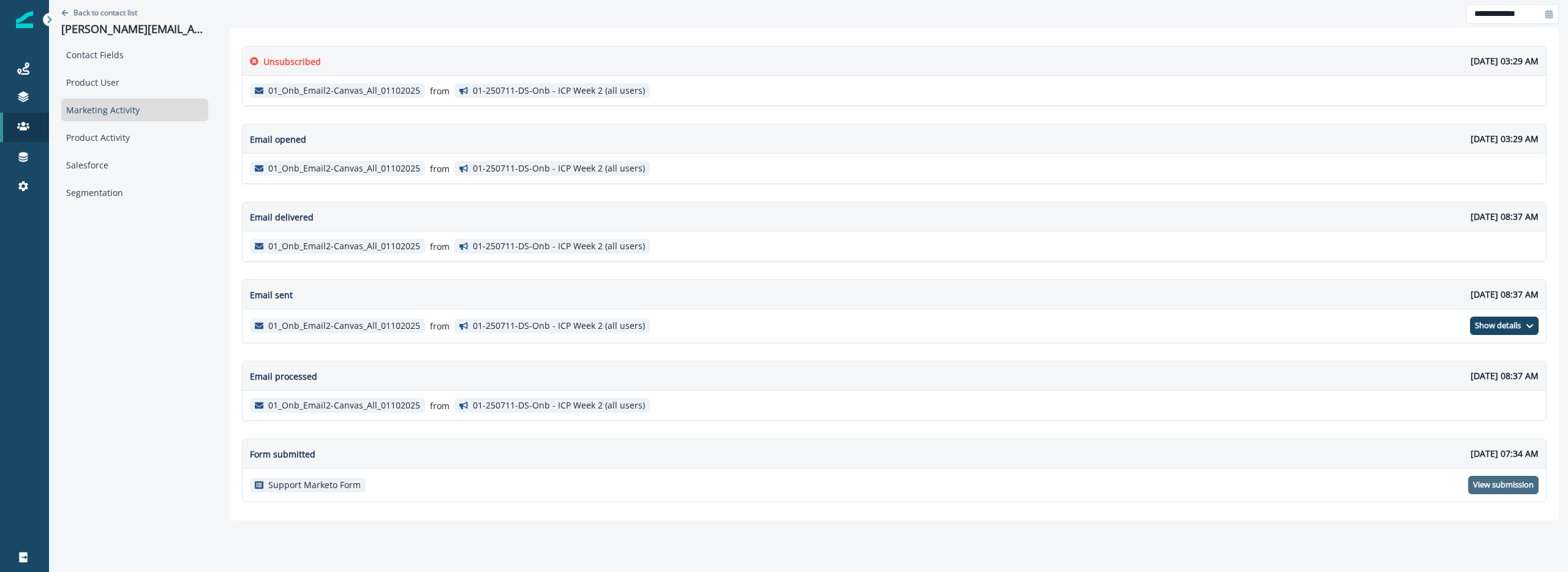
click at [1490, 493] on button "View submission" at bounding box center [1503, 485] width 70 height 19
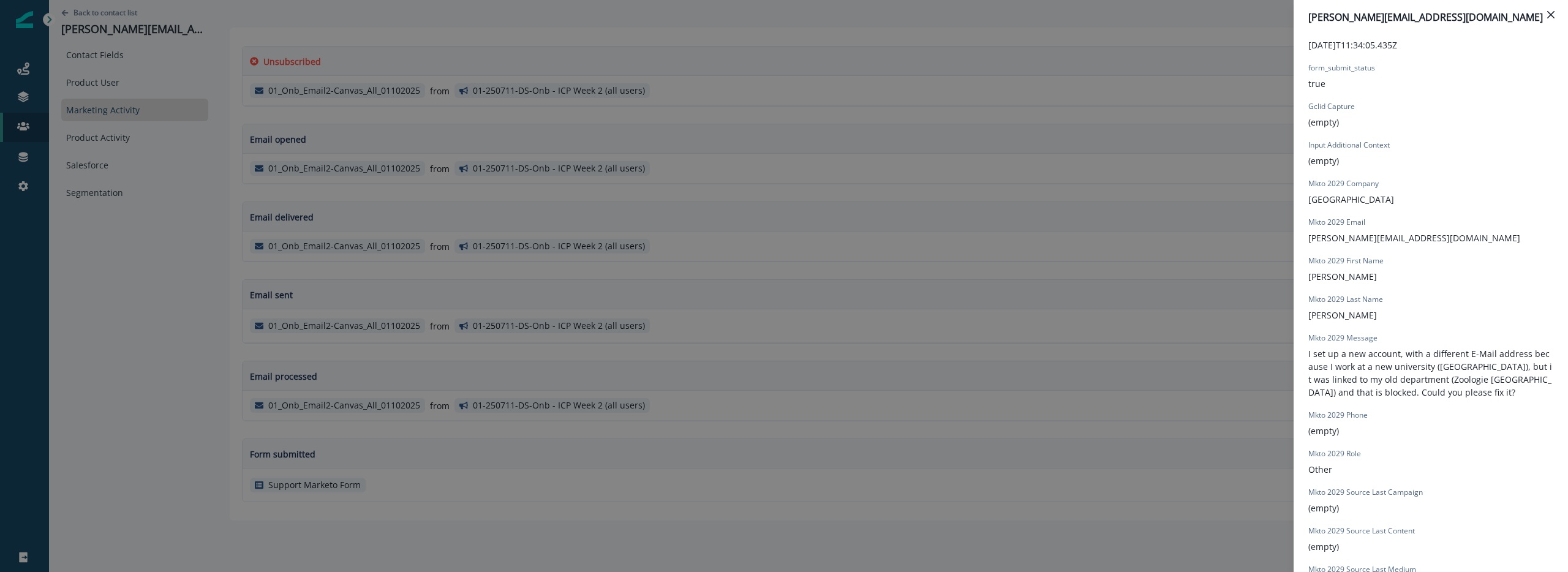
scroll to position [212, 0]
click at [1554, 16] on button "Close" at bounding box center [1550, 15] width 19 height 19
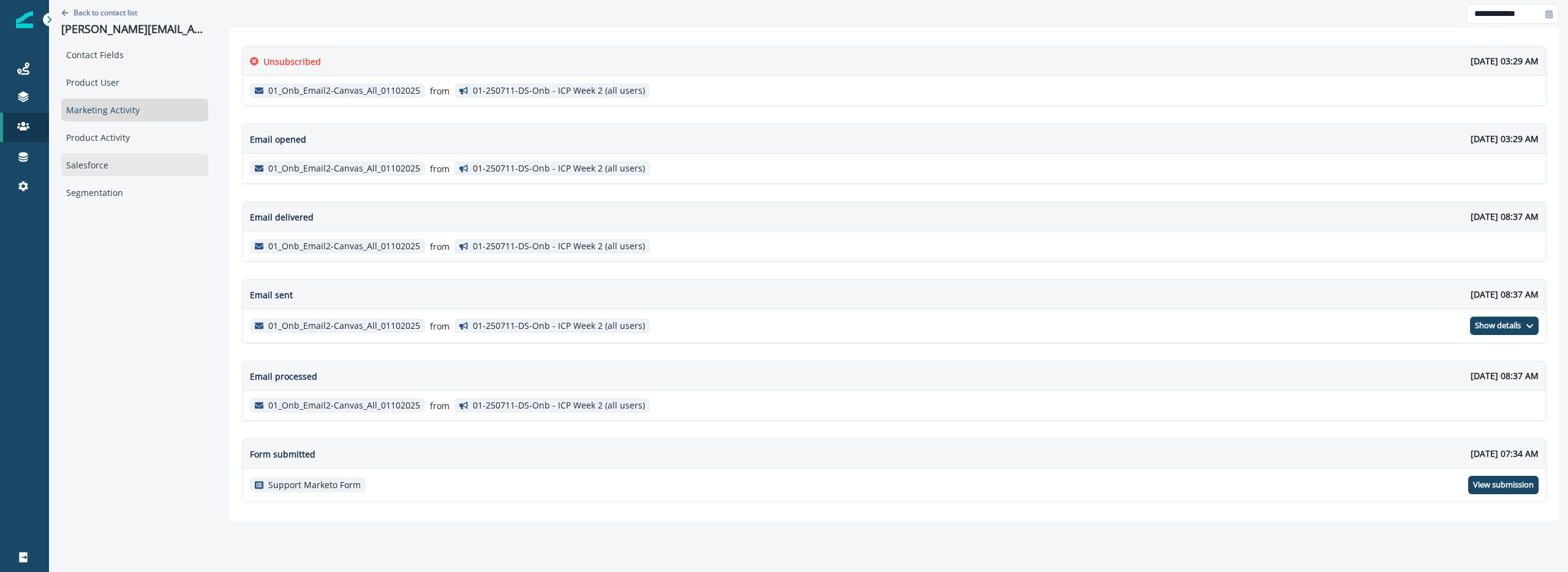
click at [120, 154] on div "Salesforce" at bounding box center [135, 165] width 147 height 23
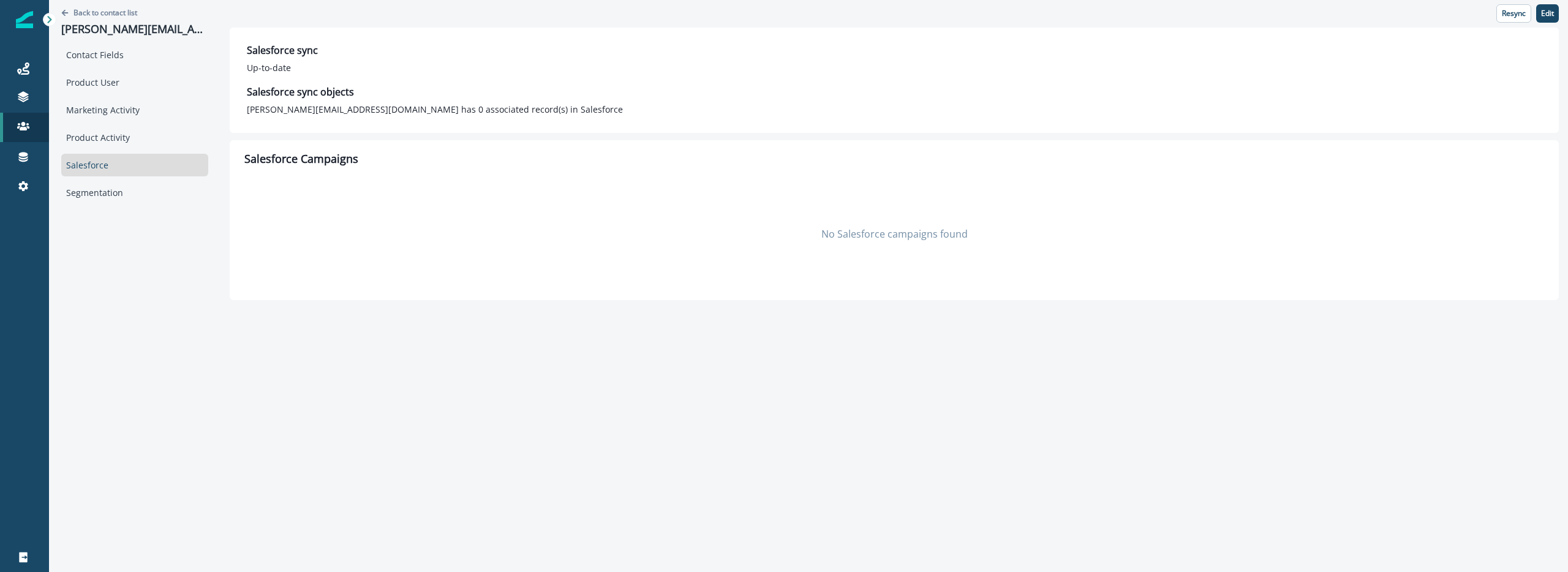
click at [531, 405] on div "Back to contact list viktoria.bednarski@su.se Contact Fields Product User Marke…" at bounding box center [808, 286] width 1519 height 572
click at [115, 47] on div "Contact Fields" at bounding box center [135, 55] width 147 height 23
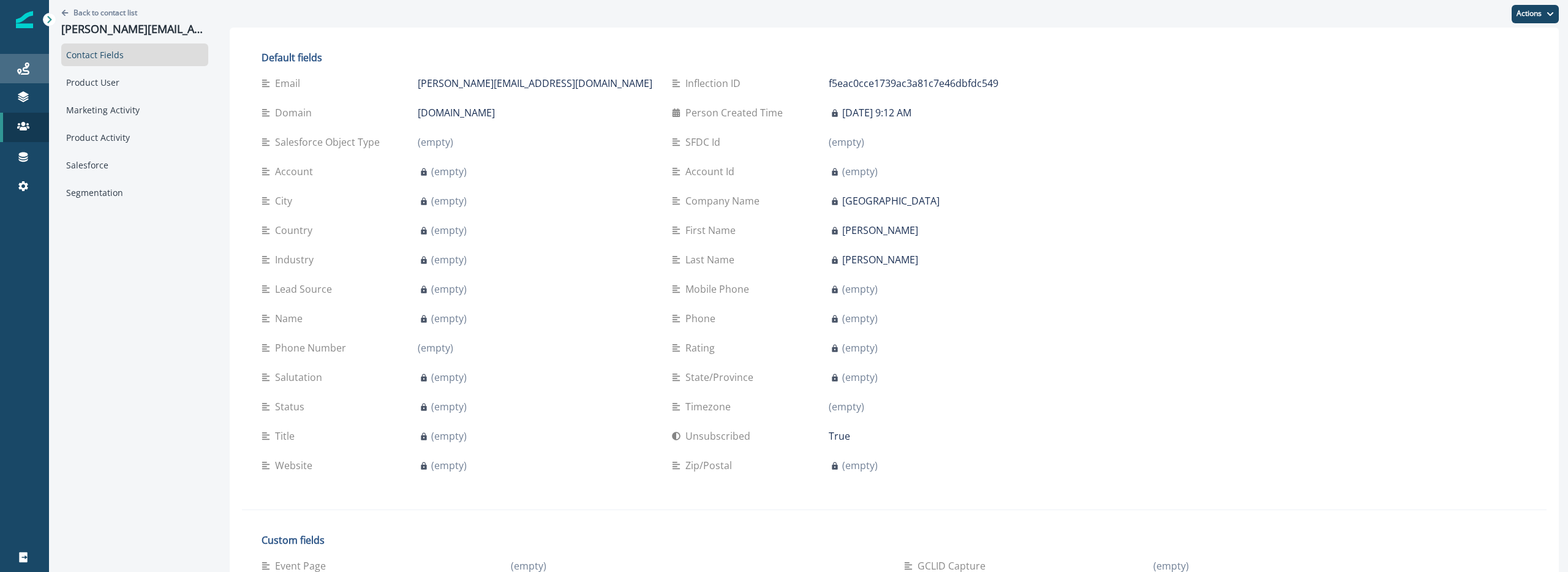
click at [19, 81] on link "Journeys" at bounding box center [24, 69] width 49 height 29
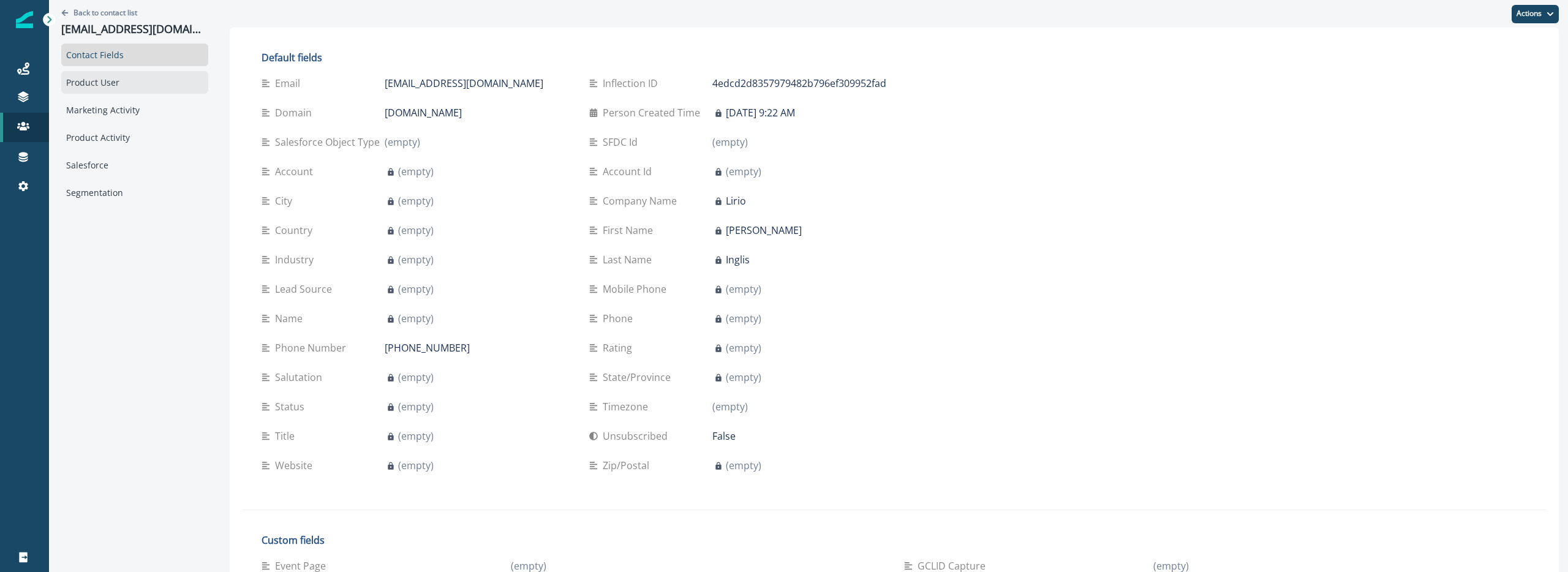
click at [136, 87] on div "Product User" at bounding box center [135, 82] width 147 height 23
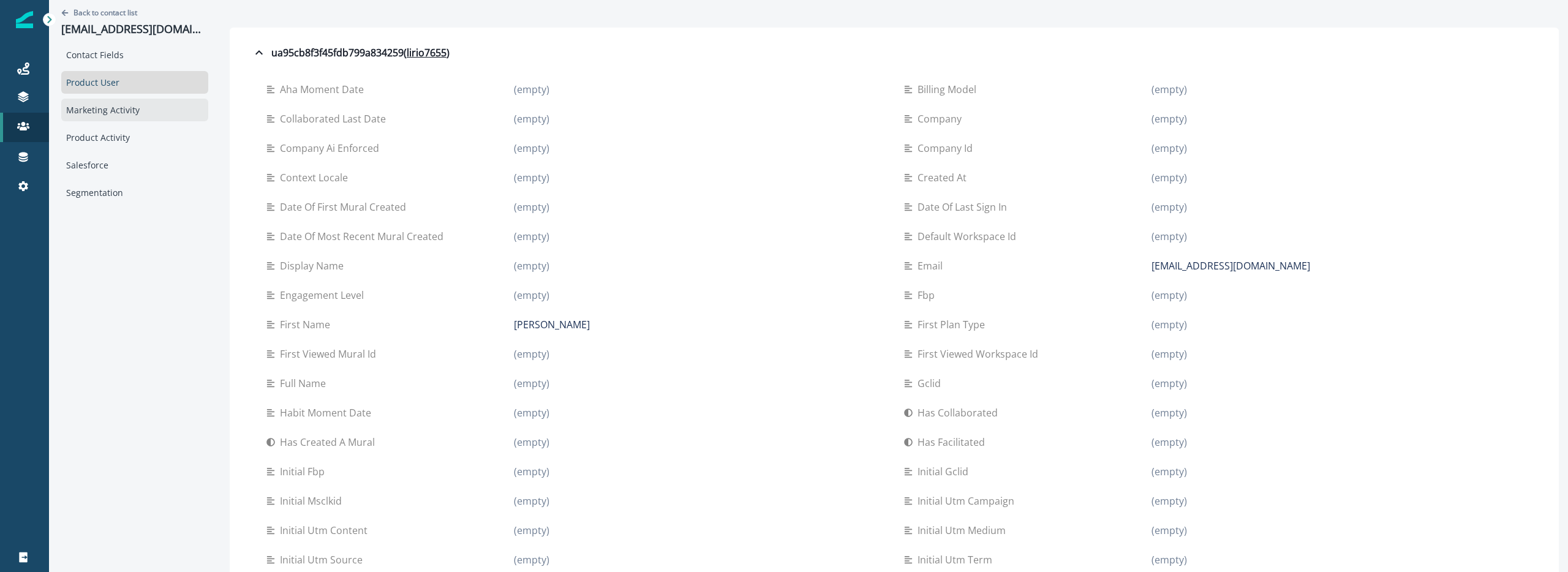
click at [133, 117] on div "Marketing Activity" at bounding box center [135, 110] width 147 height 23
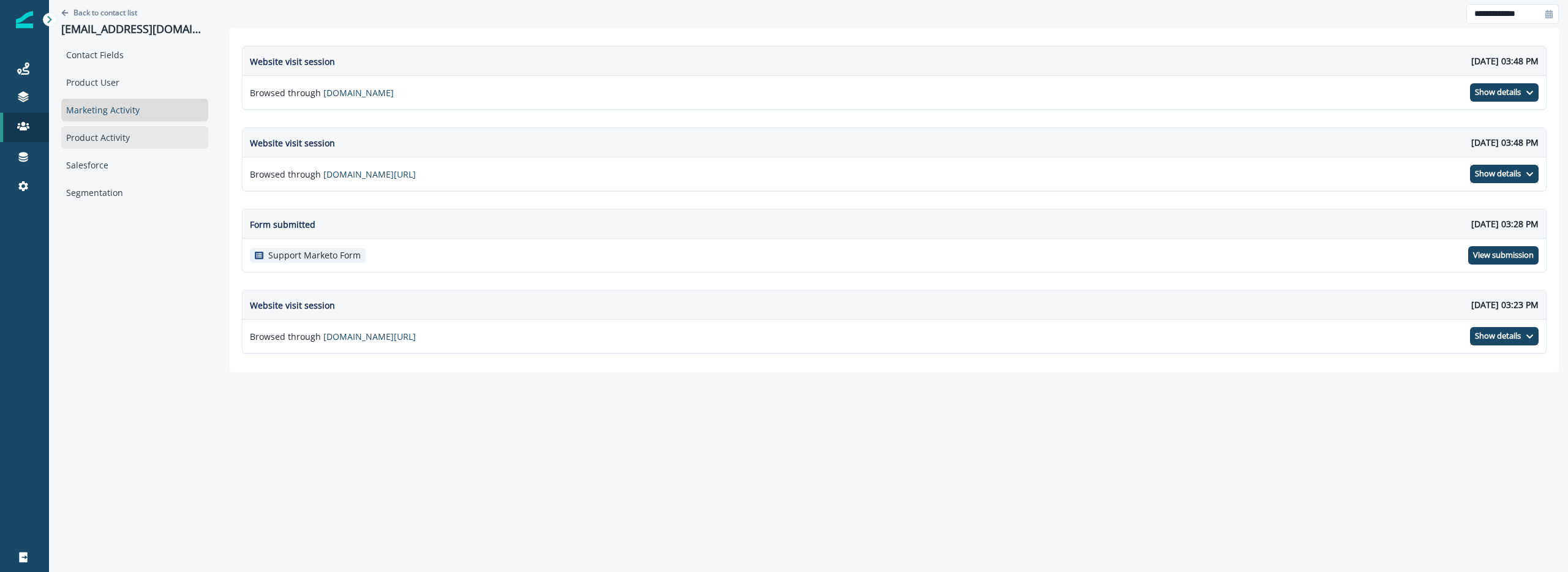
click at [140, 145] on div "Product Activity" at bounding box center [135, 137] width 147 height 23
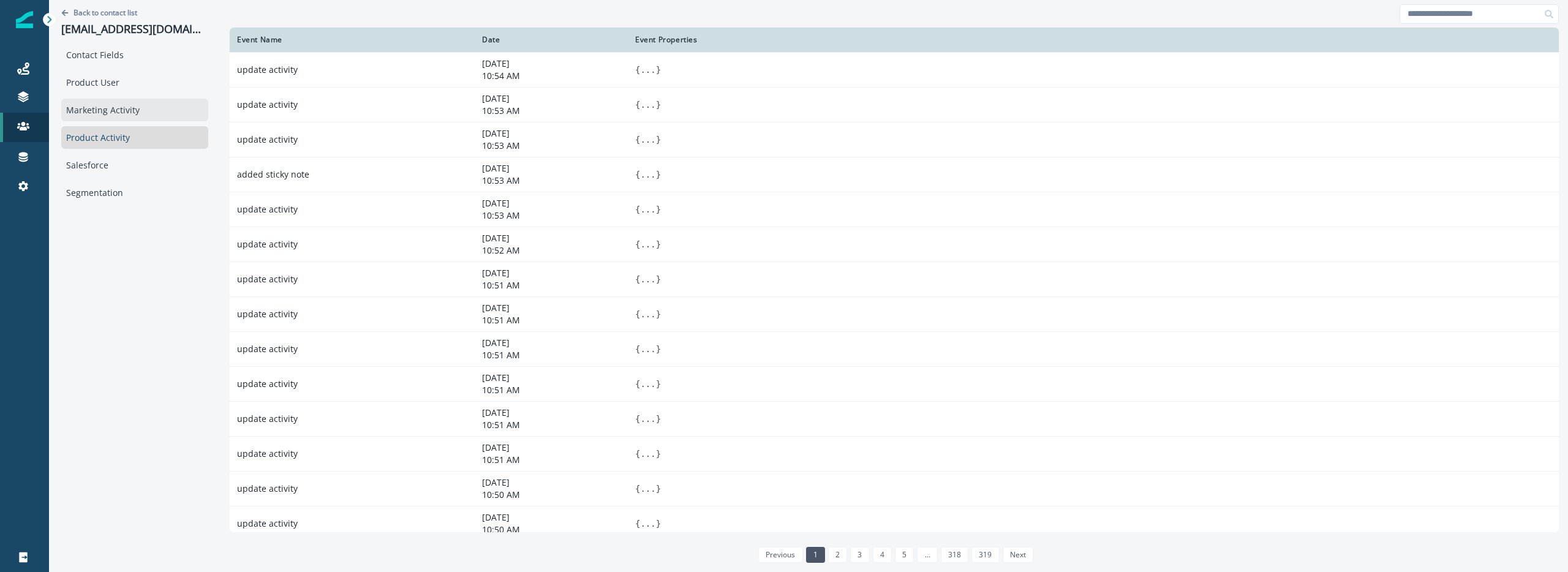
click at [130, 112] on div "Marketing Activity" at bounding box center [135, 110] width 147 height 23
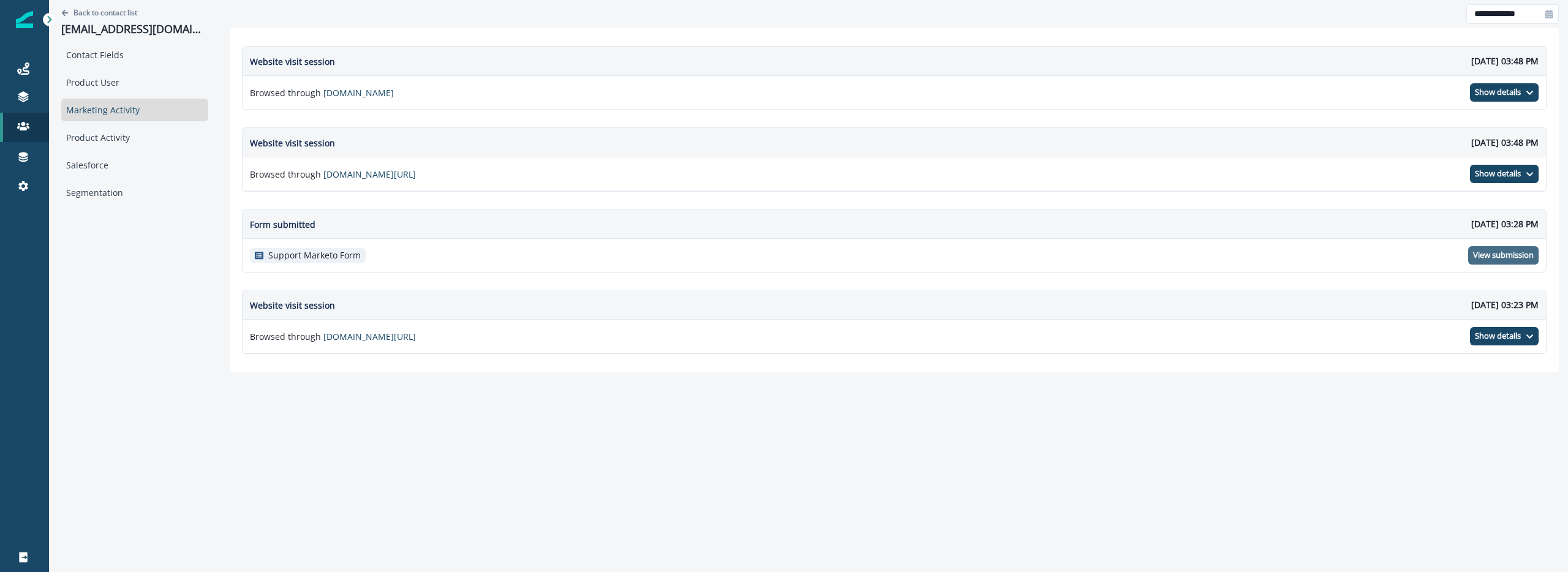
click at [1497, 250] on p "View submission" at bounding box center [1503, 255] width 61 height 10
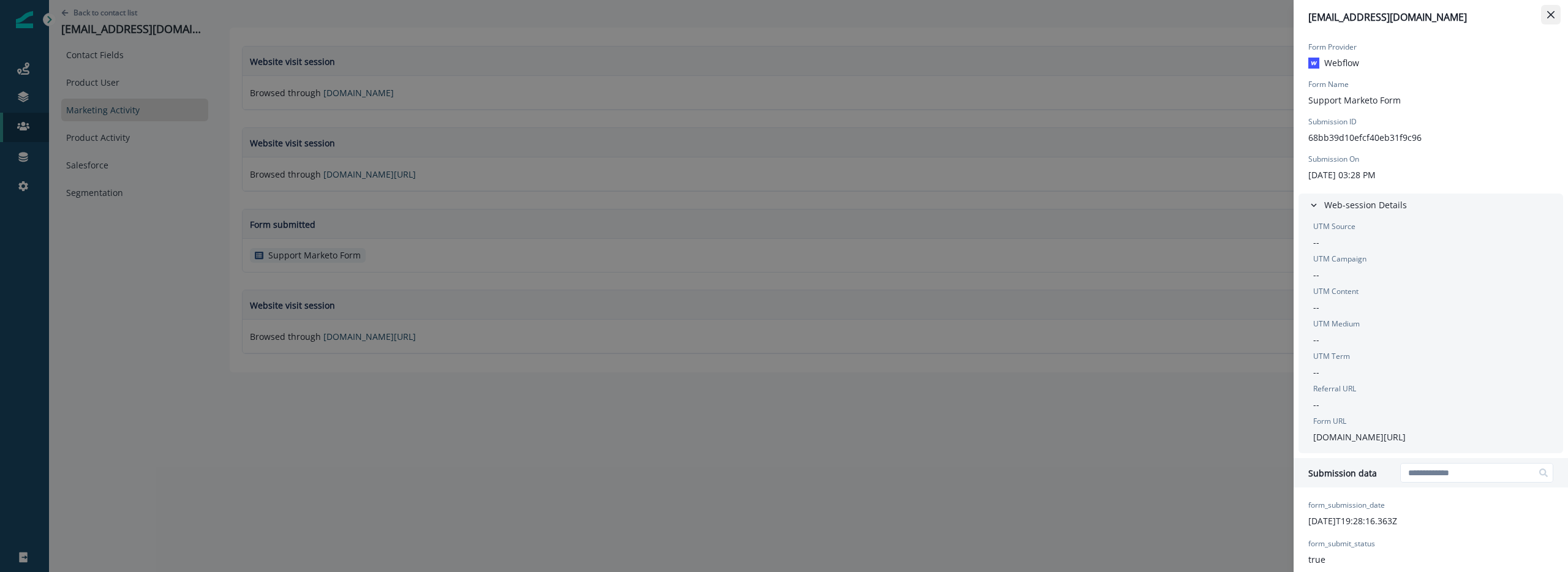
click at [1540, 14] on div "einglis@lirio.com Form Provider Webflow Form Name Support Marketo Form Submissi…" at bounding box center [1431, 286] width 275 height 572
click at [1541, 14] on button "Close" at bounding box center [1550, 15] width 19 height 19
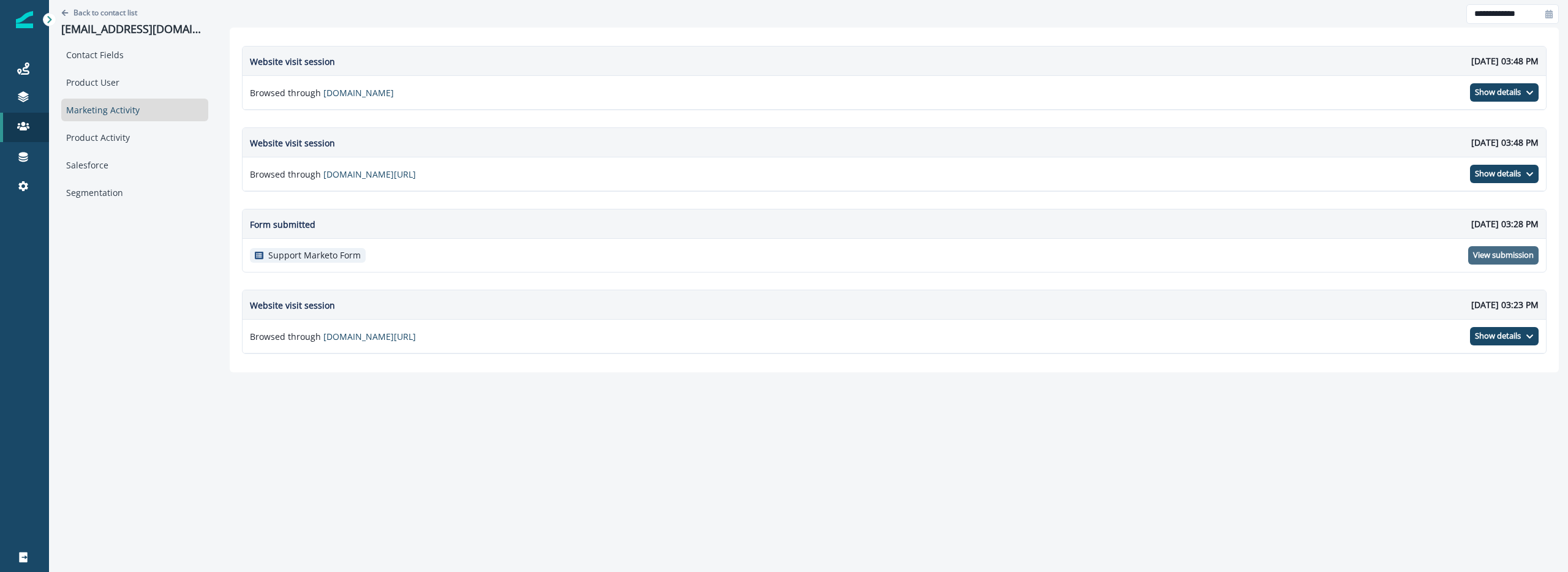
click at [322, 429] on div "**********" at bounding box center [808, 286] width 1519 height 572
click at [144, 146] on div "Product Activity" at bounding box center [135, 137] width 147 height 23
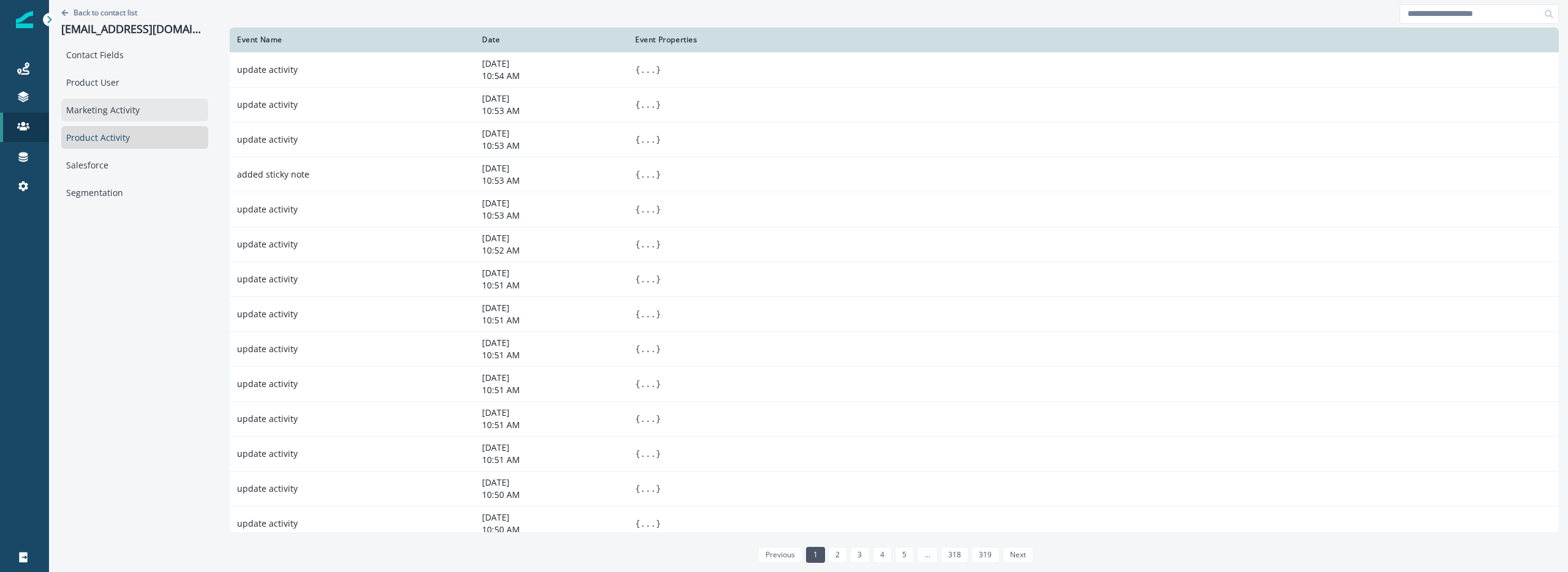
click at [143, 117] on div "Marketing Activity" at bounding box center [135, 110] width 147 height 23
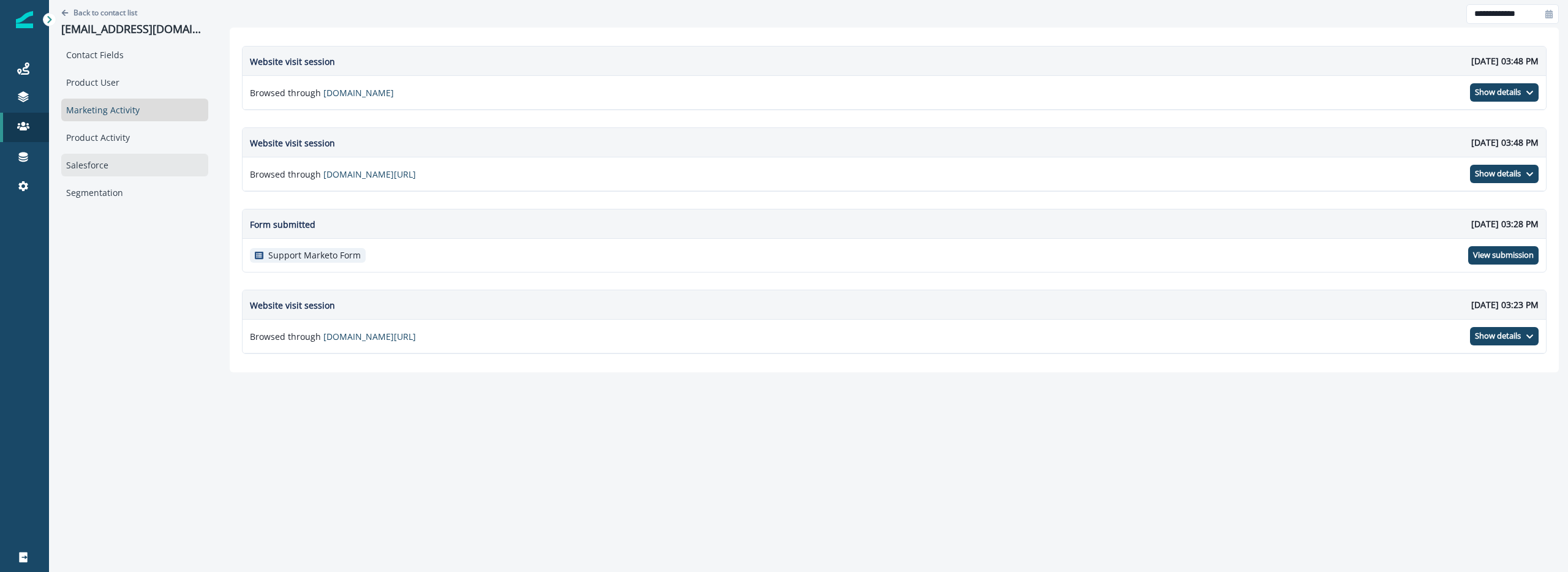
click at [107, 171] on div "Salesforce" at bounding box center [135, 165] width 147 height 23
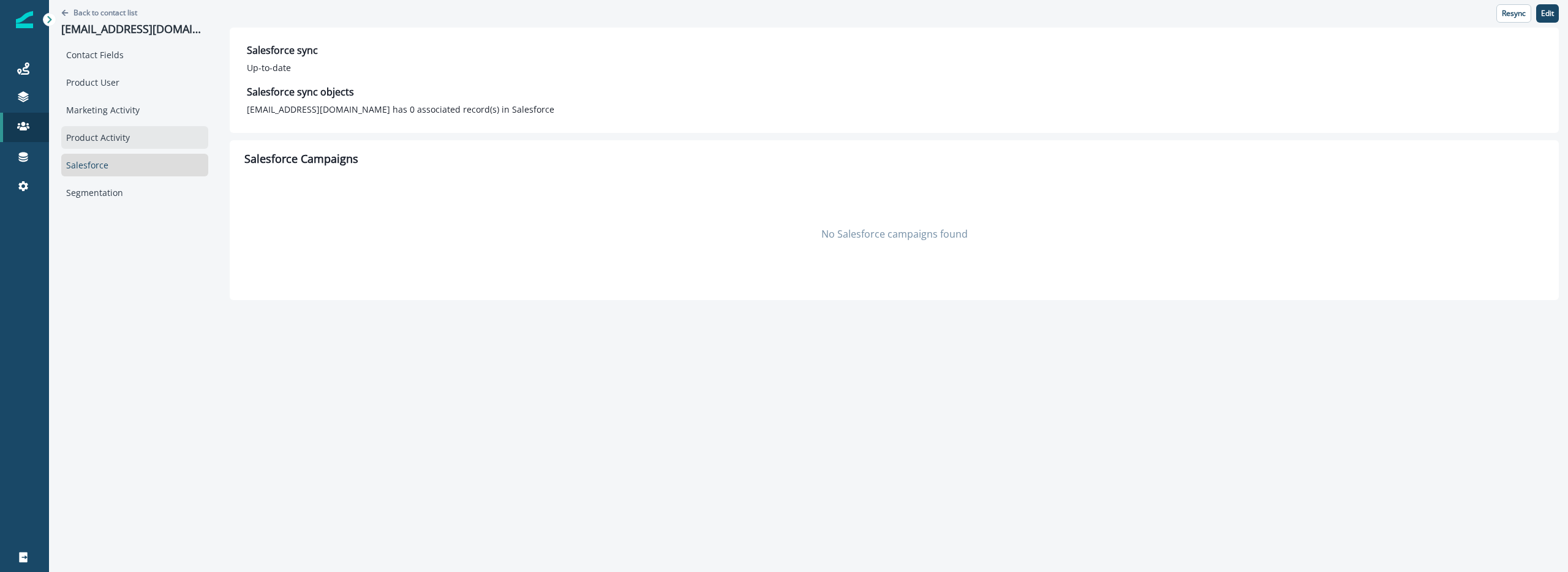
click at [109, 143] on div "Product Activity" at bounding box center [135, 137] width 147 height 23
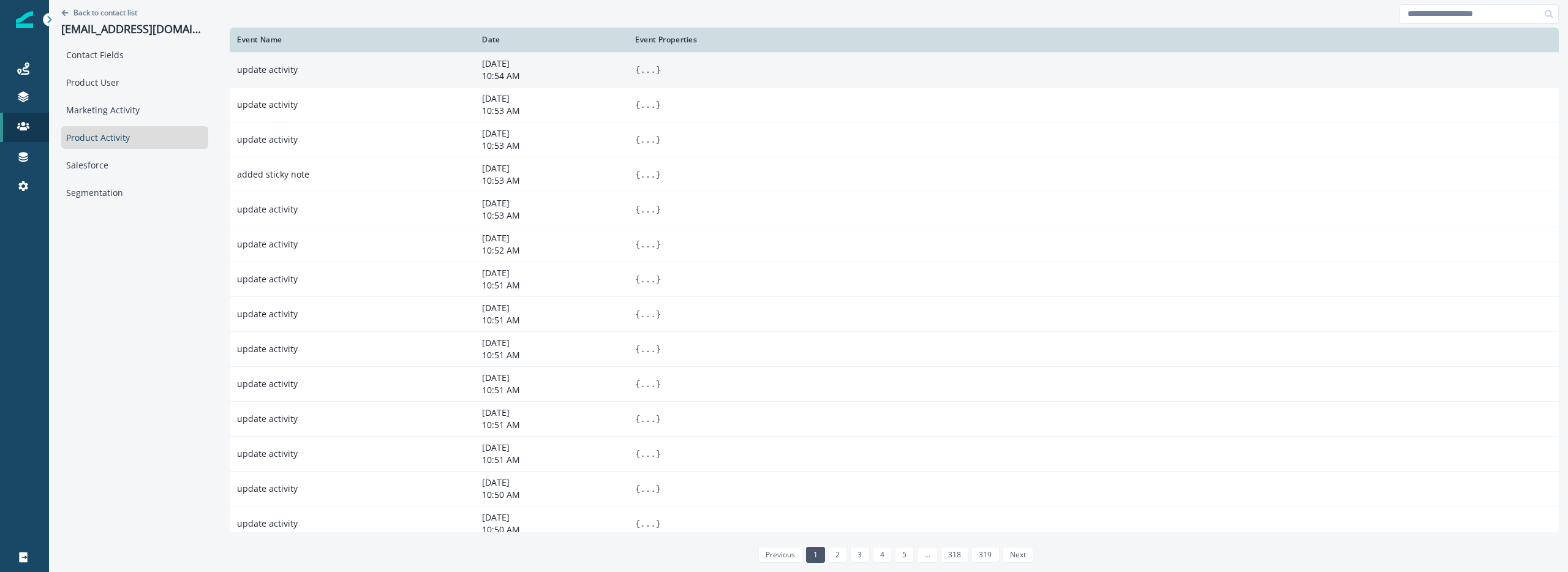
click at [640, 73] on button "..." at bounding box center [648, 69] width 15 height 12
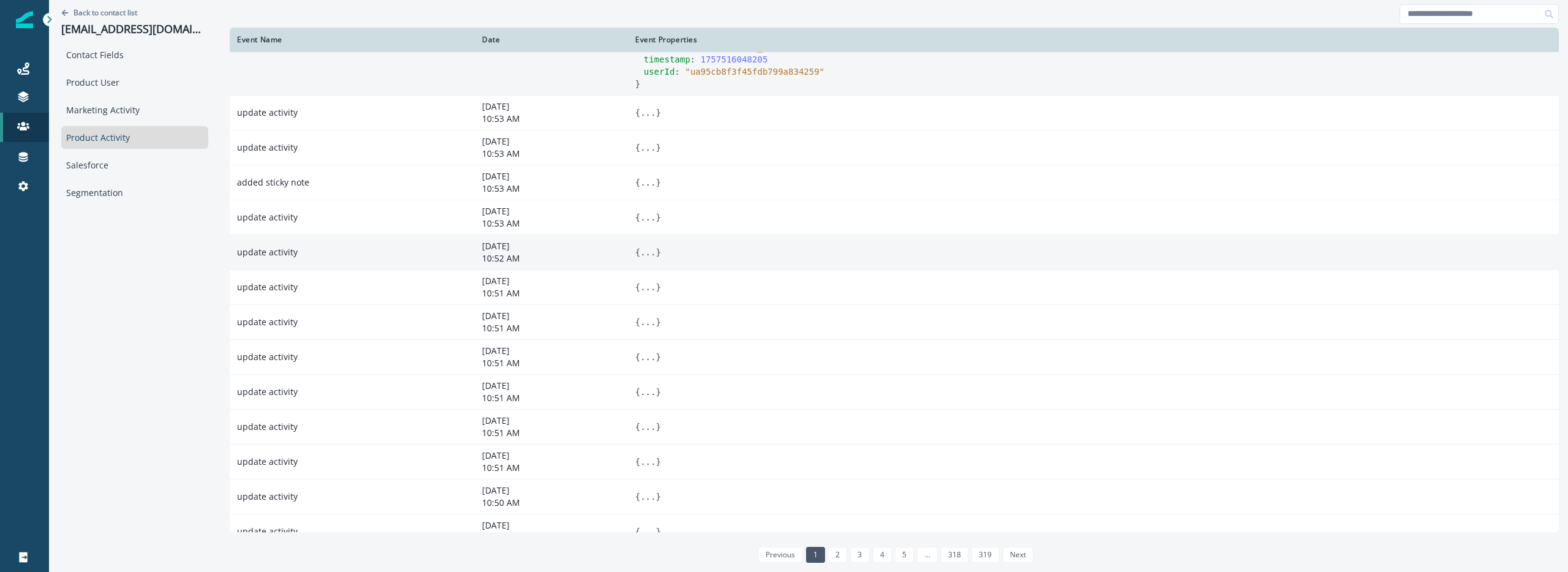
scroll to position [228, 0]
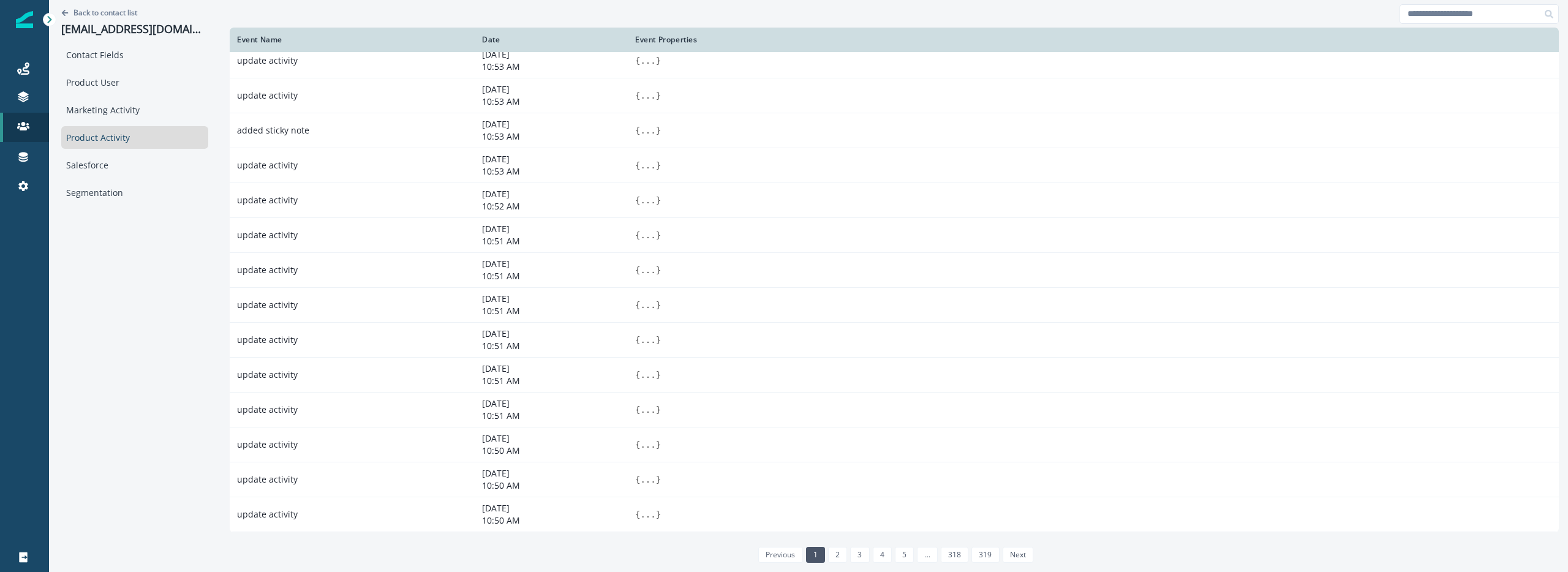
click at [899, 546] on div "previous 1 2 3 4 5 ... 318 319 next" at bounding box center [894, 555] width 287 height 26
click at [899, 553] on link "5" at bounding box center [904, 555] width 19 height 16
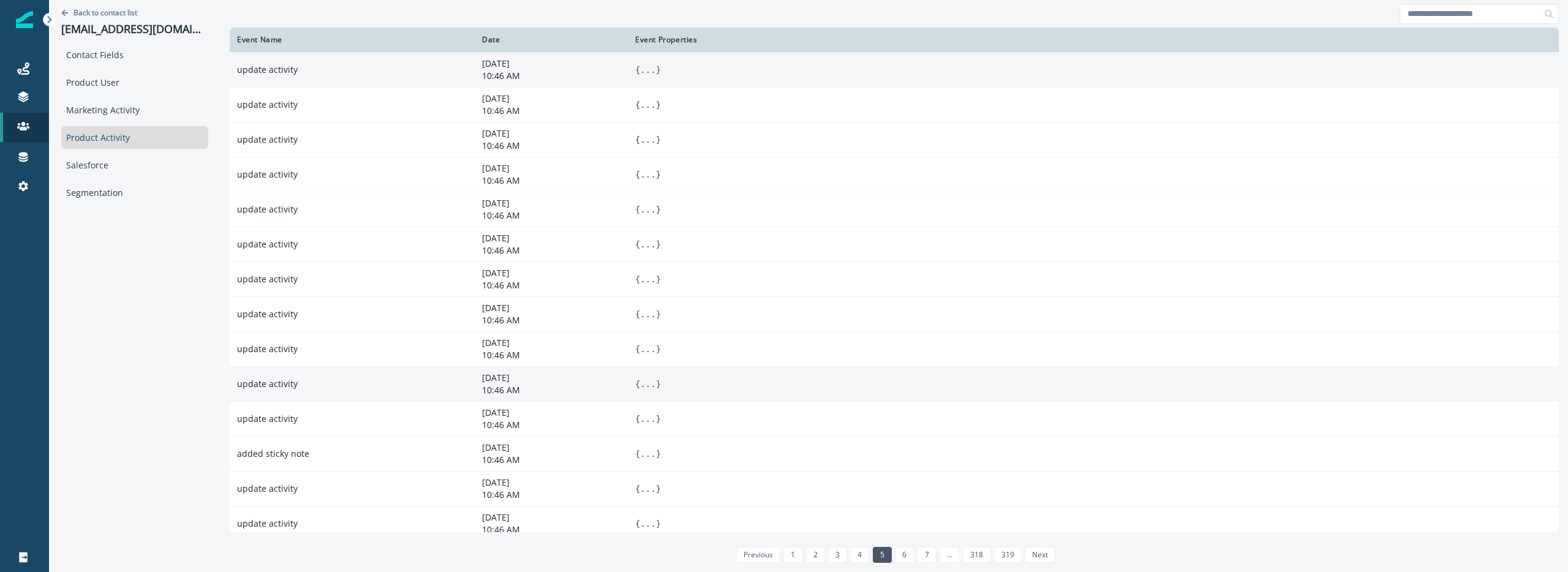
click at [640, 384] on button "..." at bounding box center [648, 384] width 15 height 12
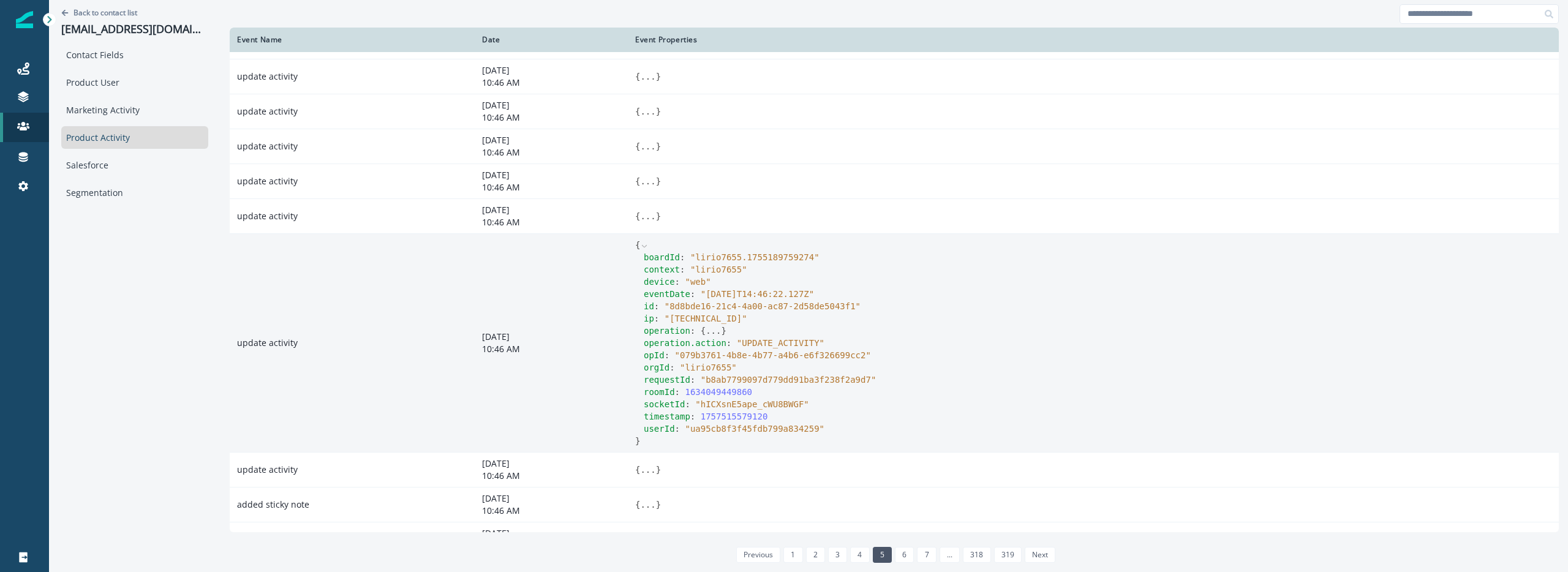
scroll to position [138, 0]
click at [706, 326] on button "..." at bounding box center [713, 325] width 15 height 12
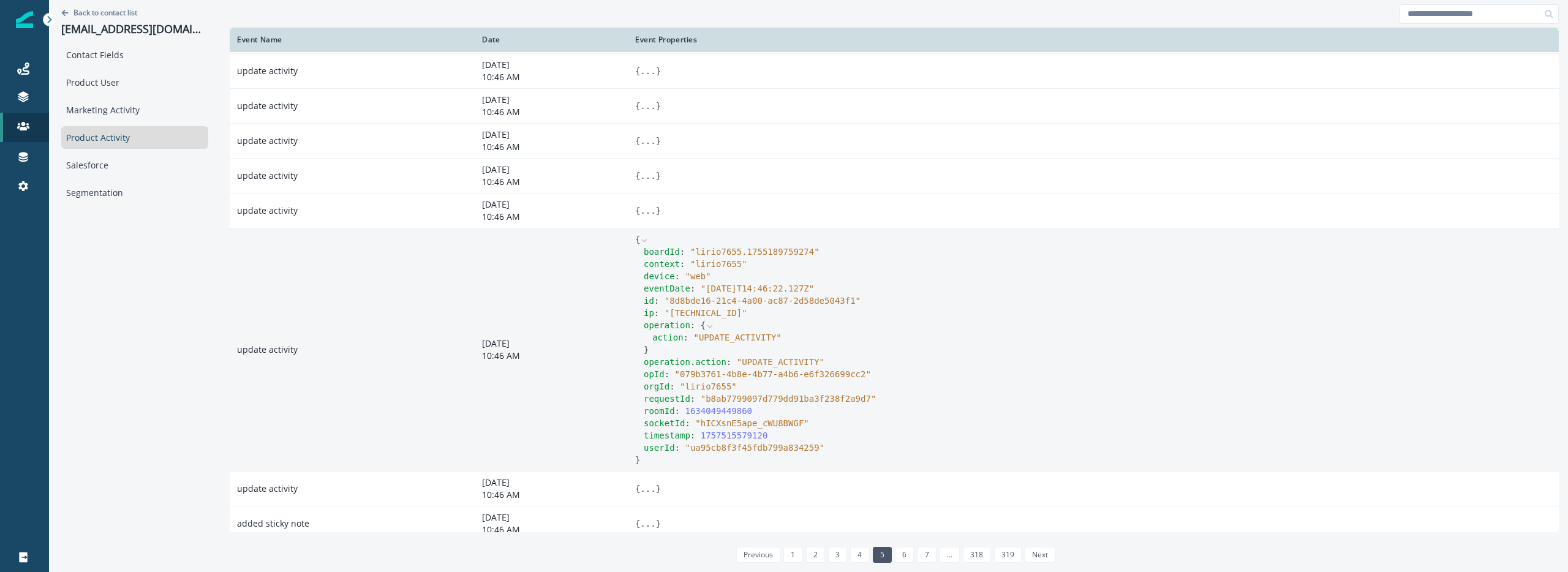
scroll to position [252, 0]
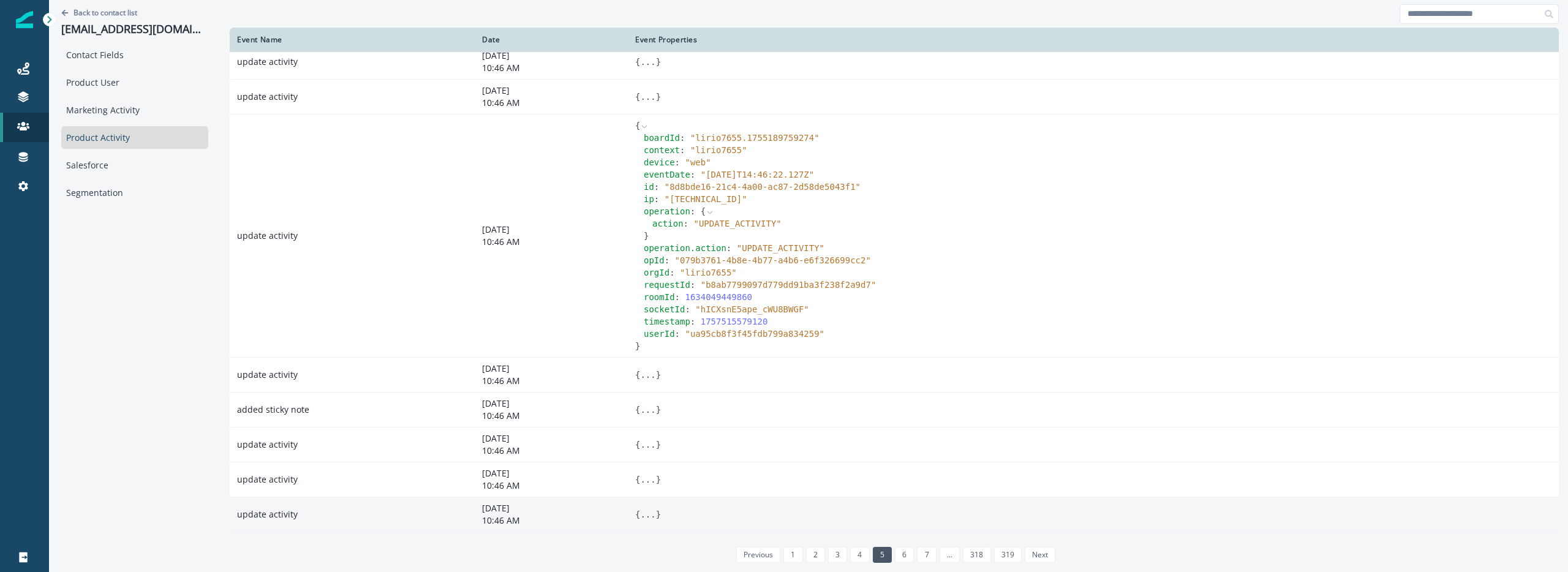
click at [640, 519] on button "..." at bounding box center [648, 514] width 15 height 12
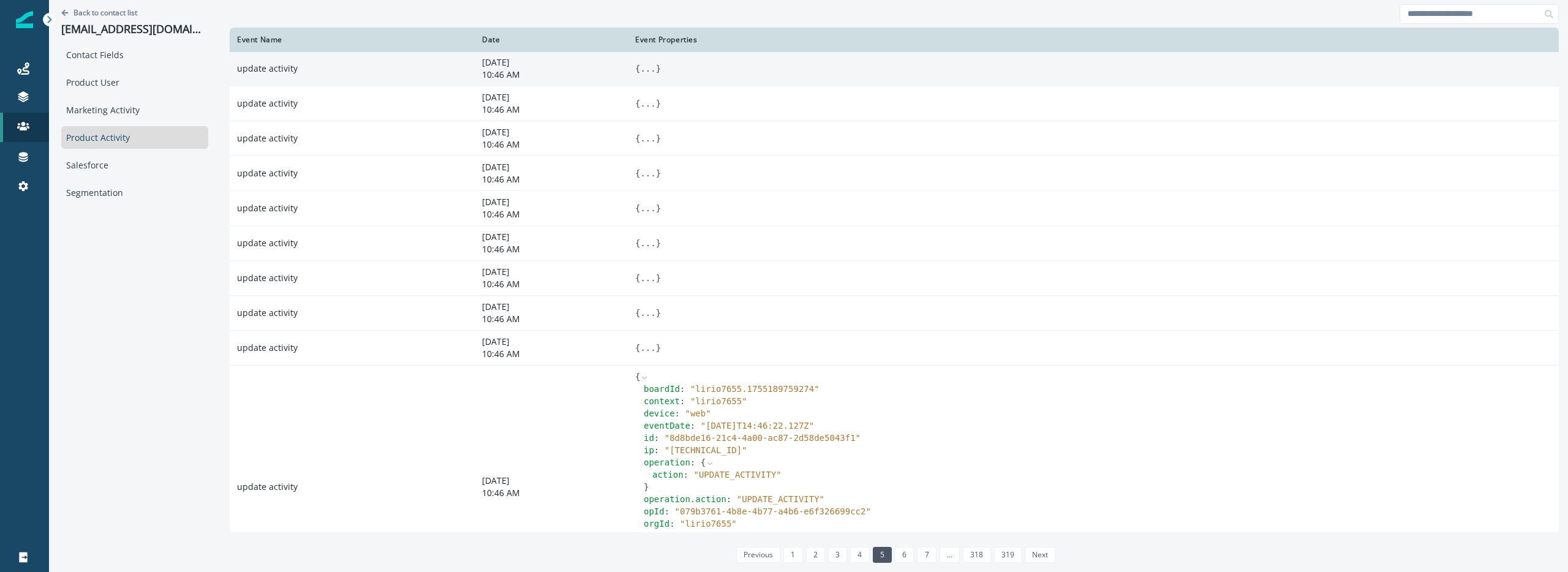
scroll to position [0, 0]
click at [82, 57] on div "Contact Fields" at bounding box center [135, 55] width 147 height 23
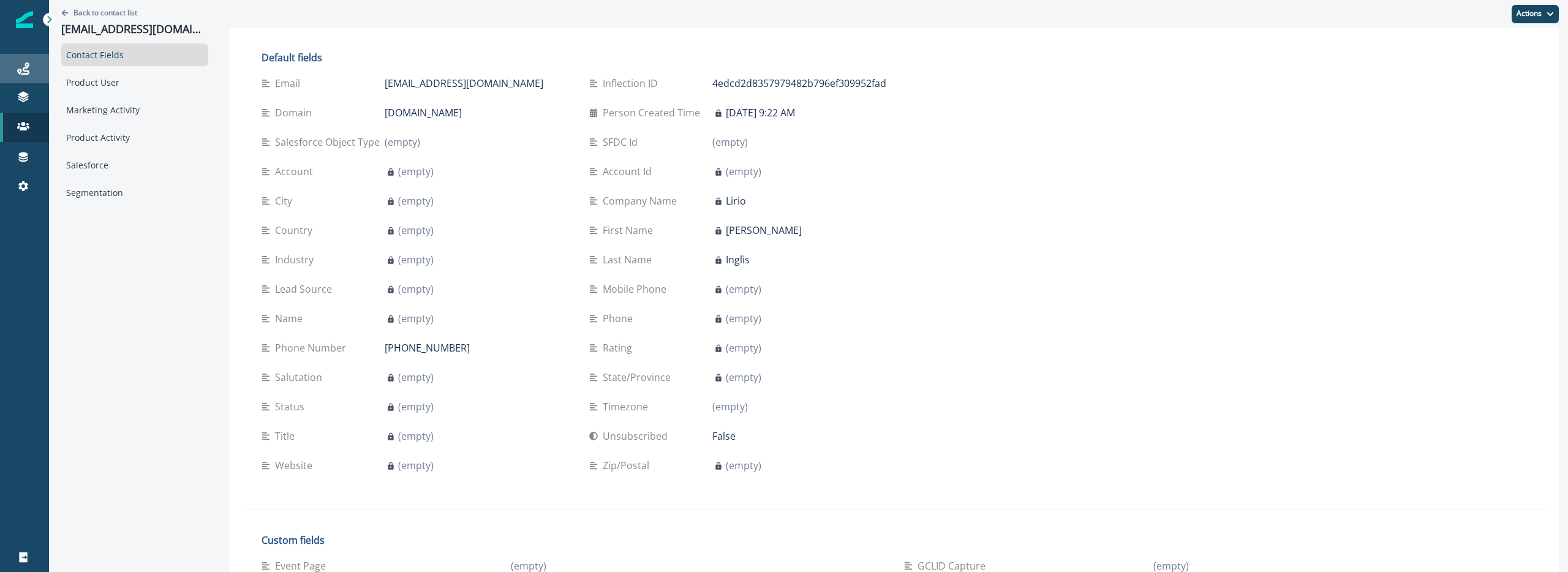
click at [27, 57] on link "Journeys" at bounding box center [24, 69] width 49 height 29
